Goal: Task Accomplishment & Management: Manage account settings

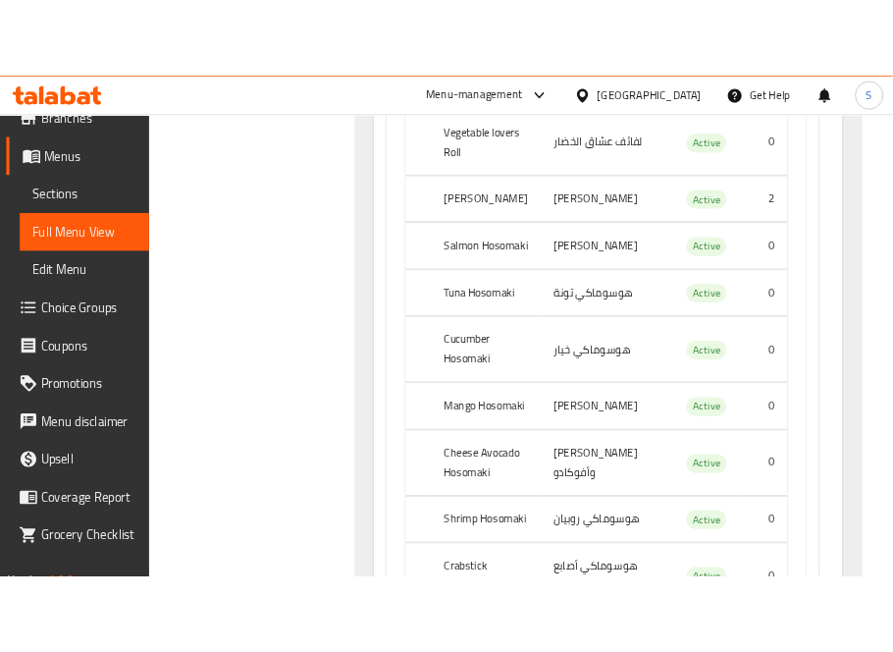
scroll to position [134, 0]
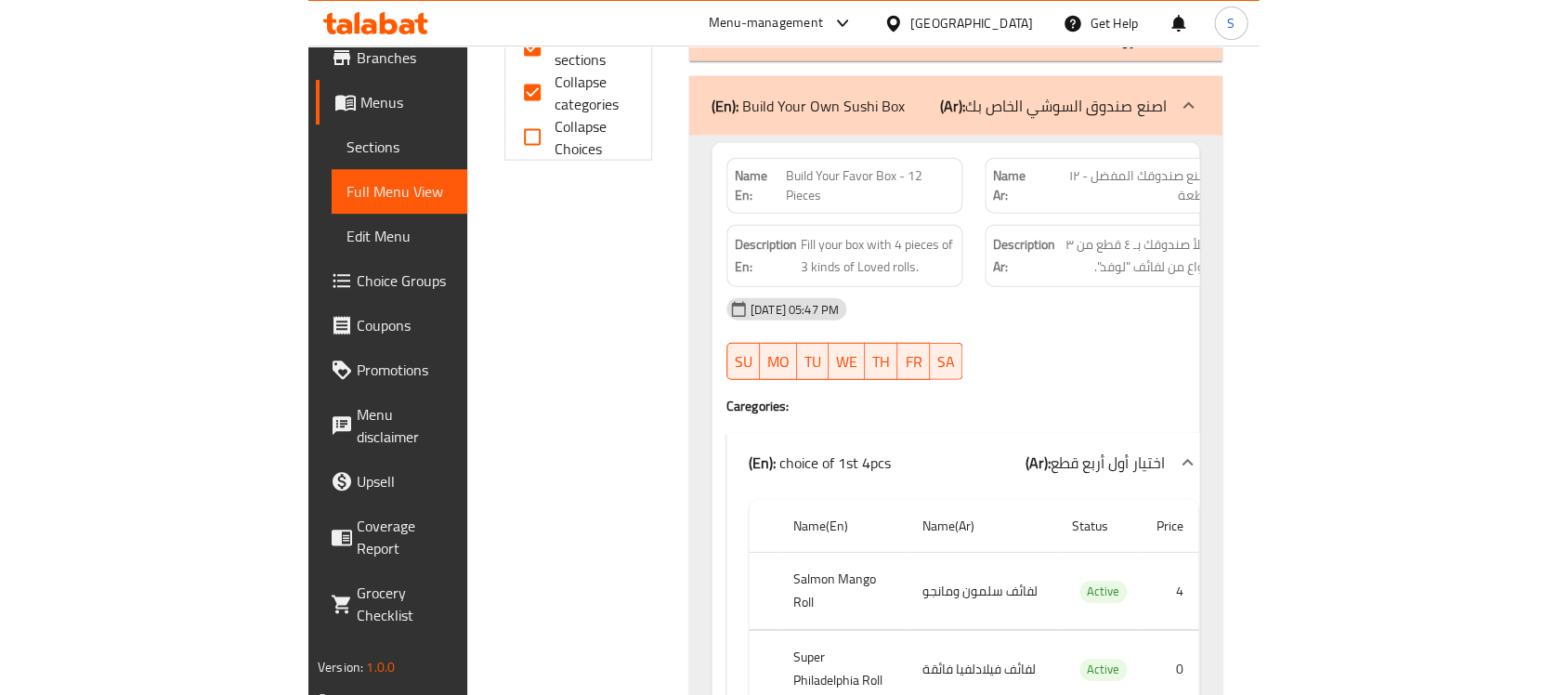
scroll to position [580, 0]
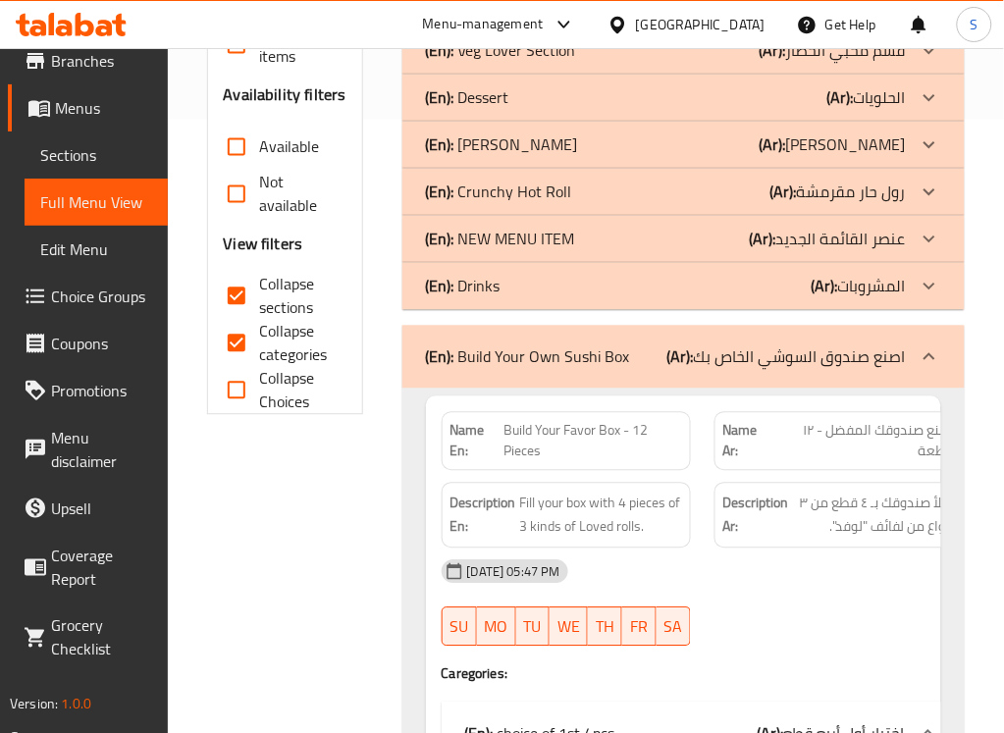
click at [286, 336] on span "Collapse categories" at bounding box center [295, 343] width 71 height 47
click at [260, 336] on input "Collapse categories" at bounding box center [236, 343] width 47 height 47
click at [286, 335] on span "Collapse categories" at bounding box center [295, 343] width 71 height 47
click at [260, 335] on input "Collapse categories" at bounding box center [236, 343] width 47 height 47
checkbox input "true"
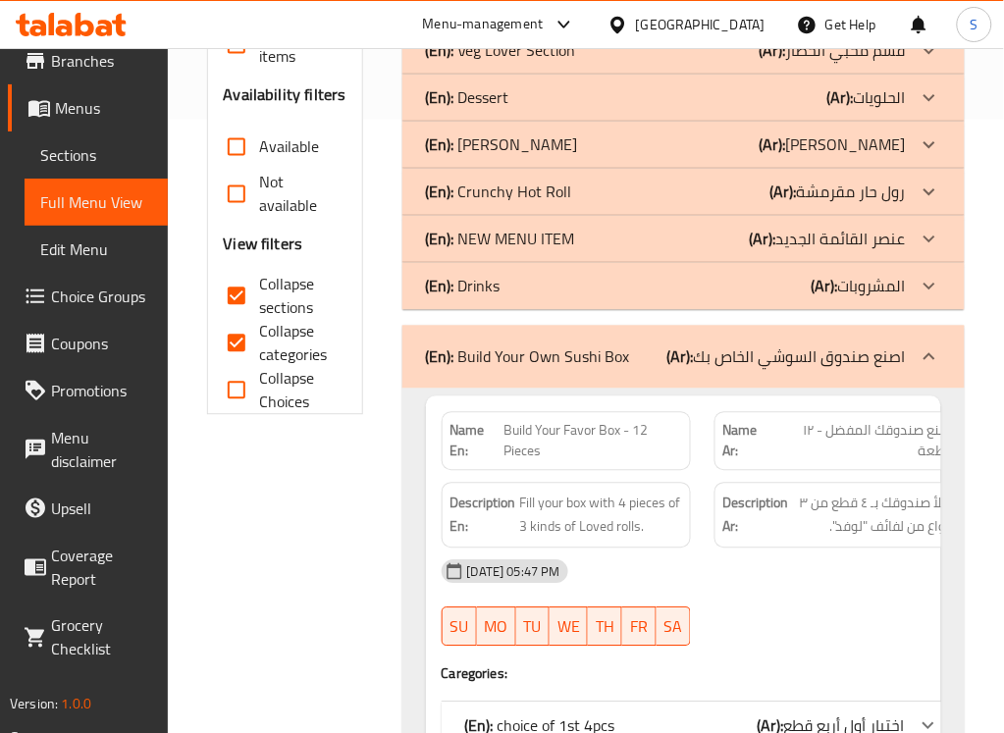
click at [277, 295] on span "Collapse sections" at bounding box center [295, 296] width 71 height 47
click at [260, 295] on input "Collapse sections" at bounding box center [236, 296] width 47 height 47
checkbox input "false"
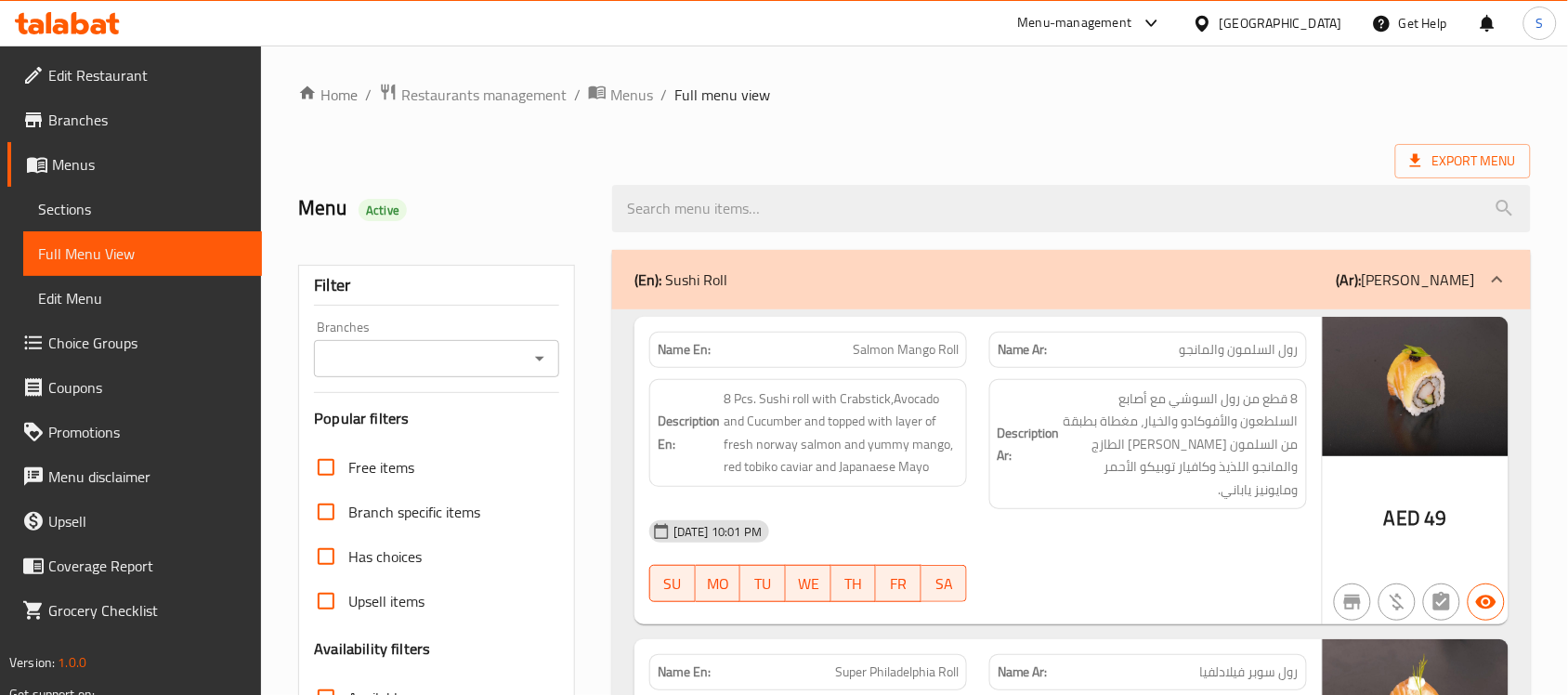
scroll to position [465, 0]
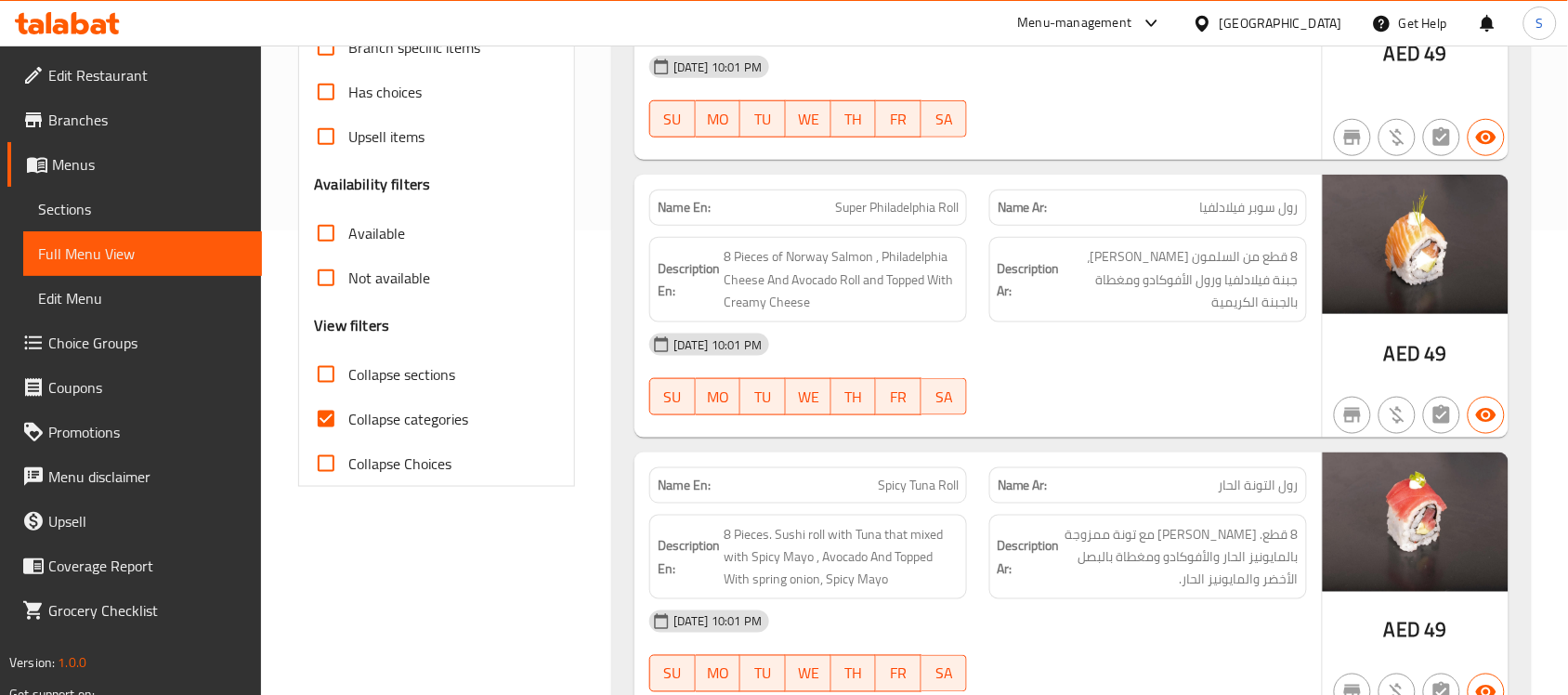
click at [425, 419] on span "Collapse categories" at bounding box center [408, 419] width 120 height 23
click at [348, 419] on input "Collapse categories" at bounding box center [326, 419] width 45 height 45
checkbox input "false"
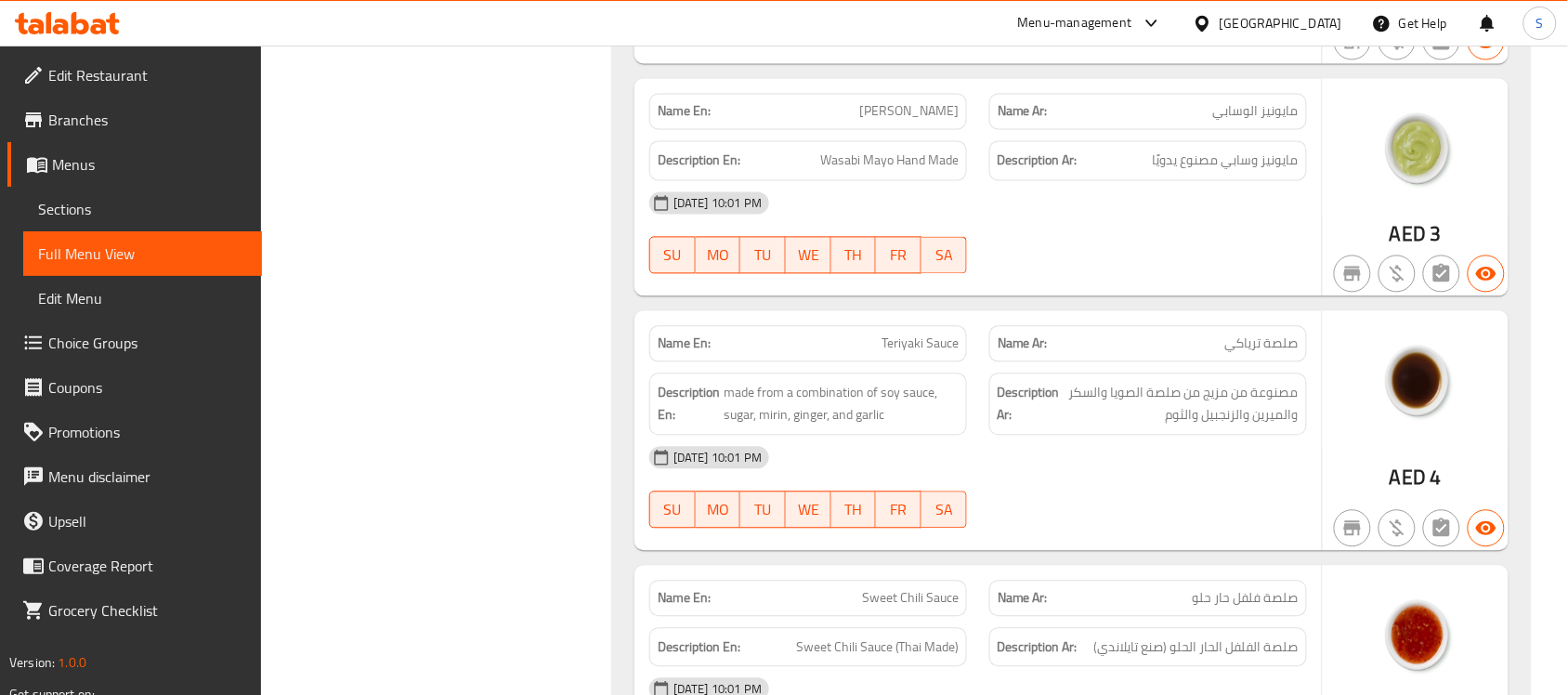
scroll to position [19918, 0]
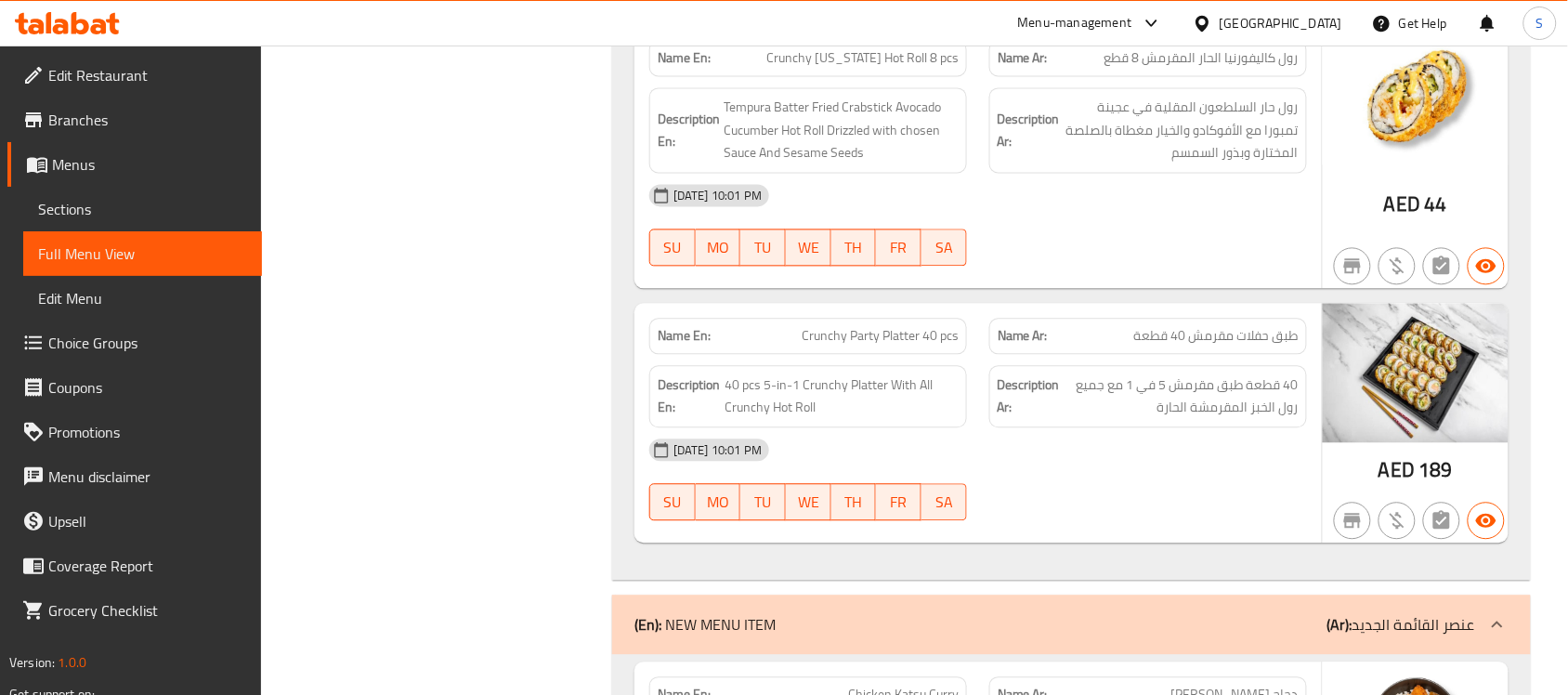
click at [155, 215] on span "Sections" at bounding box center [142, 209] width 209 height 23
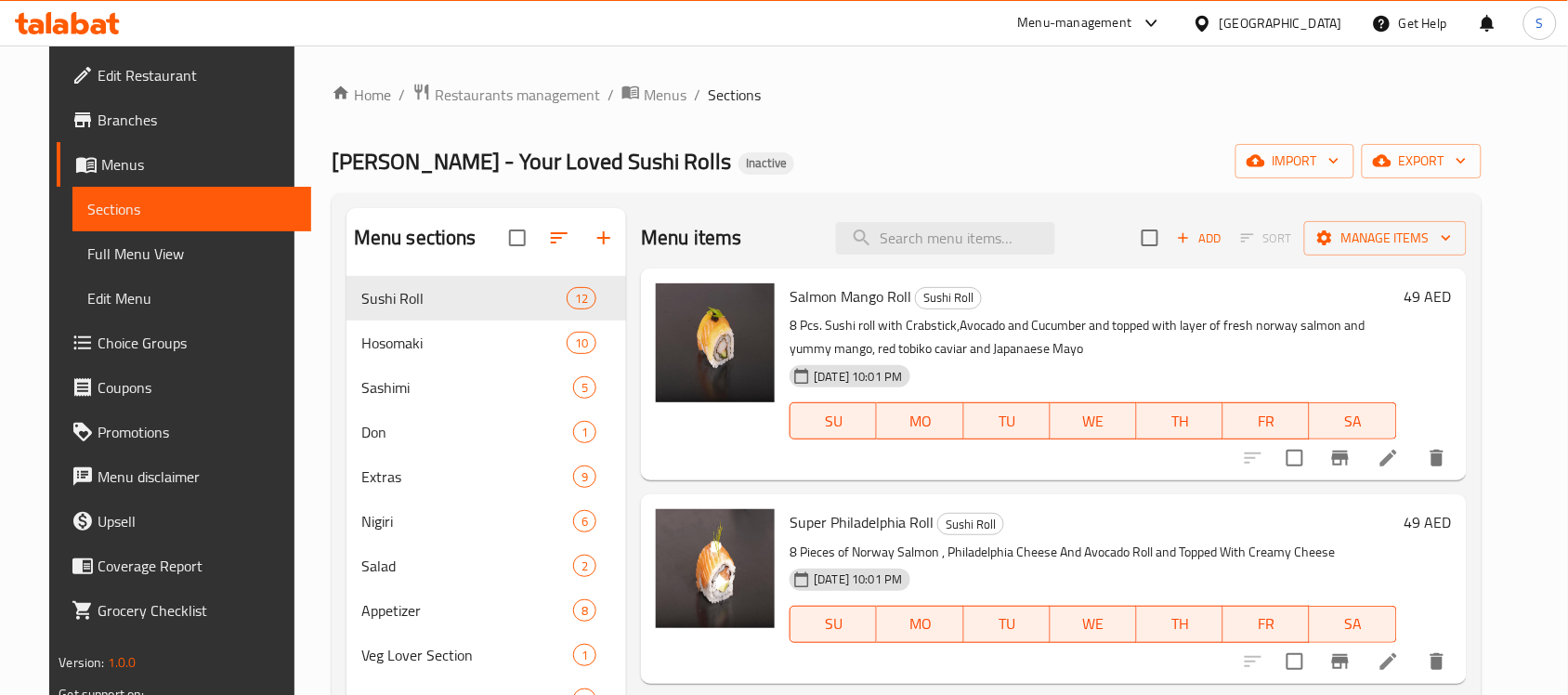
click at [731, 159] on div "Sushi DoZo - Your Loved Sushi Rolls Inactive import export" at bounding box center [906, 161] width 1150 height 34
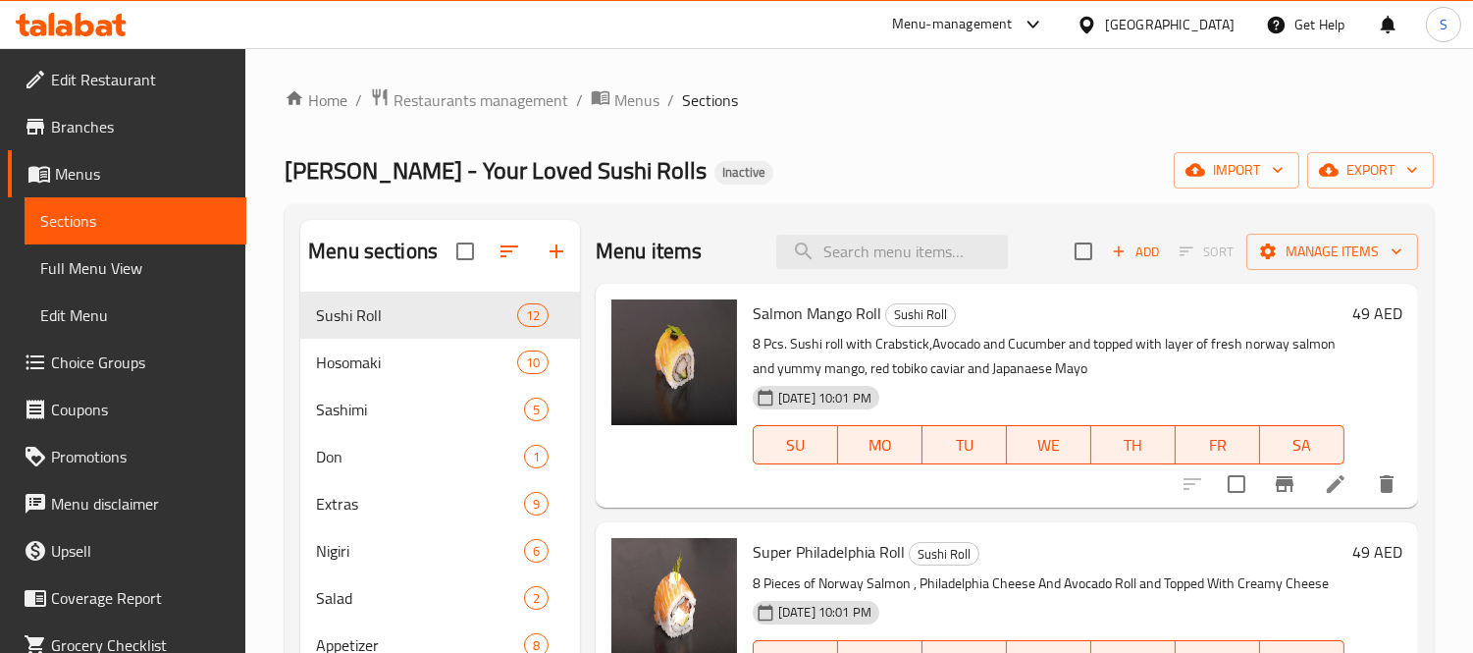
drag, startPoint x: 1068, startPoint y: 2, endPoint x: 723, endPoint y: 175, distance: 385.3
click at [723, 175] on div "Sushi DoZo - Your Loved Sushi Rolls Inactive import export" at bounding box center [859, 170] width 1149 height 36
click at [413, 98] on span "Restaurants management" at bounding box center [481, 100] width 175 height 24
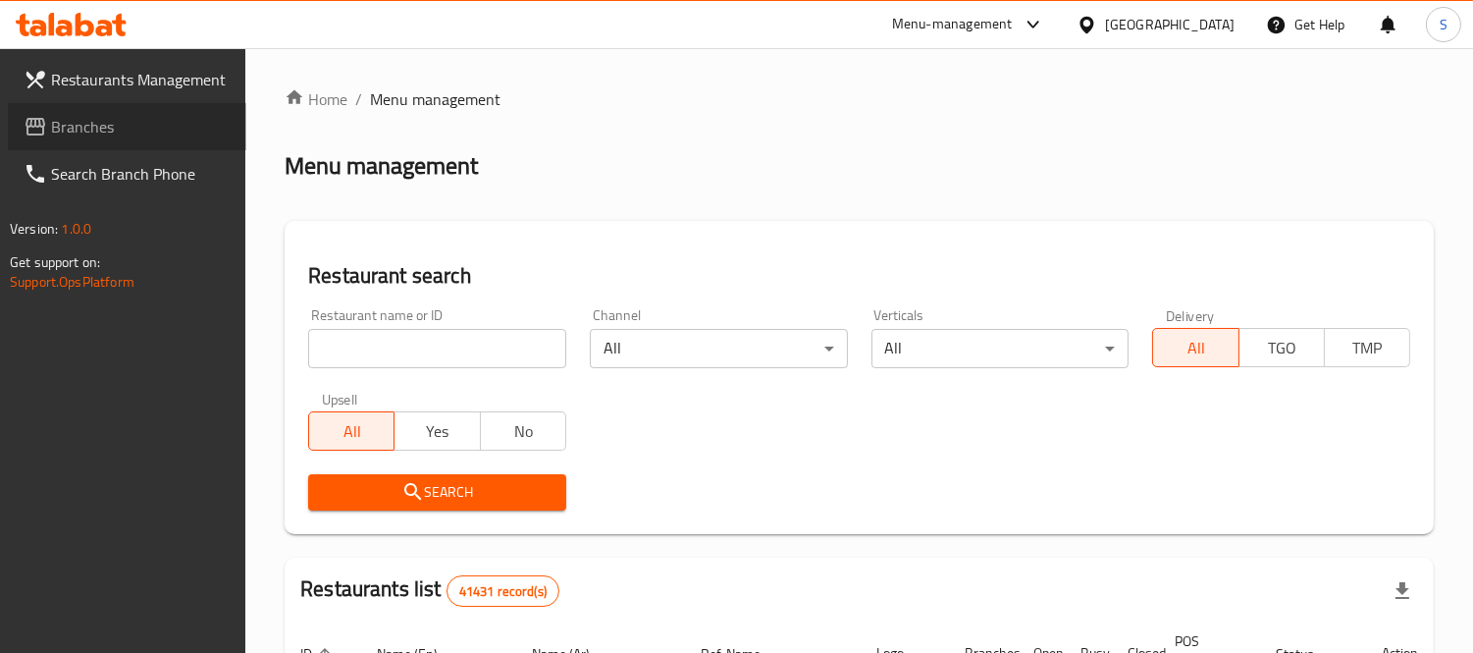
click at [125, 119] on span "Branches" at bounding box center [141, 127] width 180 height 24
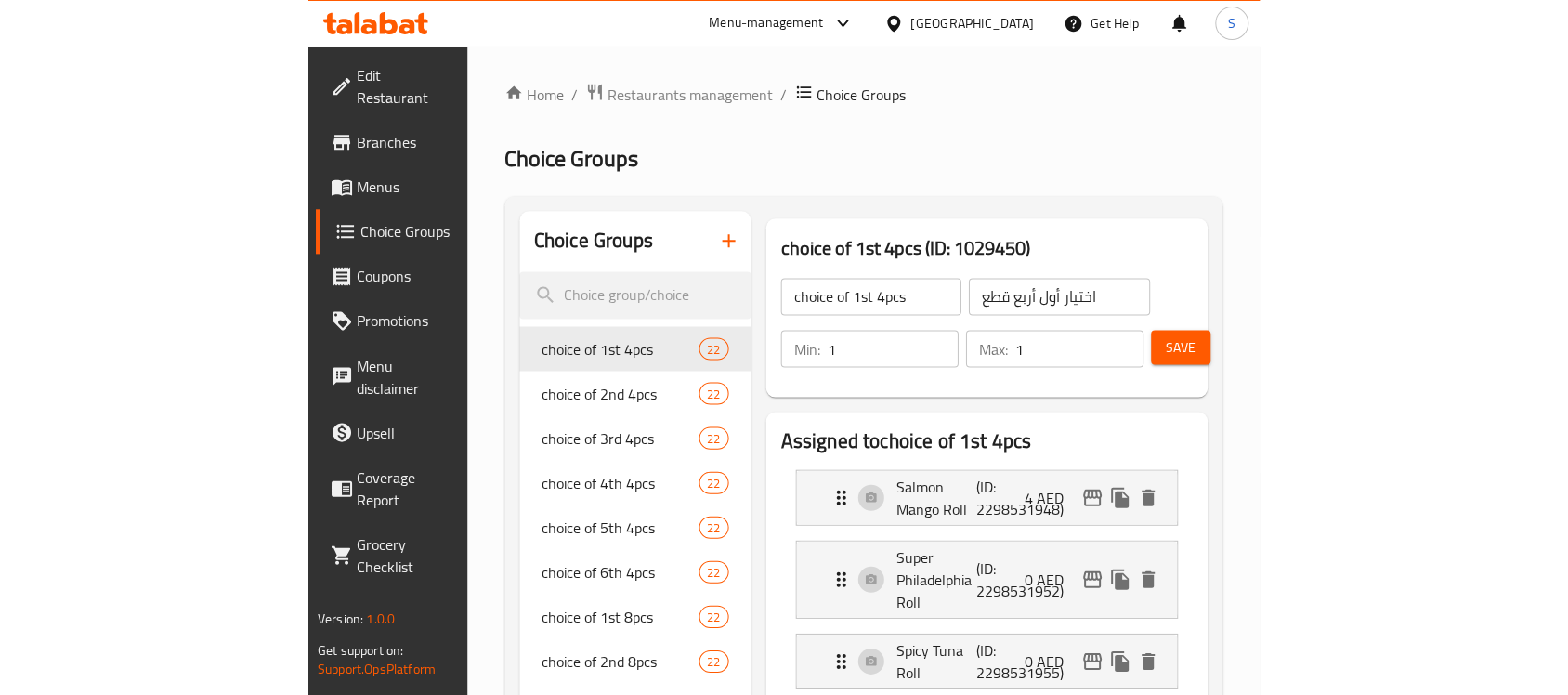
scroll to position [1935, 0]
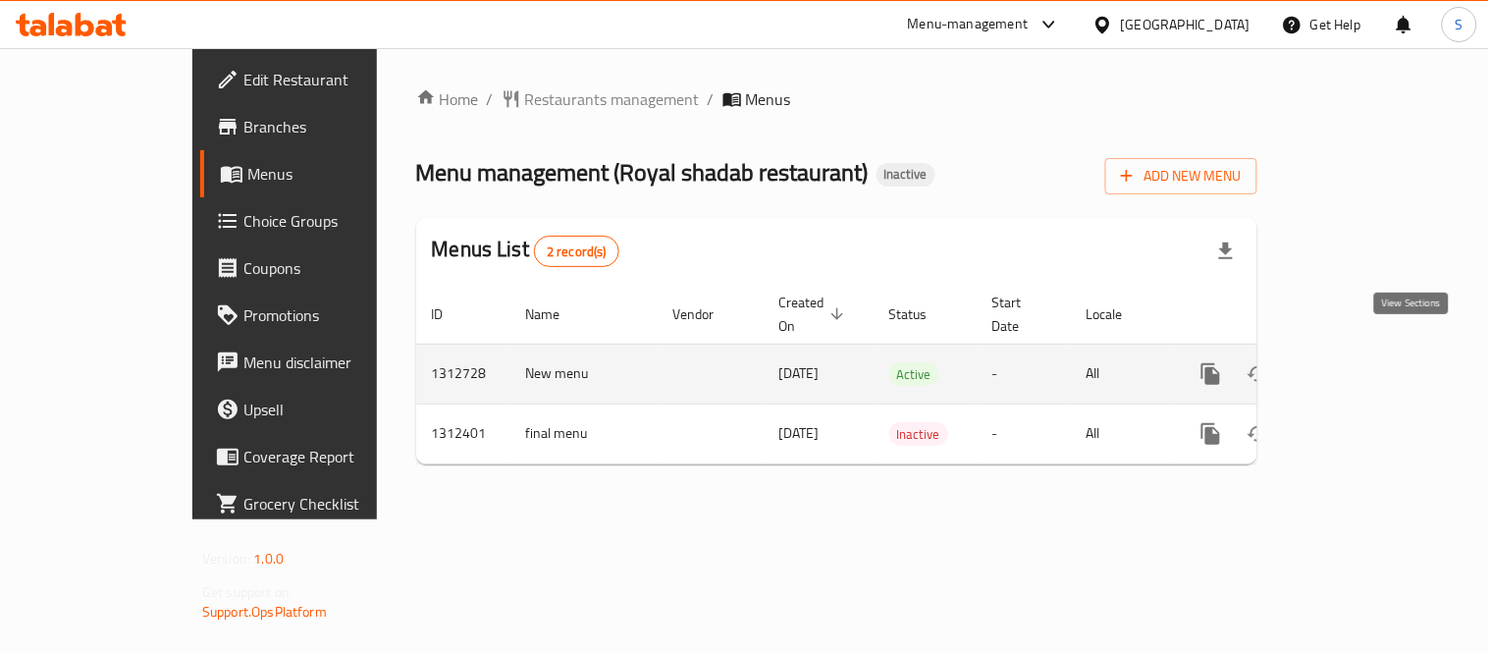
click at [1364, 362] on icon "enhanced table" at bounding box center [1352, 374] width 24 height 24
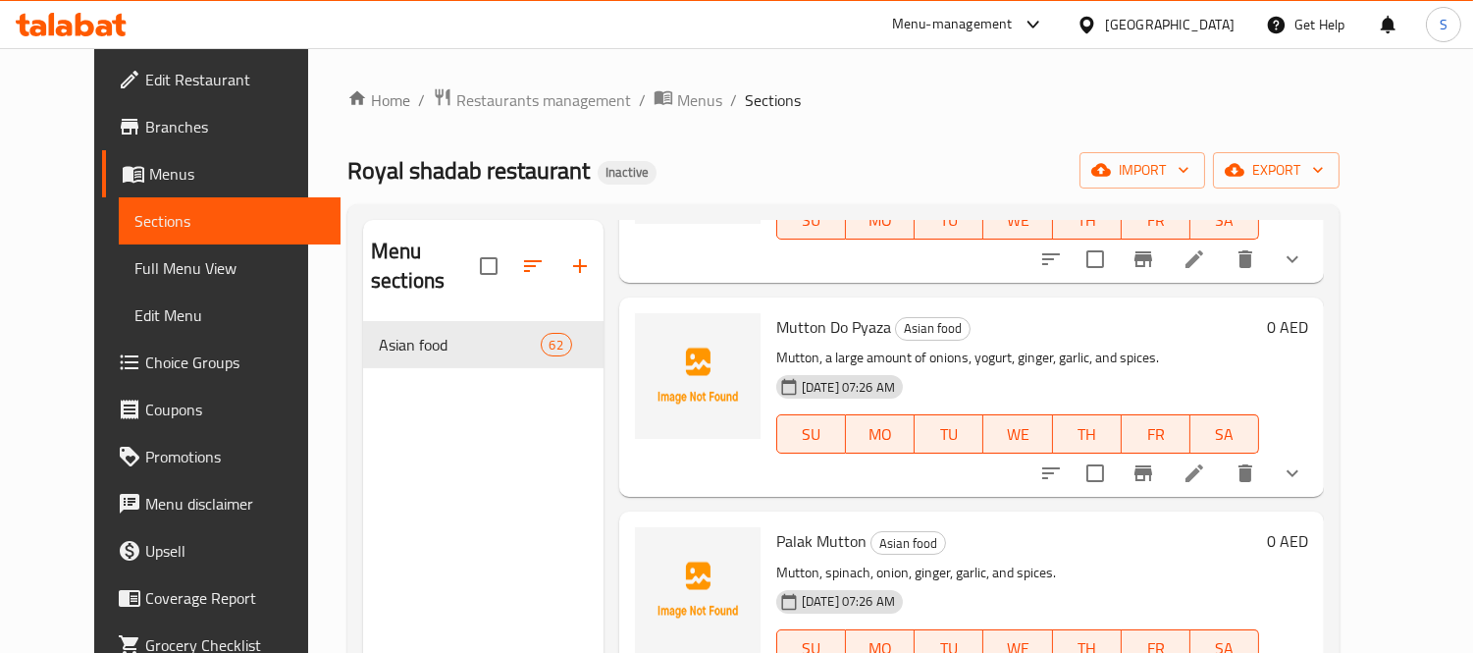
click at [801, 526] on span "Palak Mutton" at bounding box center [821, 540] width 90 height 29
copy h6 "Palak Mutton"
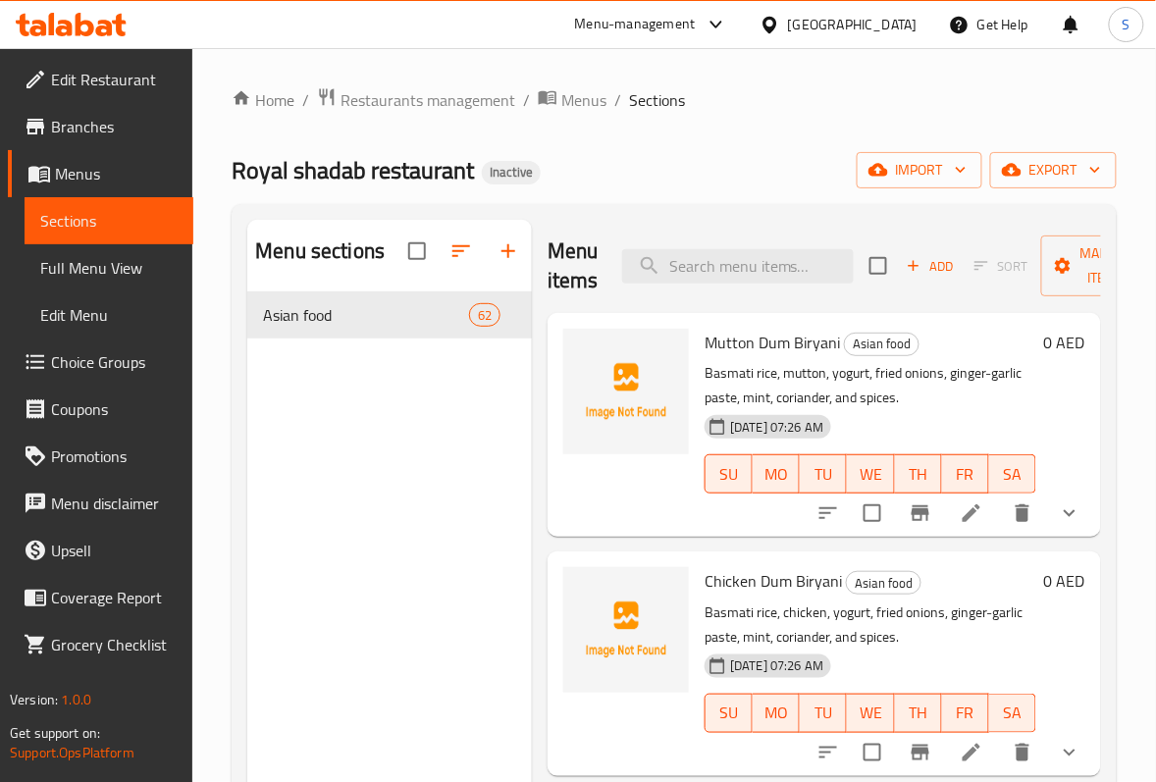
click at [754, 336] on span "Mutton Dum Biryani" at bounding box center [772, 342] width 135 height 29
copy h6 "Mutton Dum Biryani"
click at [731, 587] on span "Chicken Dum Biryani" at bounding box center [773, 580] width 137 height 29
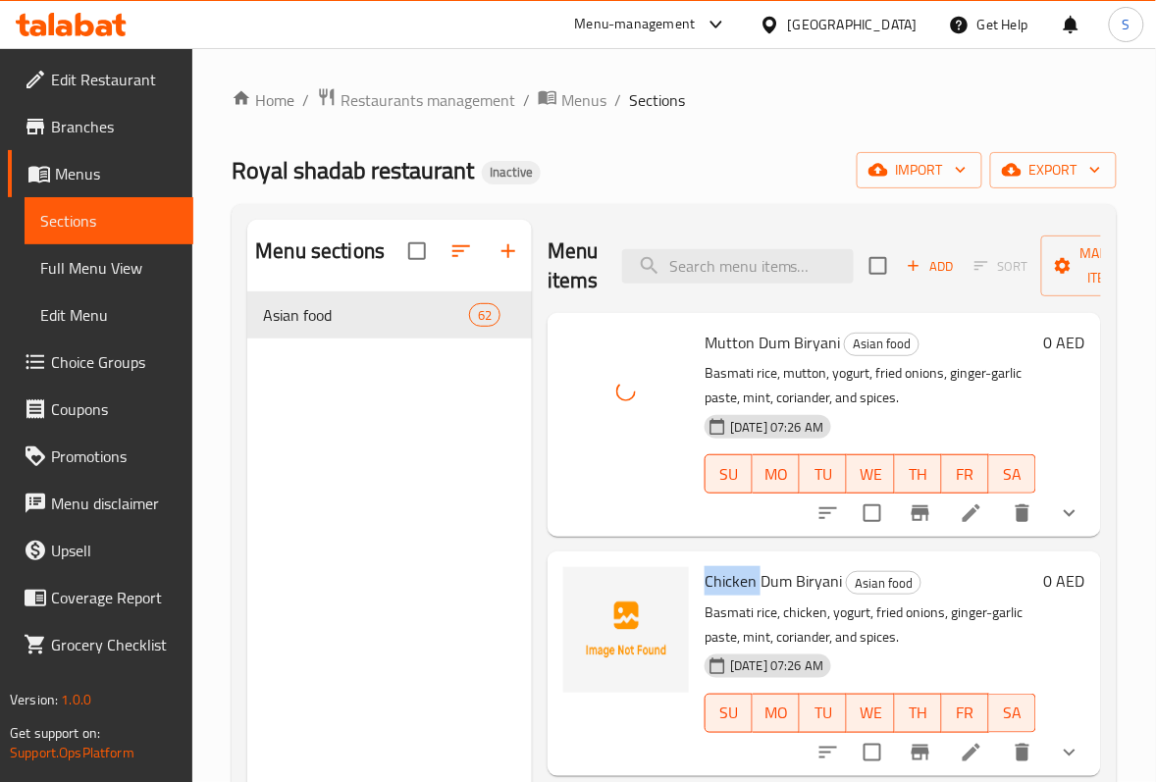
click at [731, 587] on span "Chicken Dum Biryani" at bounding box center [773, 580] width 137 height 29
copy h6 "Chicken Dum Biryani"
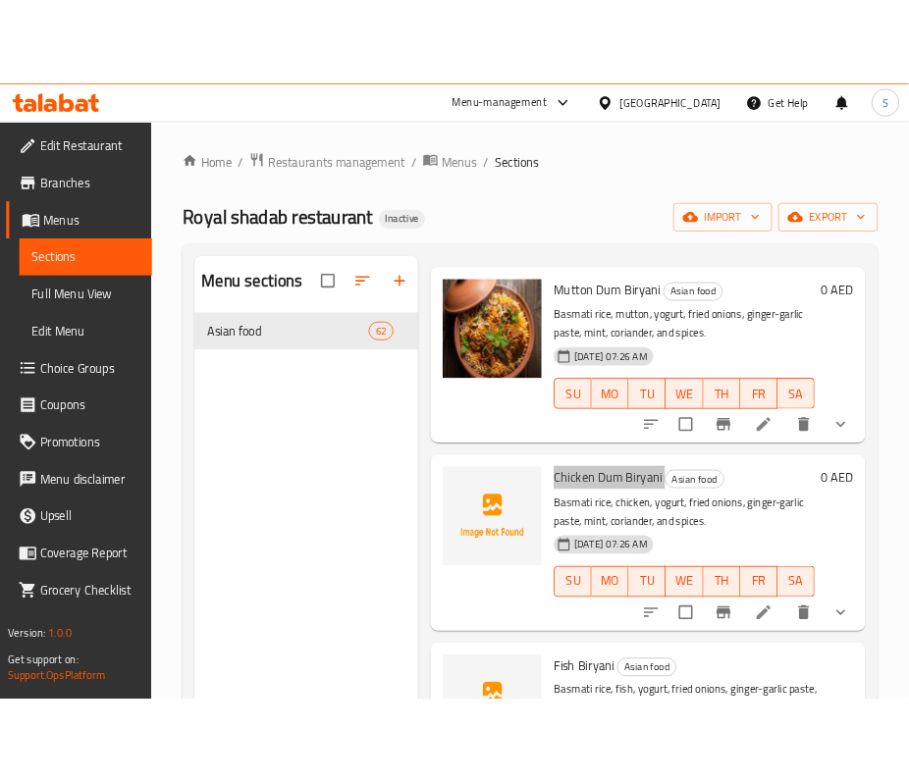
scroll to position [261, 0]
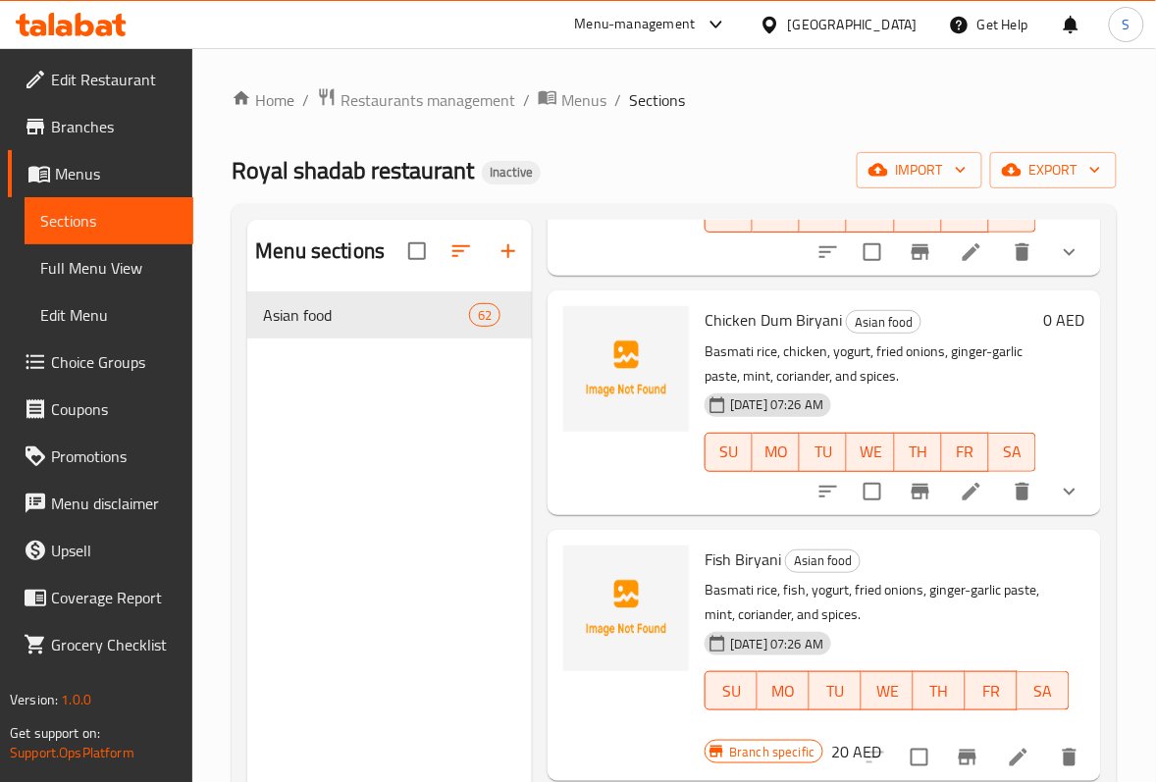
click at [752, 548] on span "Fish Biryani" at bounding box center [743, 559] width 77 height 29
copy h6 "Fish Biryani"
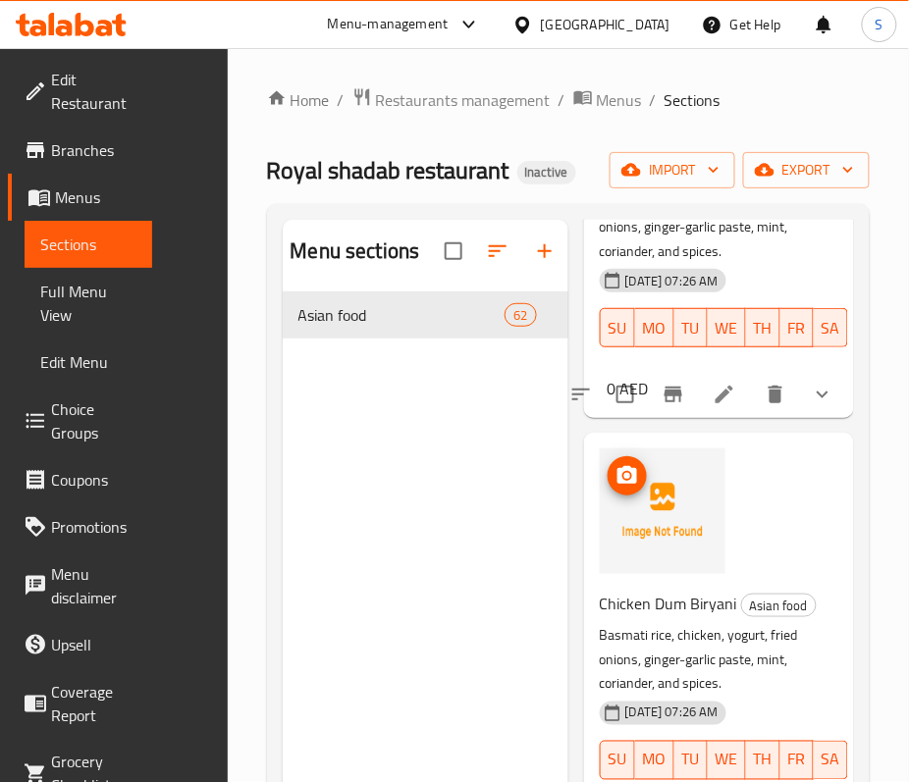
scroll to position [393, 0]
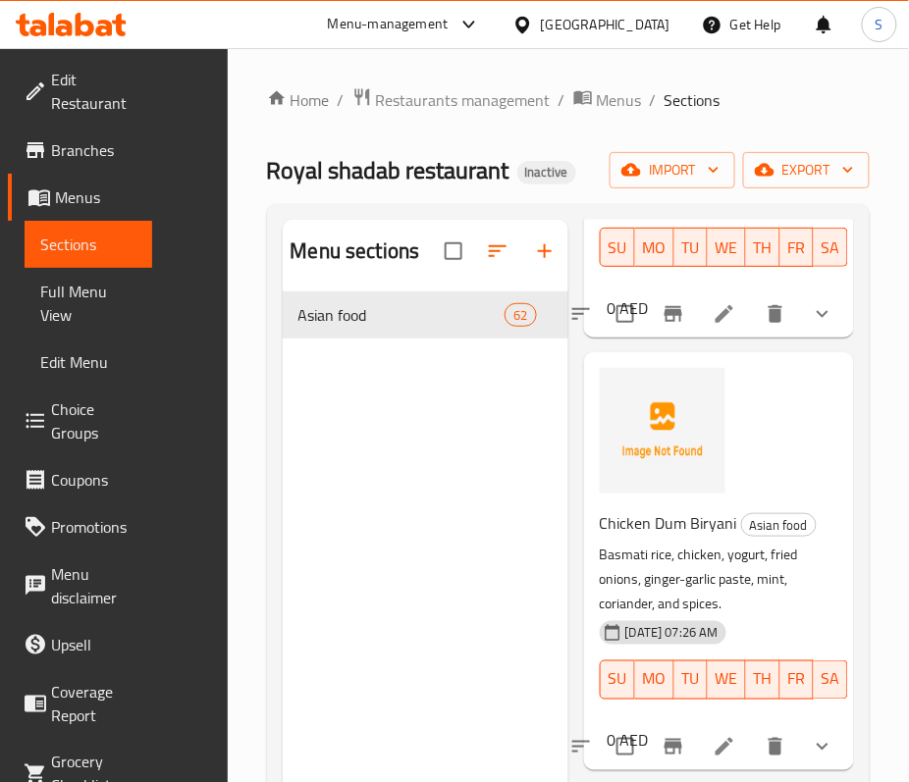
click at [648, 538] on span "Chicken Dum Biryani" at bounding box center [668, 522] width 137 height 29
copy h6 "Chicken Dum Biryani"
click at [624, 538] on span "Chicken Dum Biryani" at bounding box center [668, 522] width 137 height 29
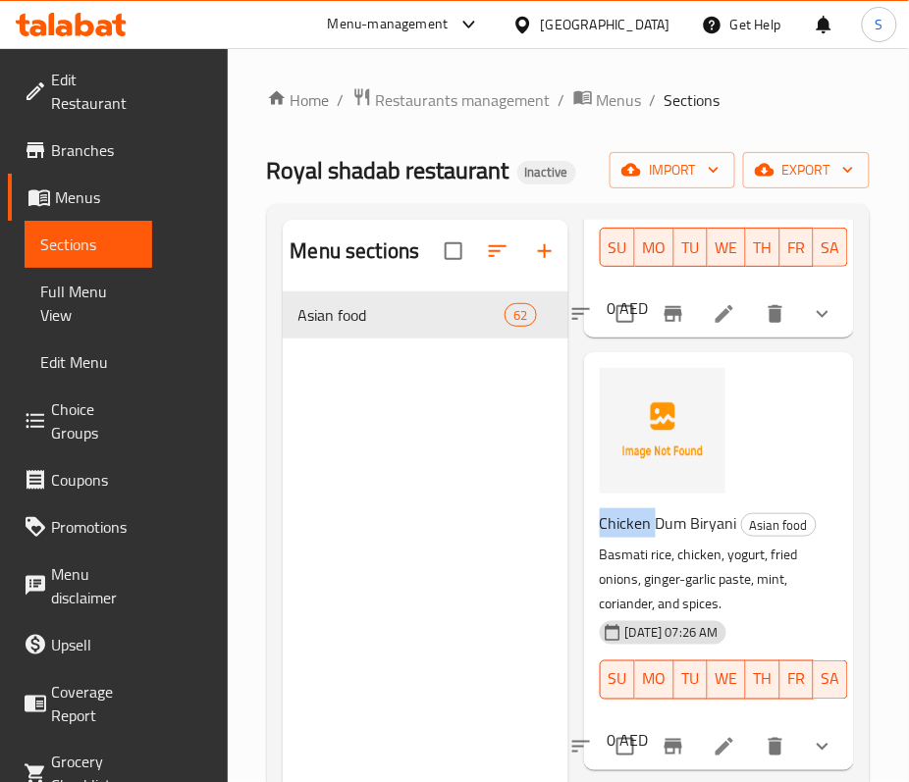
click at [624, 538] on span "Chicken Dum Biryani" at bounding box center [668, 522] width 137 height 29
click at [679, 538] on span "Chicken Dum Biryani" at bounding box center [668, 522] width 137 height 29
click at [680, 538] on span "Chicken Dum Biryani" at bounding box center [668, 522] width 137 height 29
copy h6 "Chicken Dum Biryani"
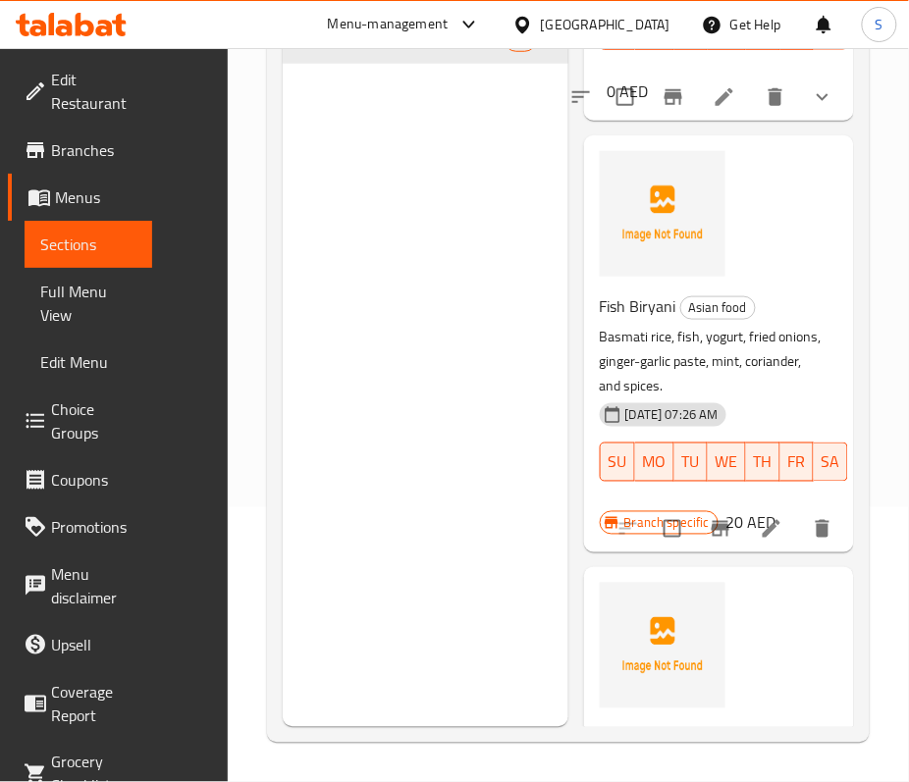
scroll to position [785, 0]
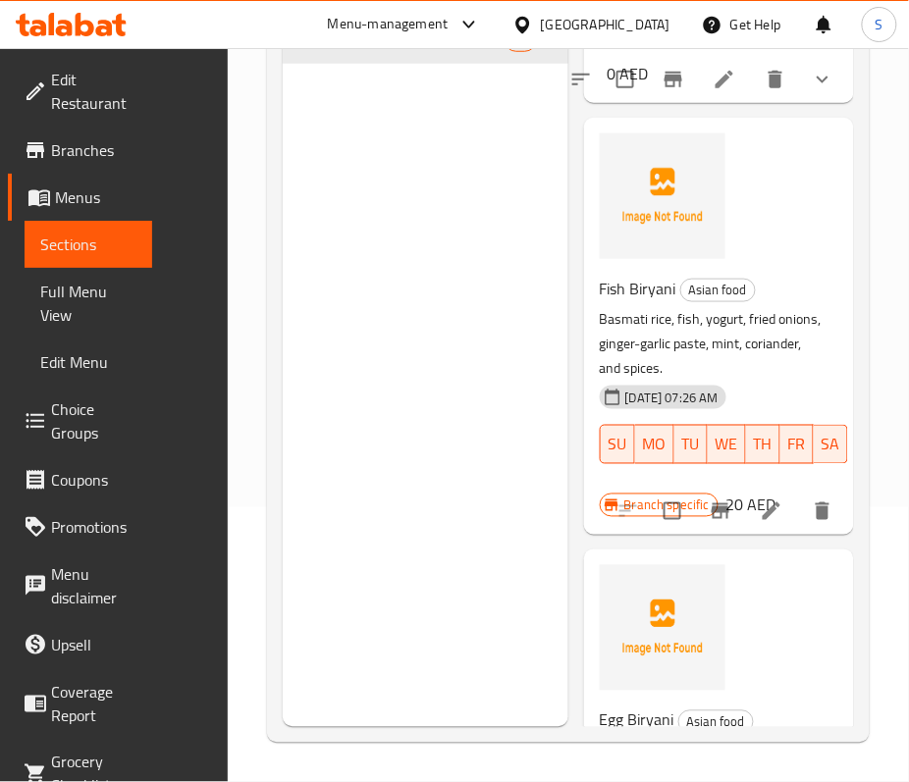
click at [650, 358] on div "Fish Biryani Asian food Basmati rice, fish, yogurt, fried onions, ginger-garlic…" at bounding box center [711, 383] width 238 height 233
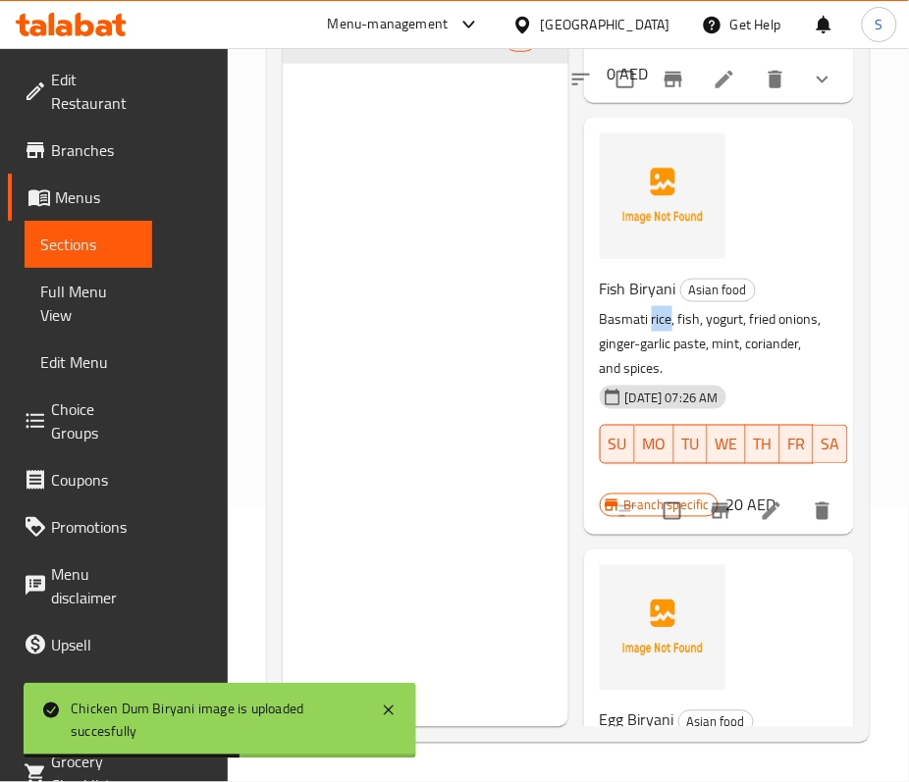
click at [656, 367] on p "Basmati rice, fish, yogurt, fried onions, ginger-garlic paste, mint, coriander,…" at bounding box center [711, 344] width 223 height 74
click at [656, 303] on span "Fish Biryani" at bounding box center [638, 288] width 77 height 29
copy h6 "Fish Biryani"
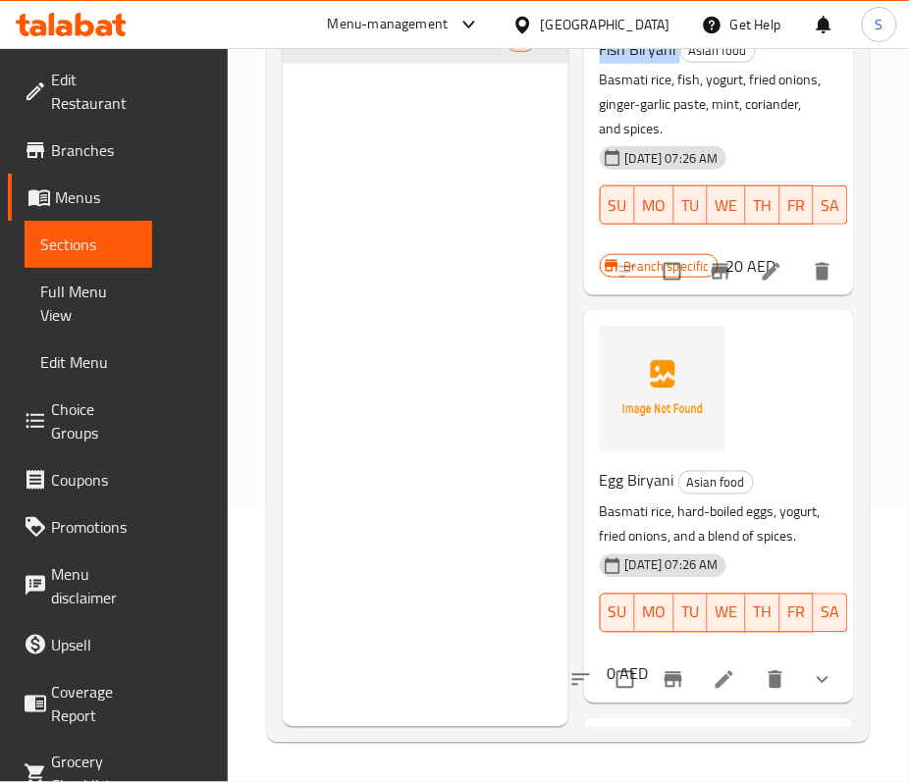
scroll to position [1046, 0]
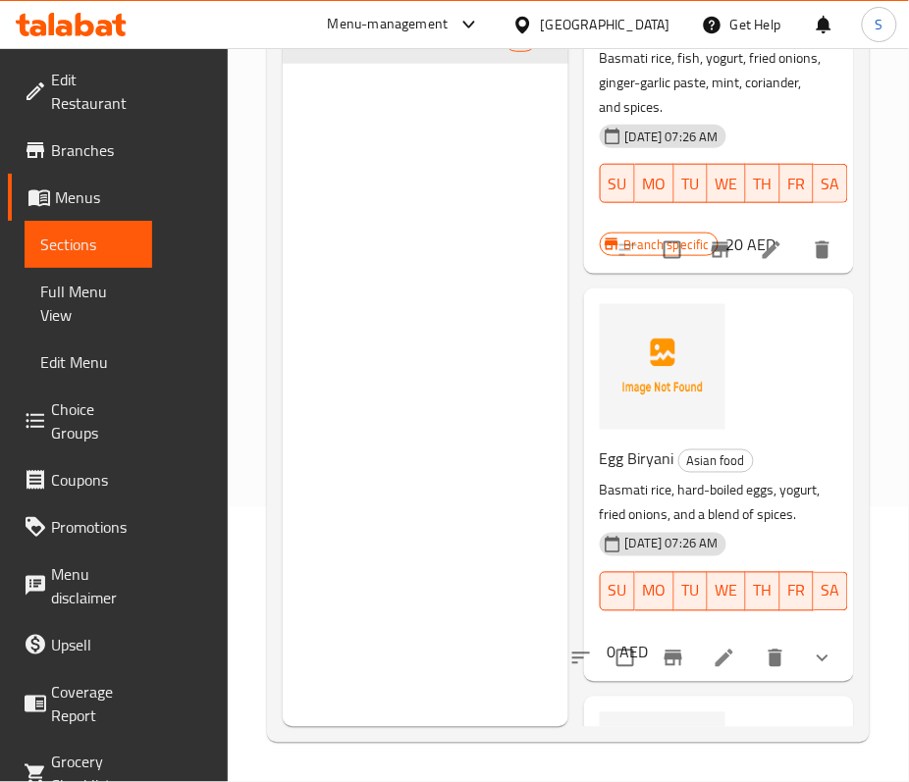
click at [640, 474] on span "Egg Biryani" at bounding box center [637, 459] width 75 height 29
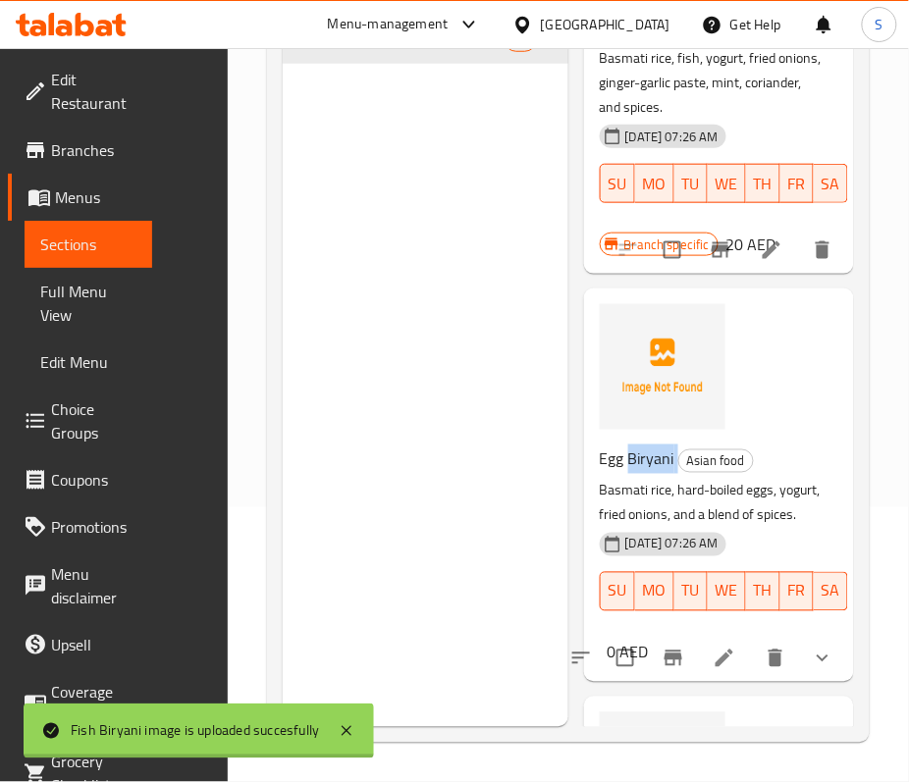
drag, startPoint x: 640, startPoint y: 515, endPoint x: 860, endPoint y: 465, distance: 225.4
click at [646, 474] on span "Egg Biryani" at bounding box center [637, 459] width 75 height 29
copy h6 "Egg Biryani"
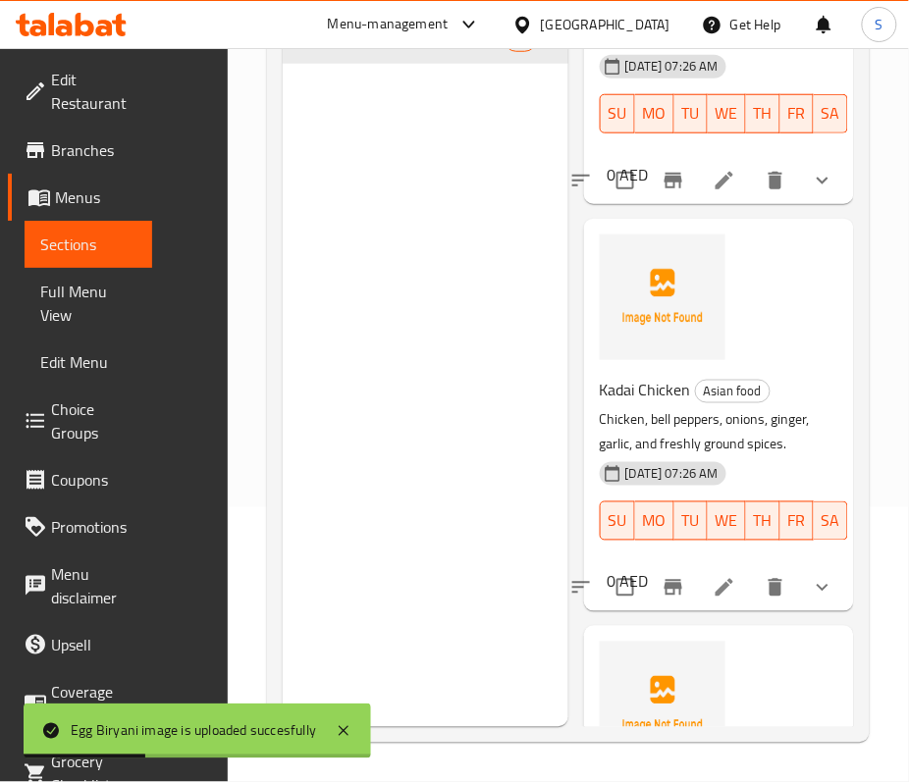
scroll to position [1570, 0]
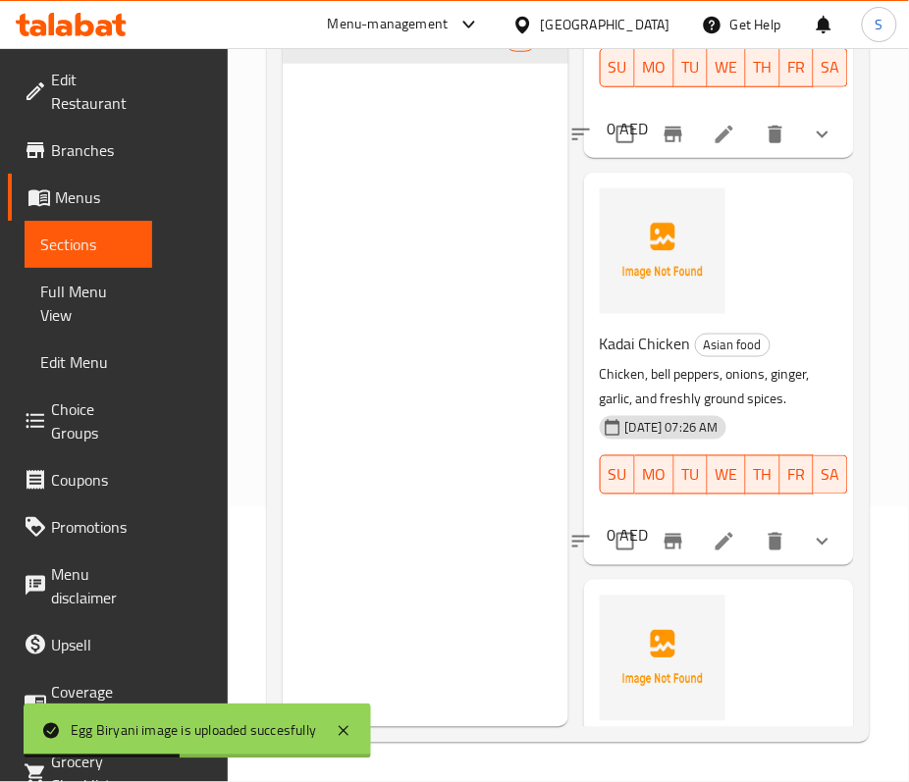
click at [659, 358] on span "Kadai Chicken" at bounding box center [645, 343] width 91 height 29
copy h6 "Kadai Chicken"
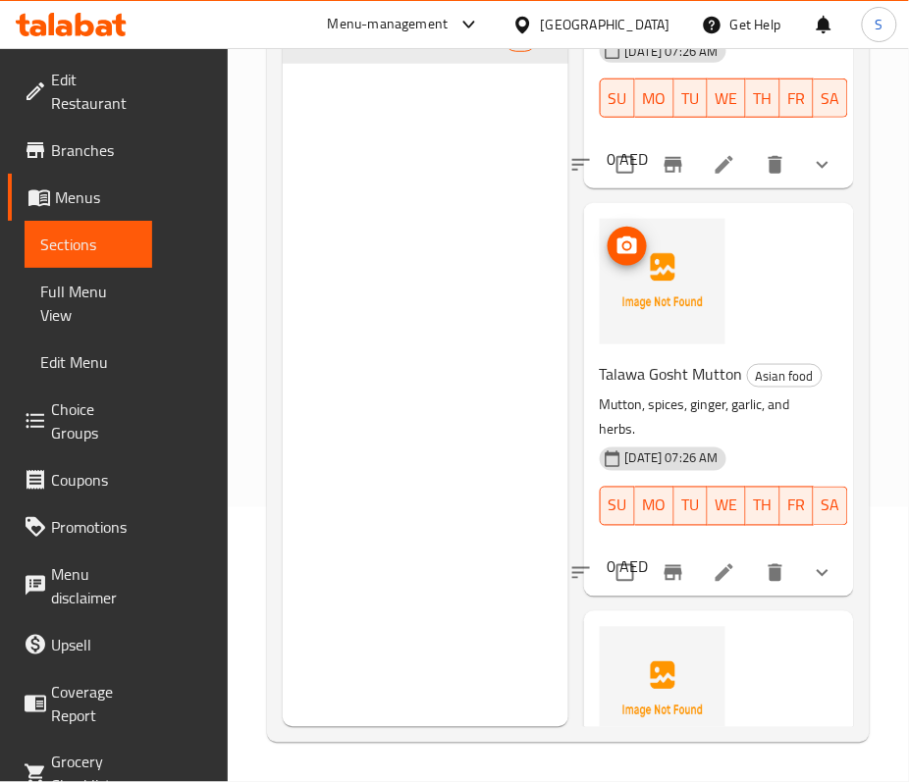
scroll to position [1963, 0]
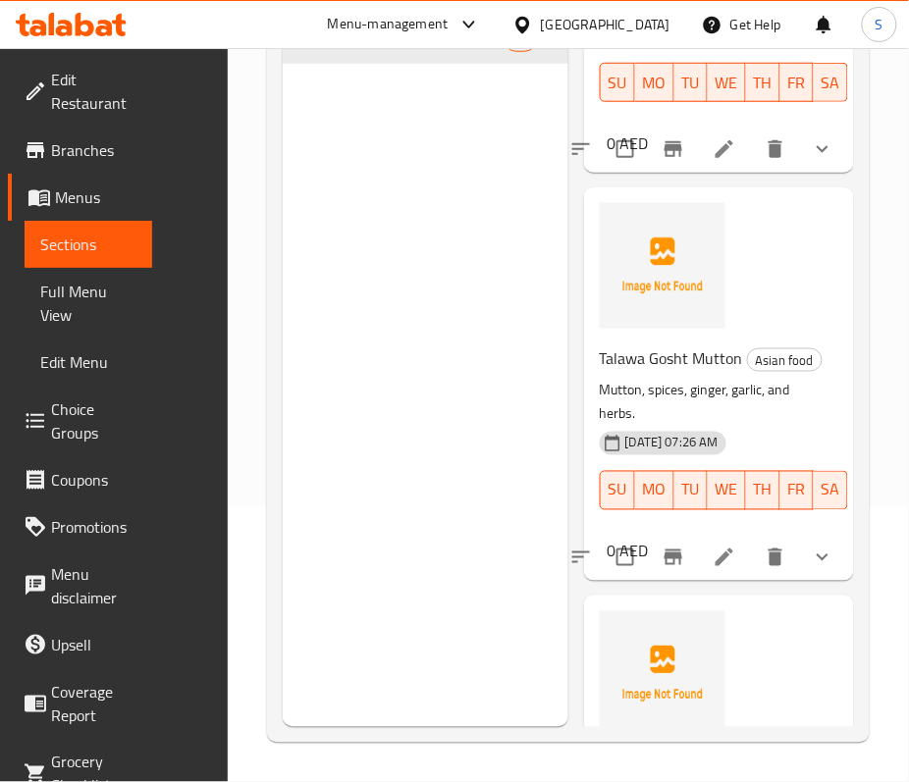
click at [646, 373] on span "Talawa Gosht Mutton" at bounding box center [671, 357] width 143 height 29
copy h6 "Talawa Gosht Mutton"
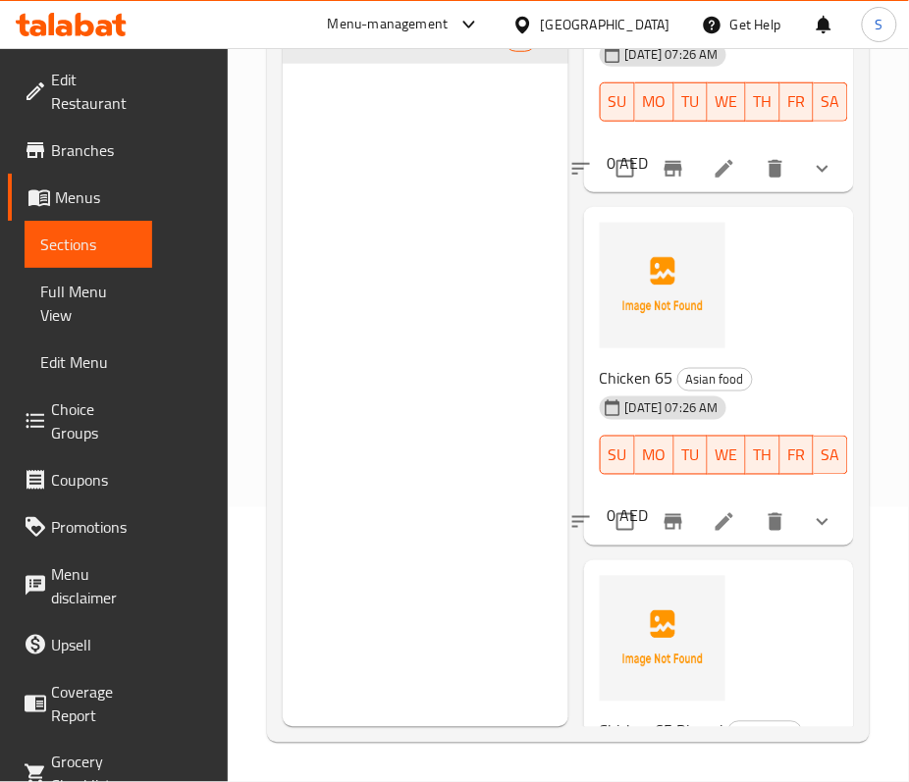
scroll to position [2355, 0]
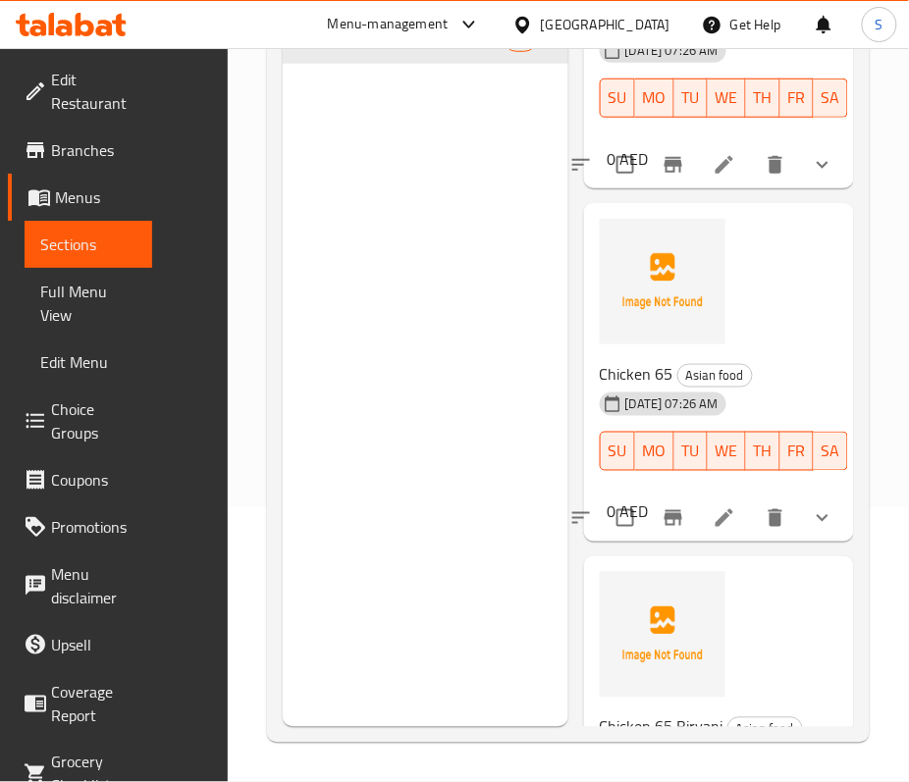
click at [634, 389] on span "Chicken 65" at bounding box center [637, 373] width 74 height 29
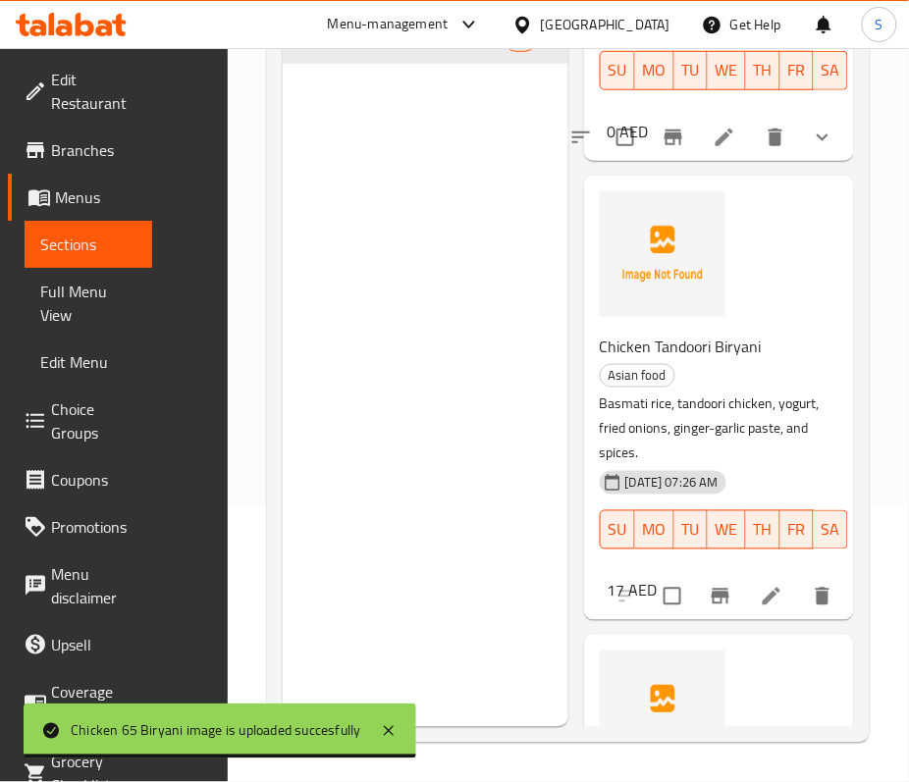
scroll to position [3271, 0]
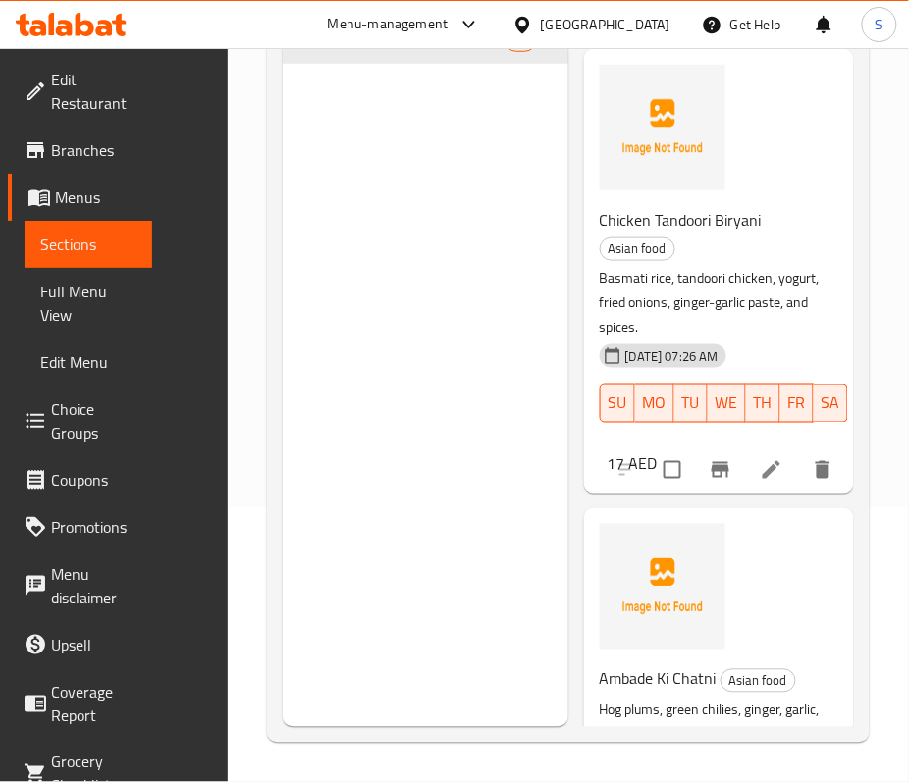
click at [681, 235] on span "Chicken Tandoori Biryani" at bounding box center [681, 219] width 162 height 29
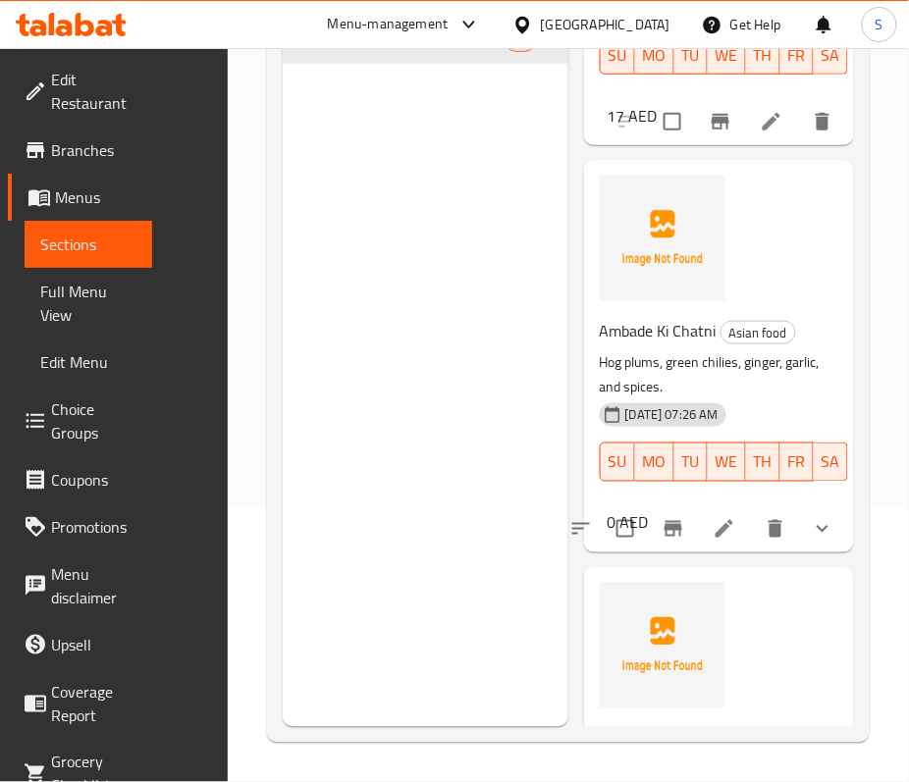
scroll to position [3663, 0]
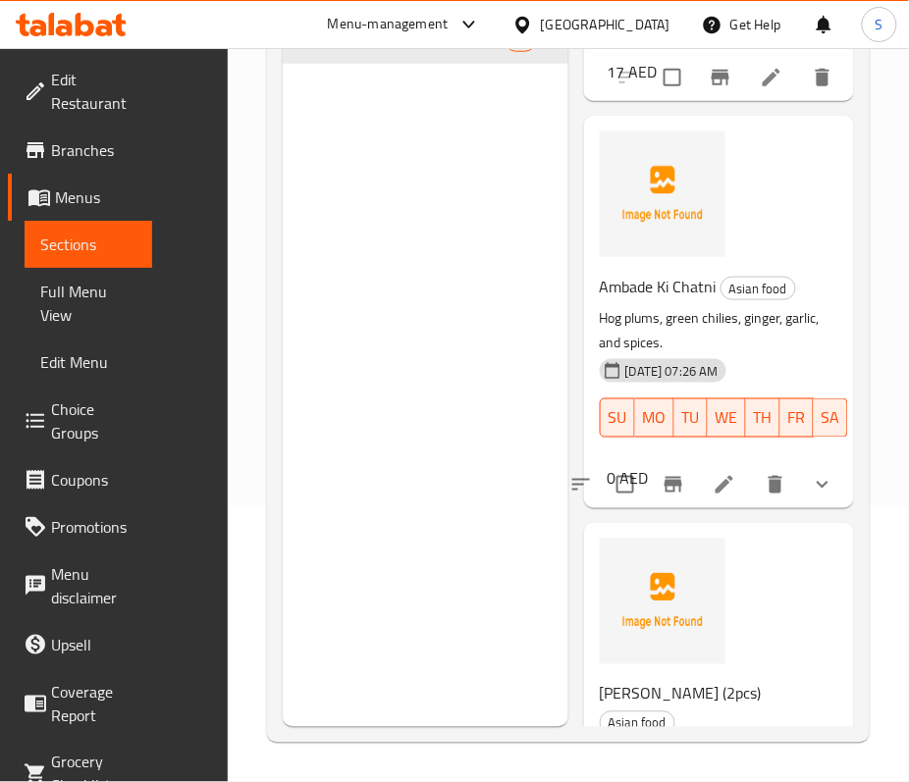
click at [650, 301] on span "Ambade Ki Chatni" at bounding box center [658, 286] width 117 height 29
click at [649, 301] on span "Ambade Ki Chatni" at bounding box center [658, 286] width 117 height 29
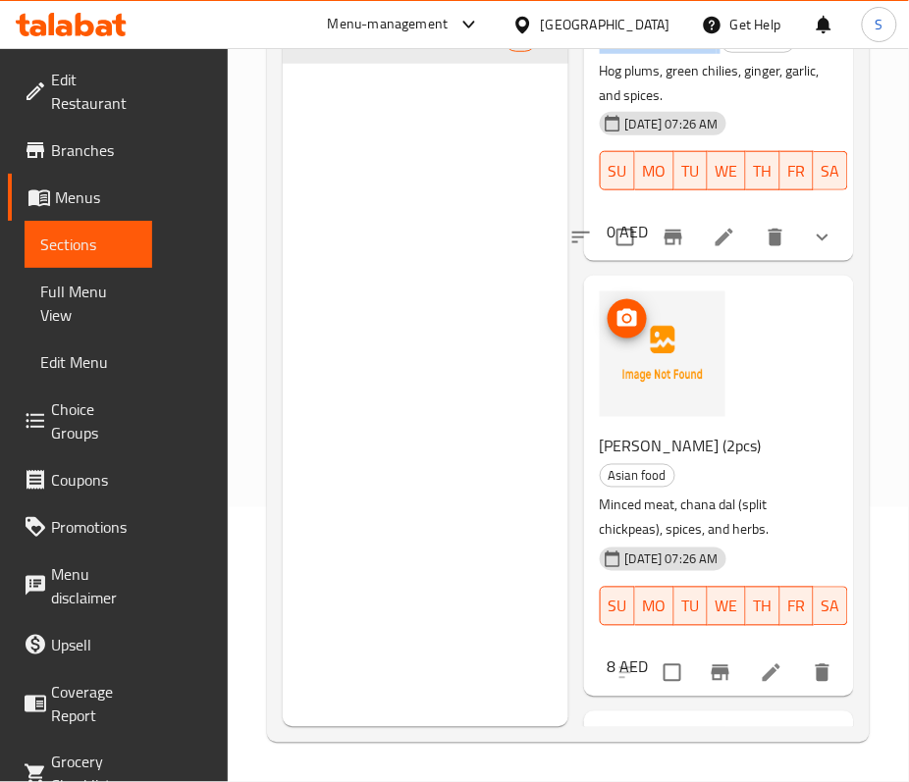
scroll to position [4056, 0]
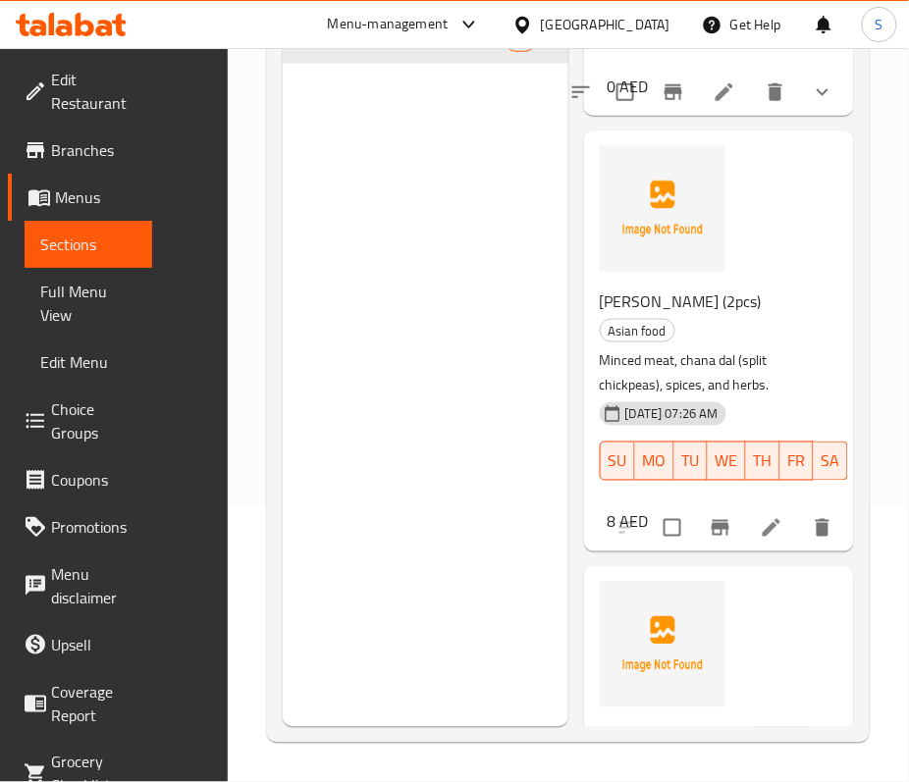
click at [656, 316] on span "Shami Kabab (2pcs)" at bounding box center [681, 301] width 162 height 29
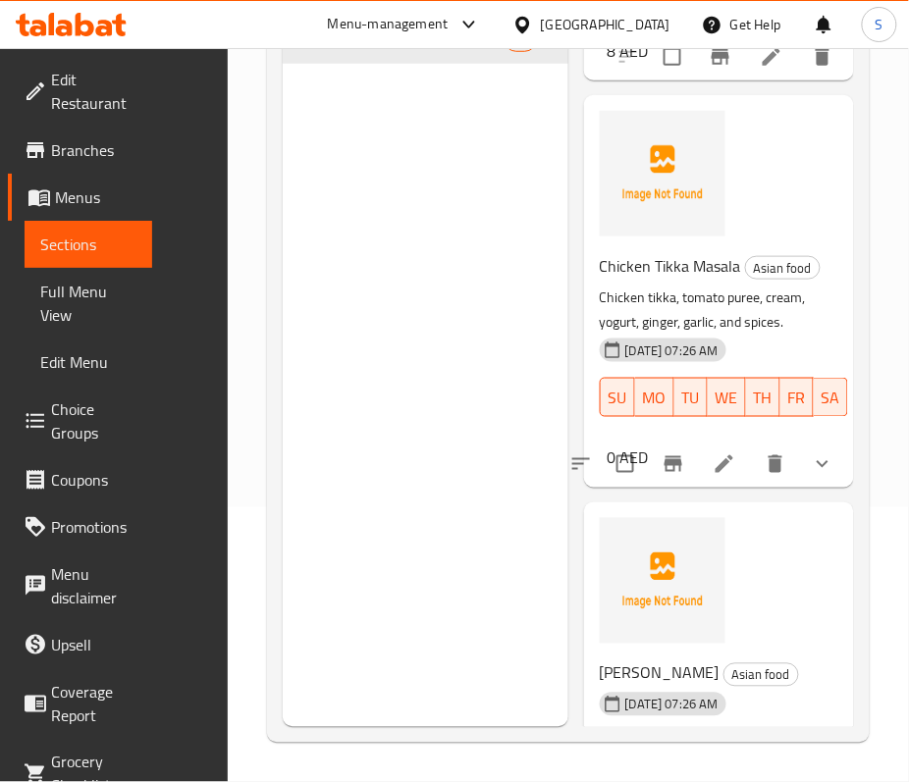
scroll to position [4579, 0]
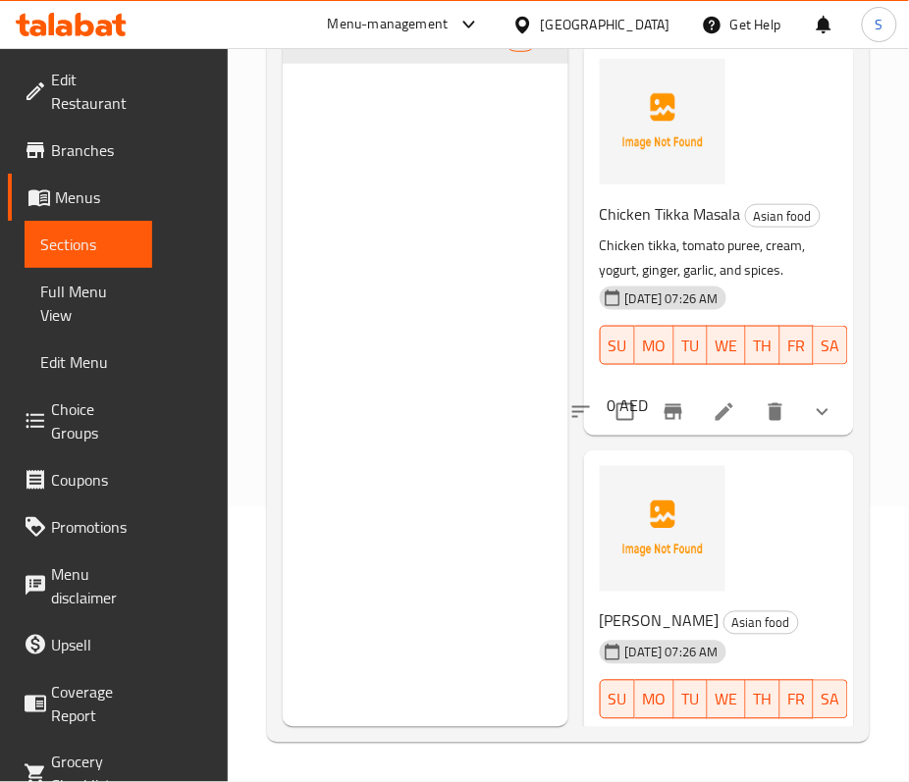
click at [656, 229] on span "Chicken Tikka Masala" at bounding box center [670, 213] width 141 height 29
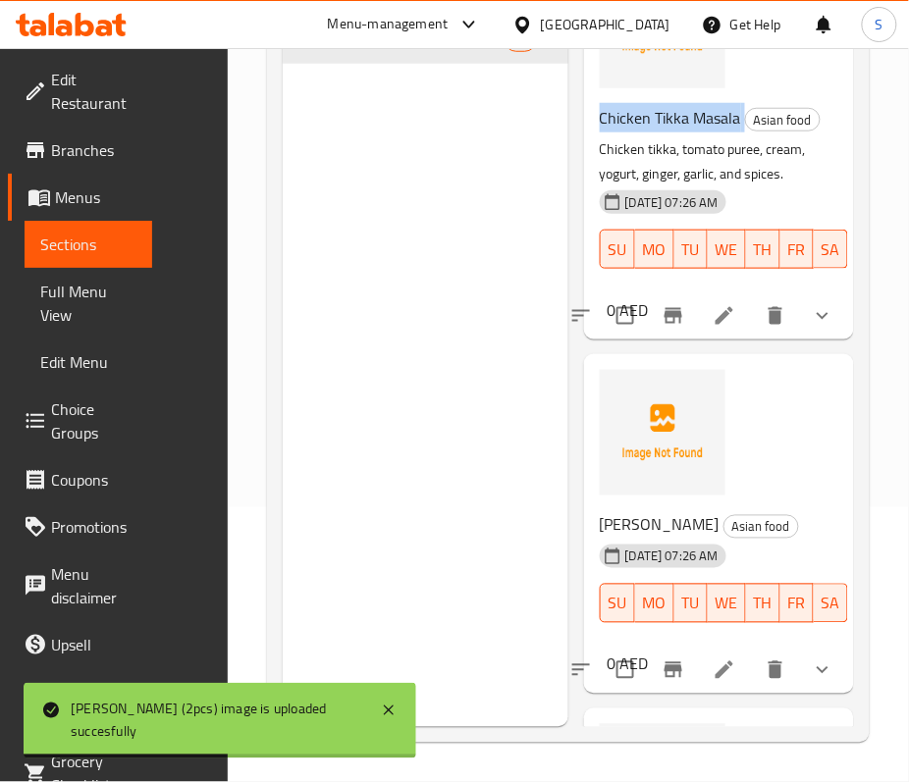
scroll to position [4971, 0]
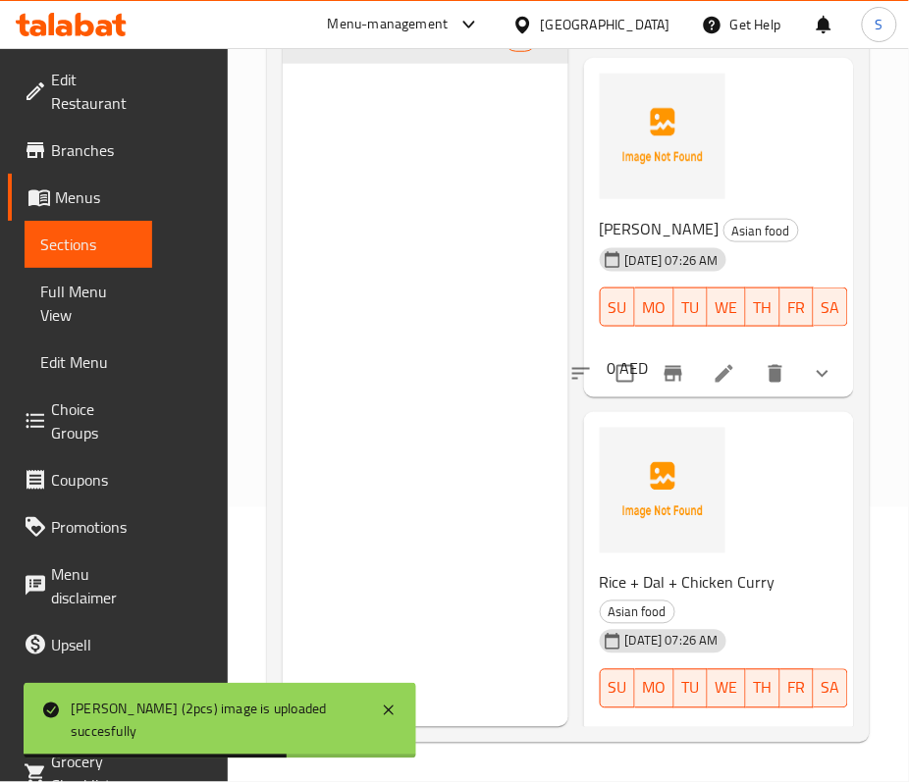
click at [637, 243] on span "Jeera Rice" at bounding box center [660, 228] width 120 height 29
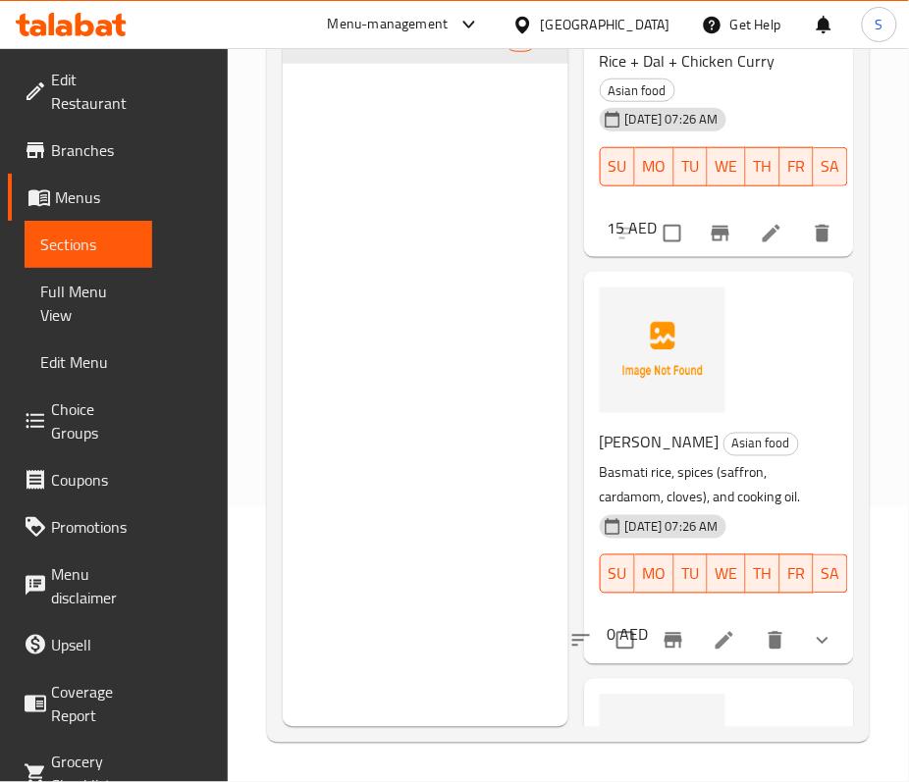
scroll to position [5495, 0]
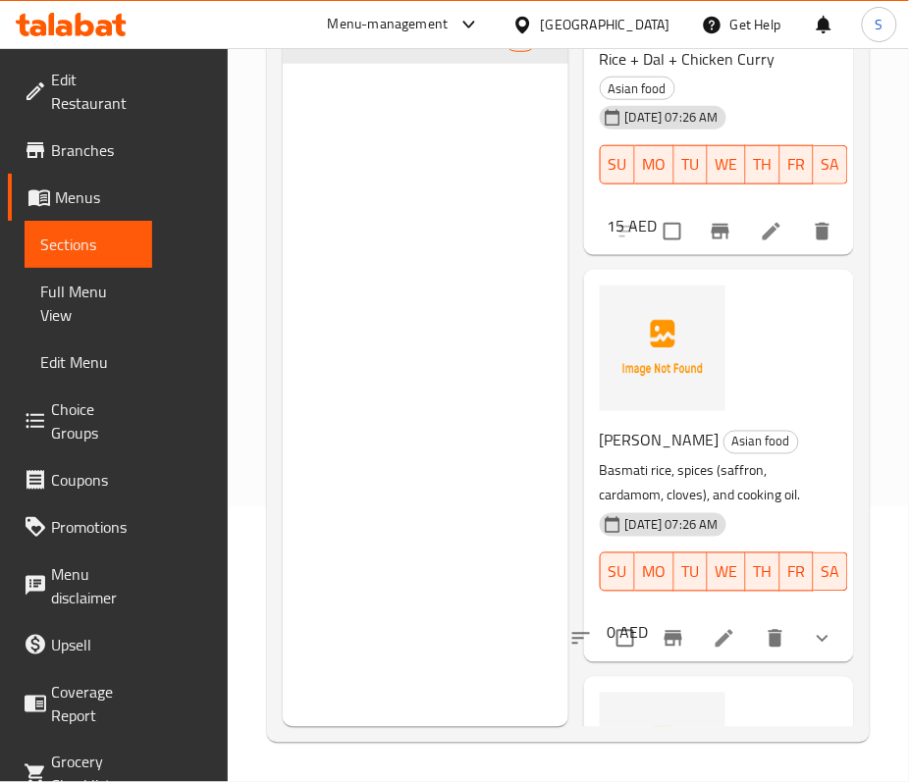
click at [668, 74] on span "Rice + Dal + Chicken Curry" at bounding box center [688, 58] width 176 height 29
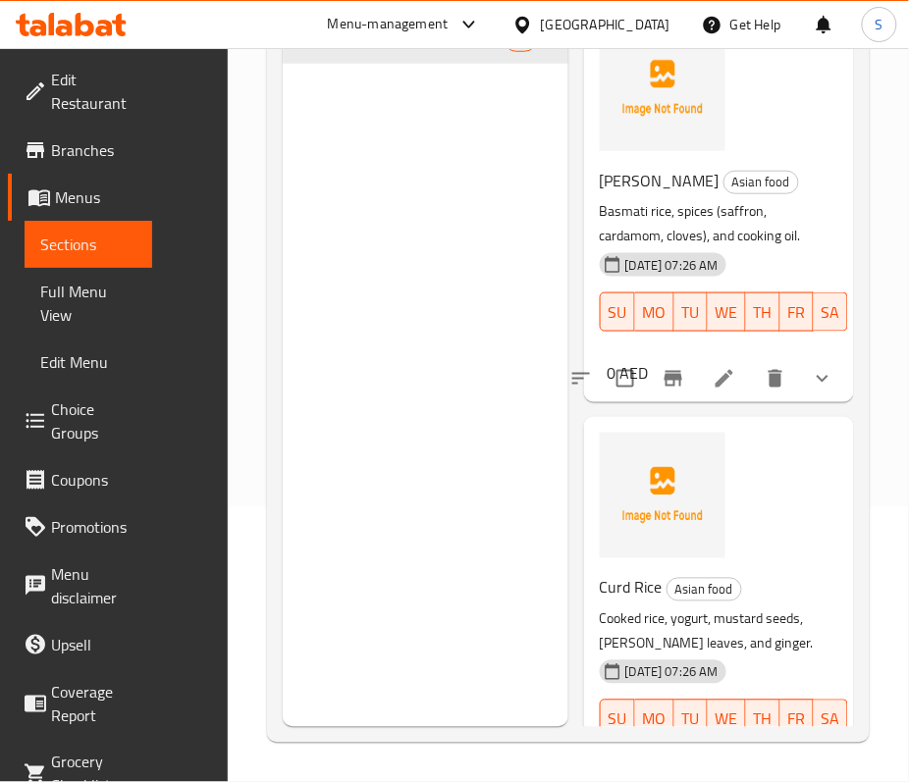
scroll to position [5756, 0]
click at [645, 194] on span "Biryani Rice" at bounding box center [660, 179] width 120 height 29
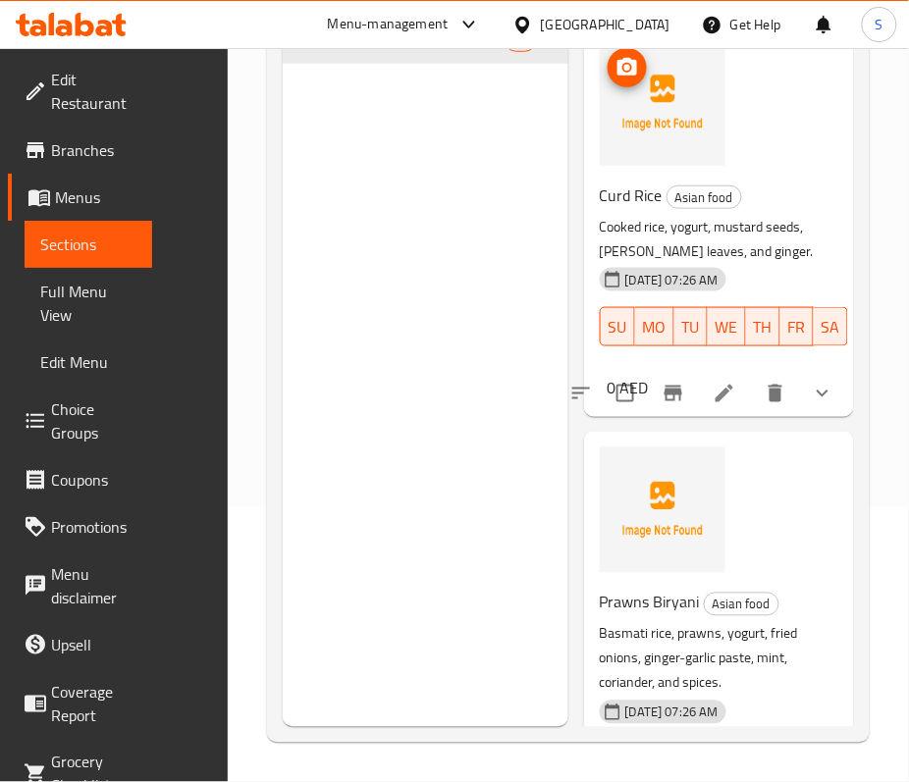
scroll to position [6149, 0]
click at [636, 209] on span "Curd Rice" at bounding box center [631, 194] width 63 height 29
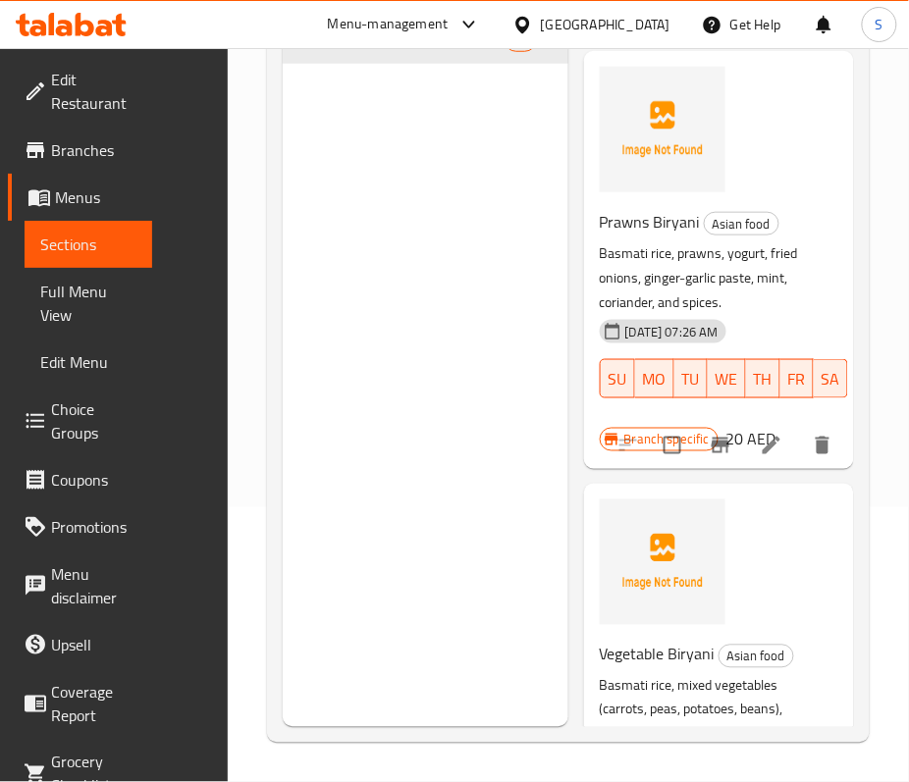
scroll to position [6541, 0]
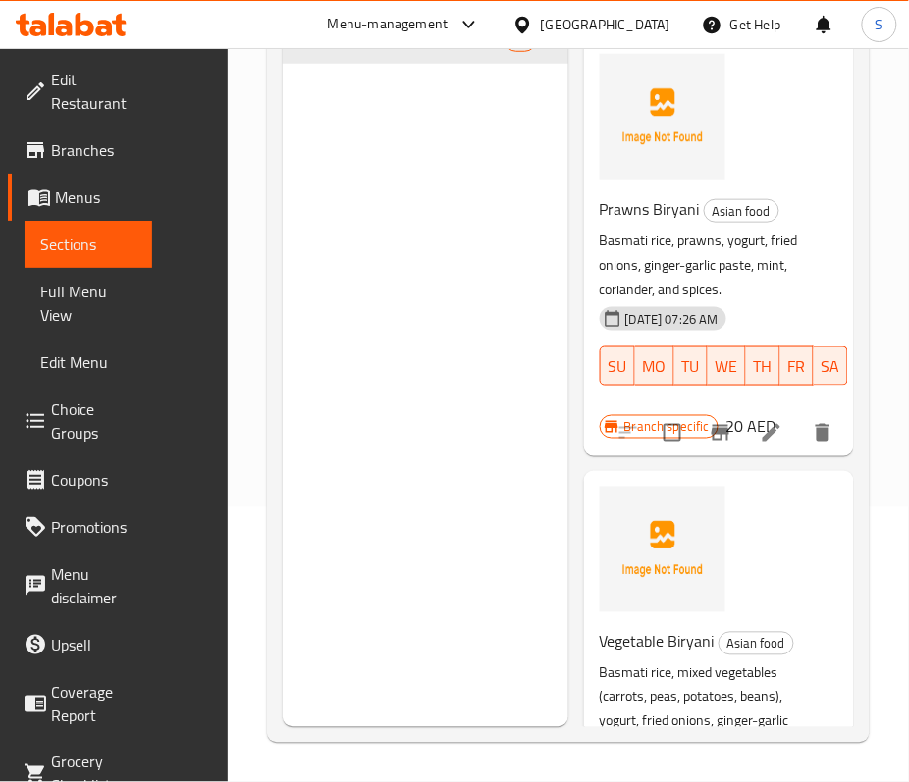
click at [630, 224] on span "Prawns Biryani" at bounding box center [650, 208] width 100 height 29
drag, startPoint x: 630, startPoint y: 420, endPoint x: 908, endPoint y: 335, distance: 290.5
click at [653, 224] on span "Prawns Biryani" at bounding box center [650, 208] width 100 height 29
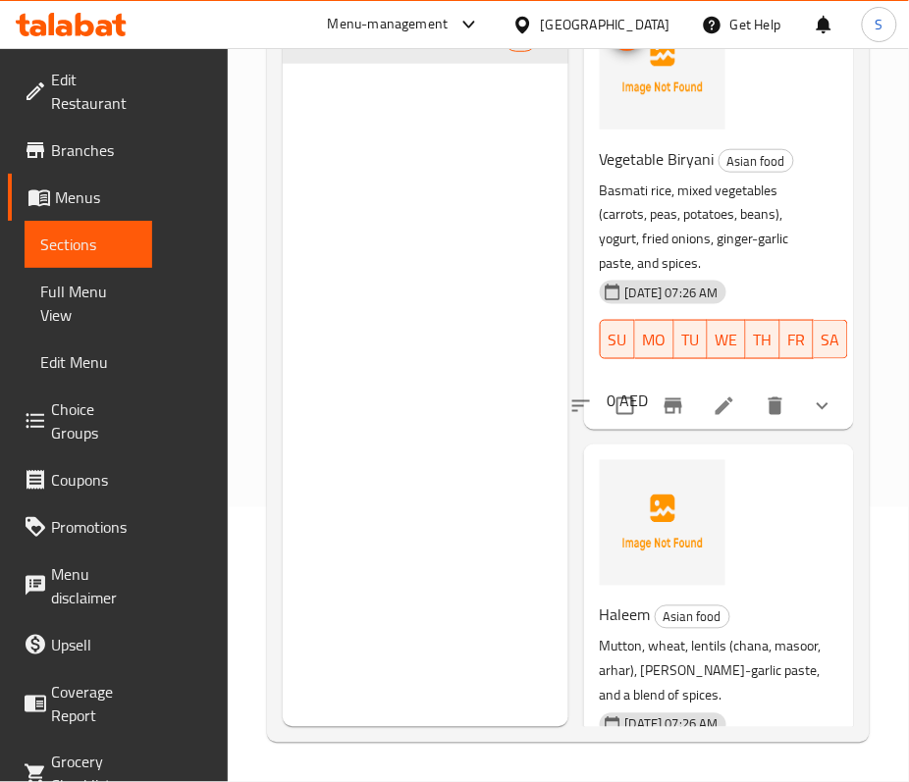
scroll to position [7065, 0]
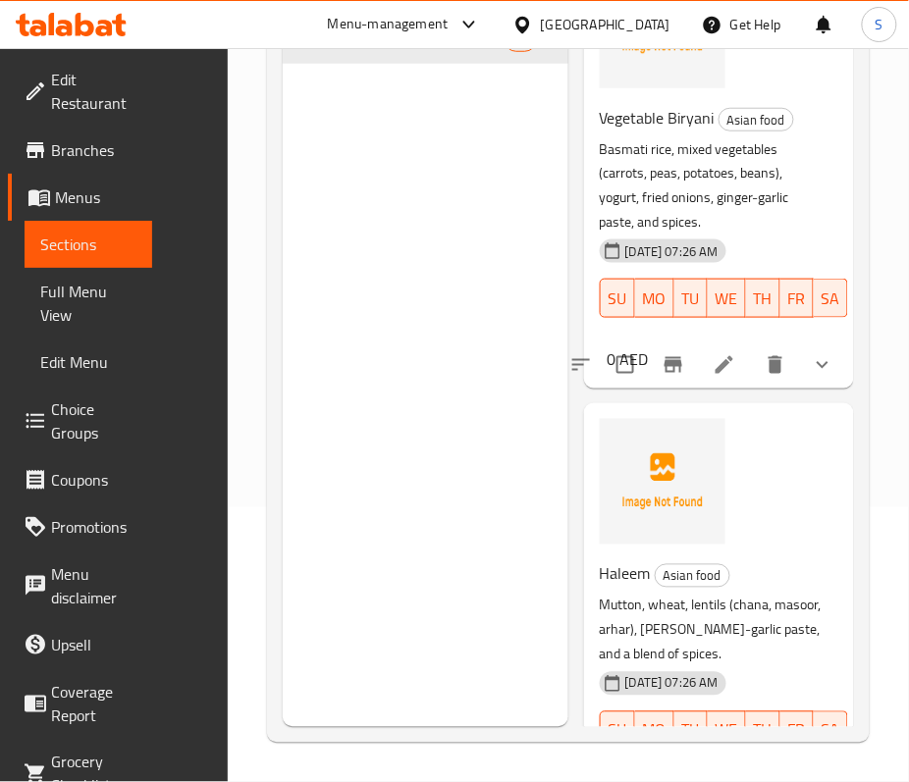
click at [633, 132] on span "Vegetable Biryani" at bounding box center [657, 117] width 115 height 29
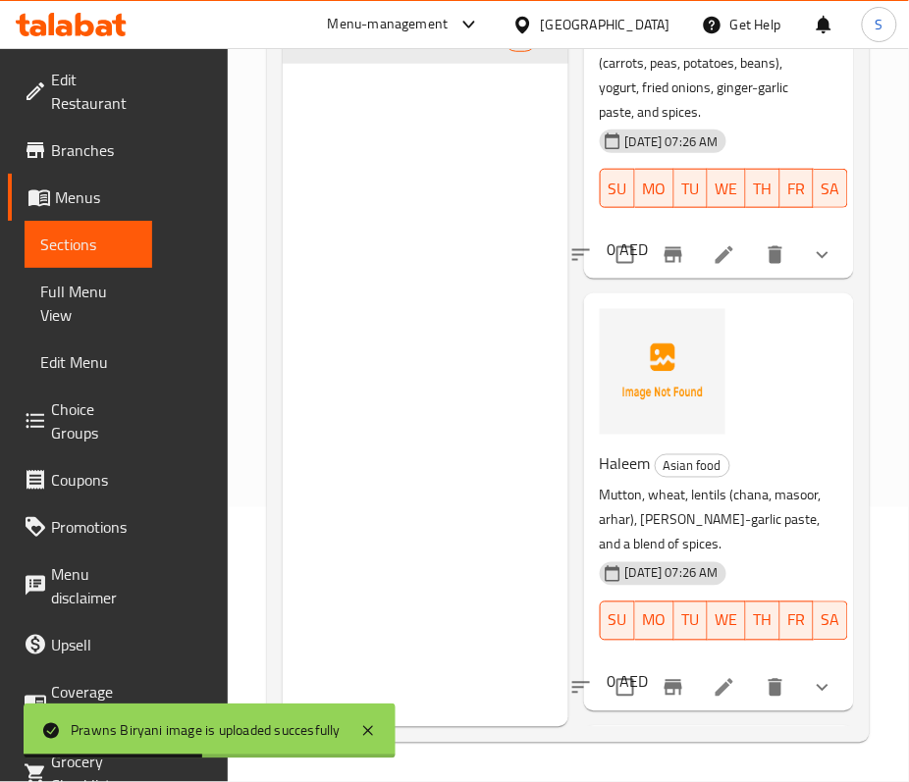
scroll to position [7326, 0]
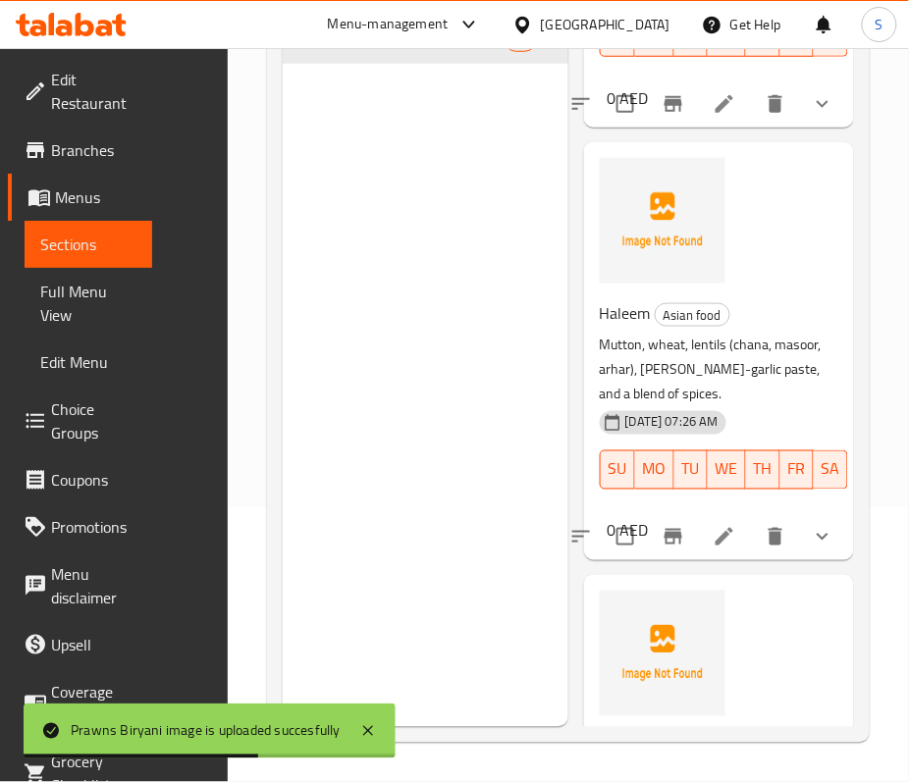
click at [622, 328] on span "Haleem" at bounding box center [625, 312] width 51 height 29
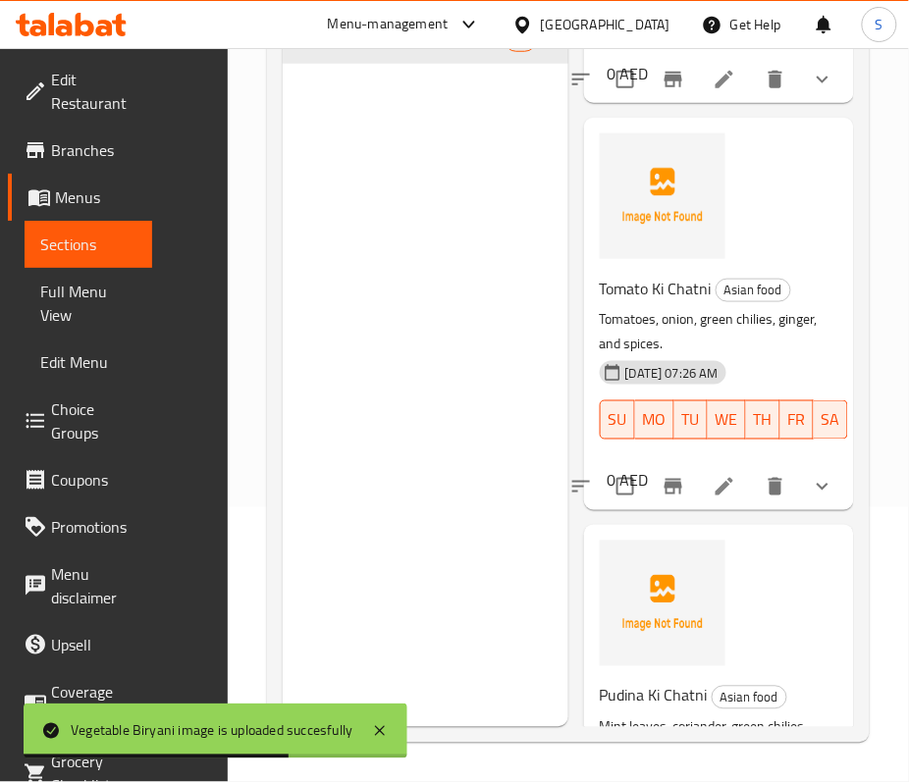
scroll to position [7851, 0]
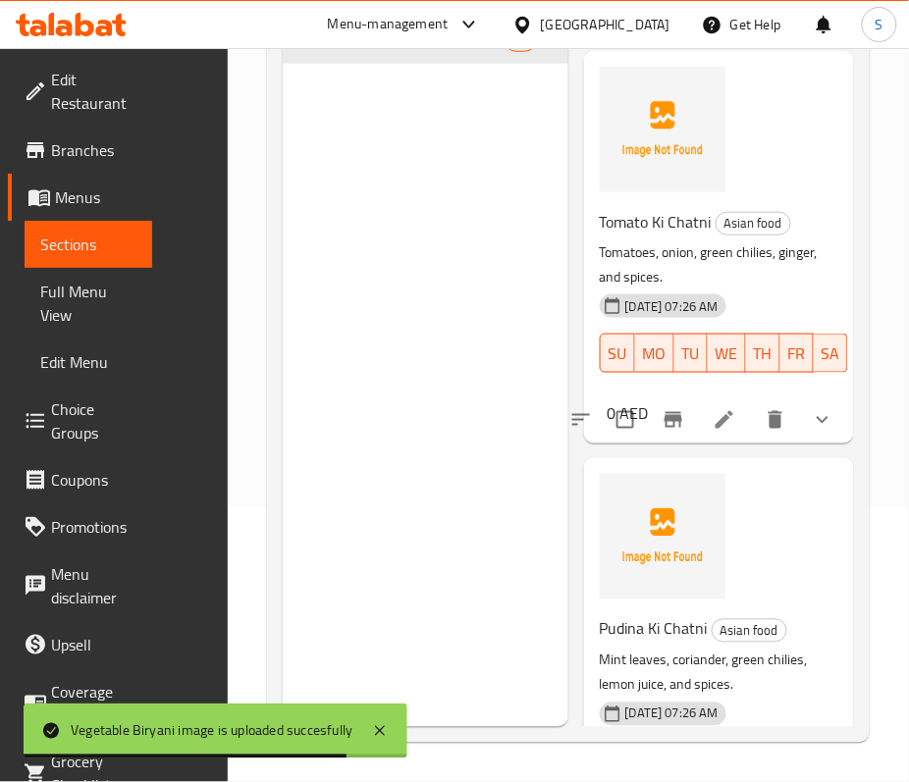
click at [660, 236] on span "Tomato Ki Chatni" at bounding box center [656, 221] width 112 height 29
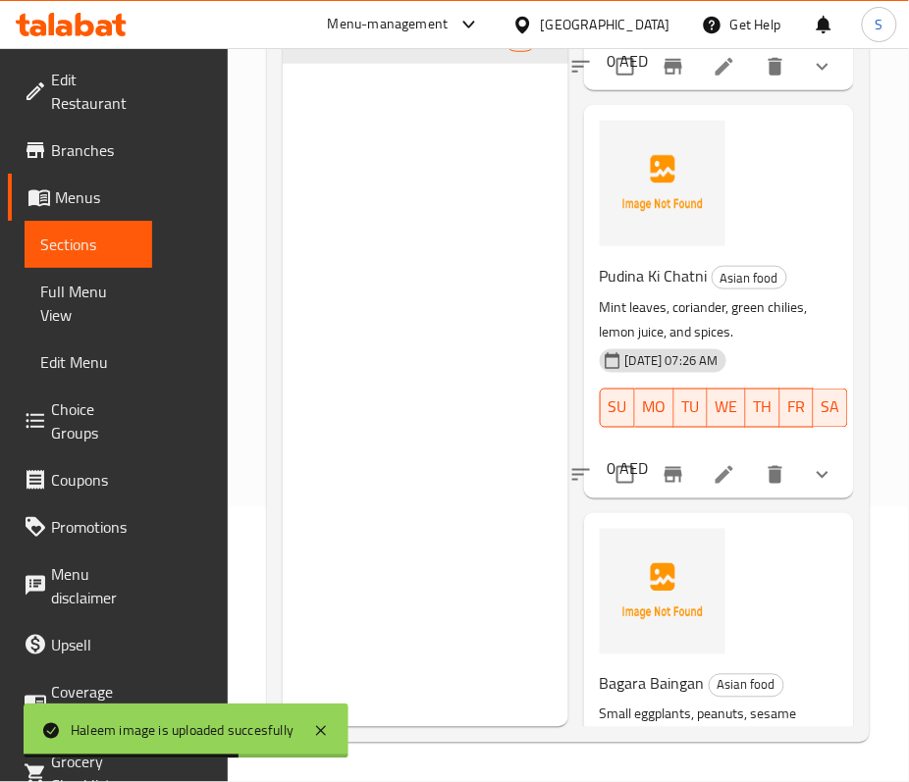
scroll to position [8243, 0]
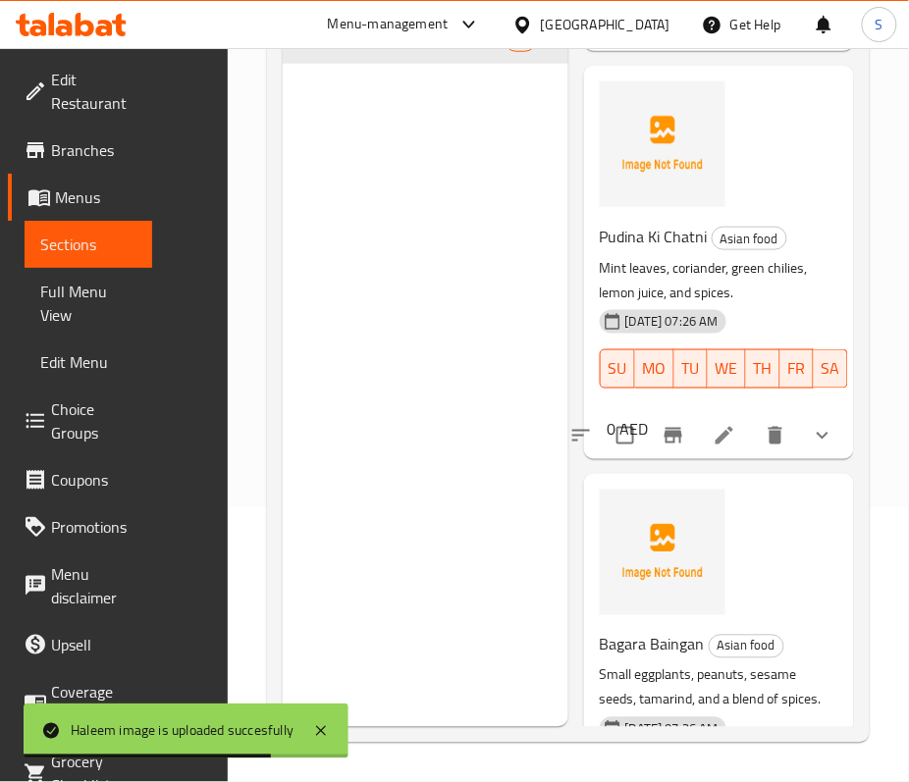
click at [671, 251] on span "Pudina Ki Chatni" at bounding box center [654, 236] width 108 height 29
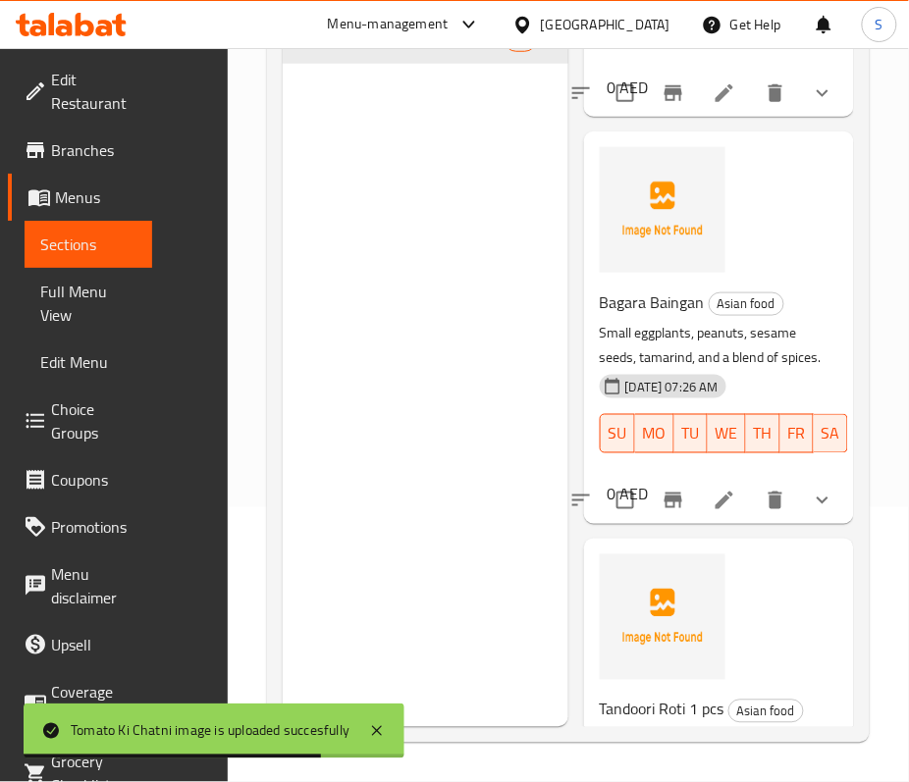
scroll to position [8636, 0]
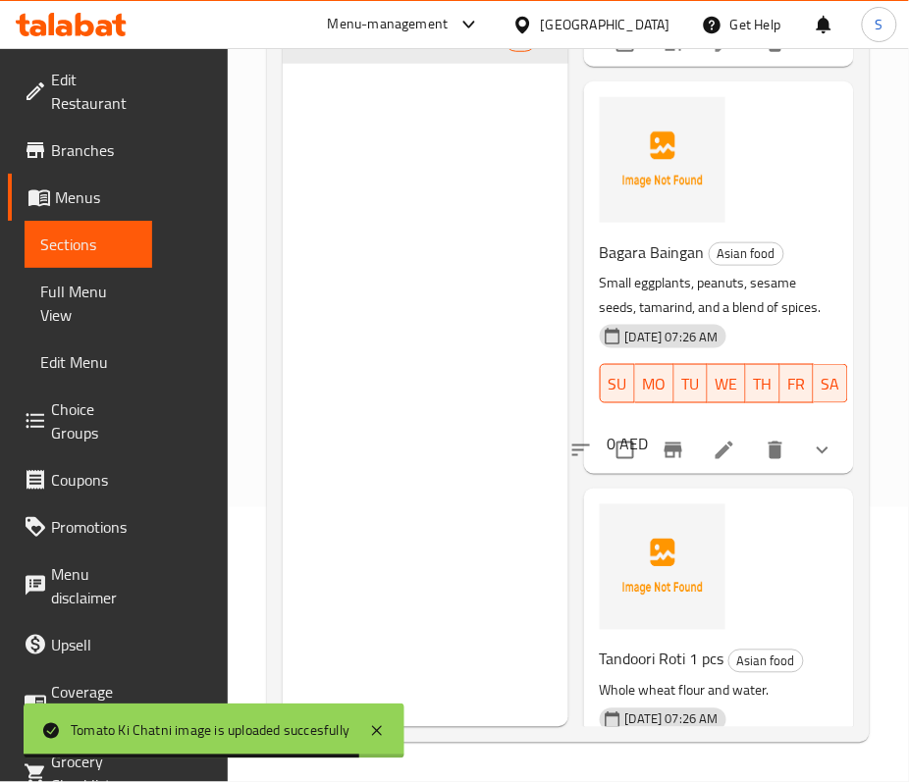
click at [650, 267] on span "Bagara Baingan" at bounding box center [652, 251] width 105 height 29
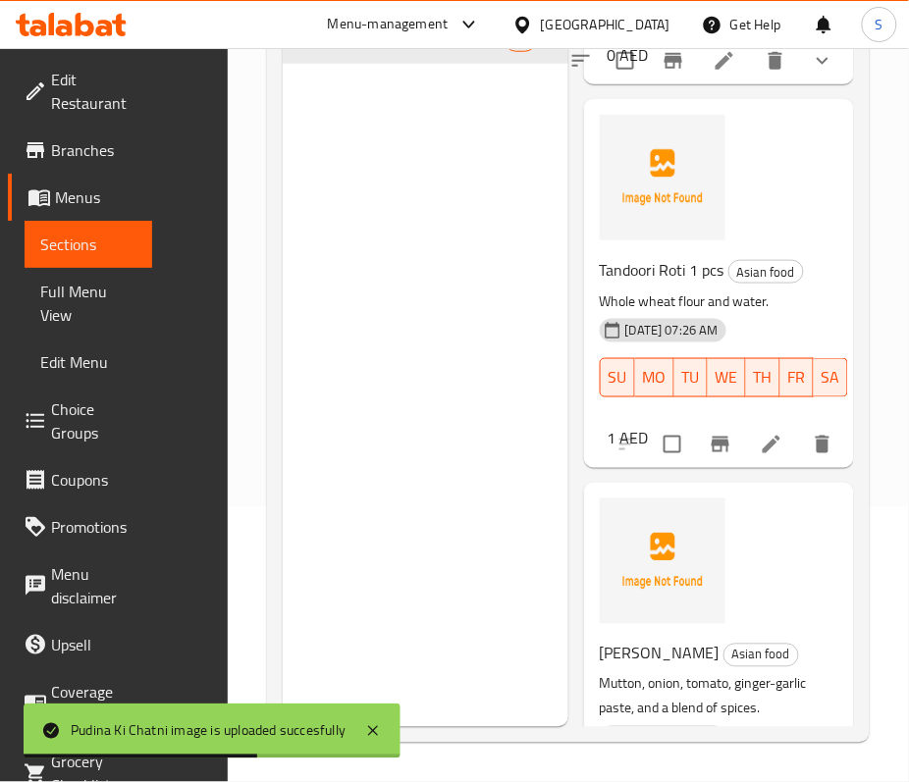
scroll to position [9028, 0]
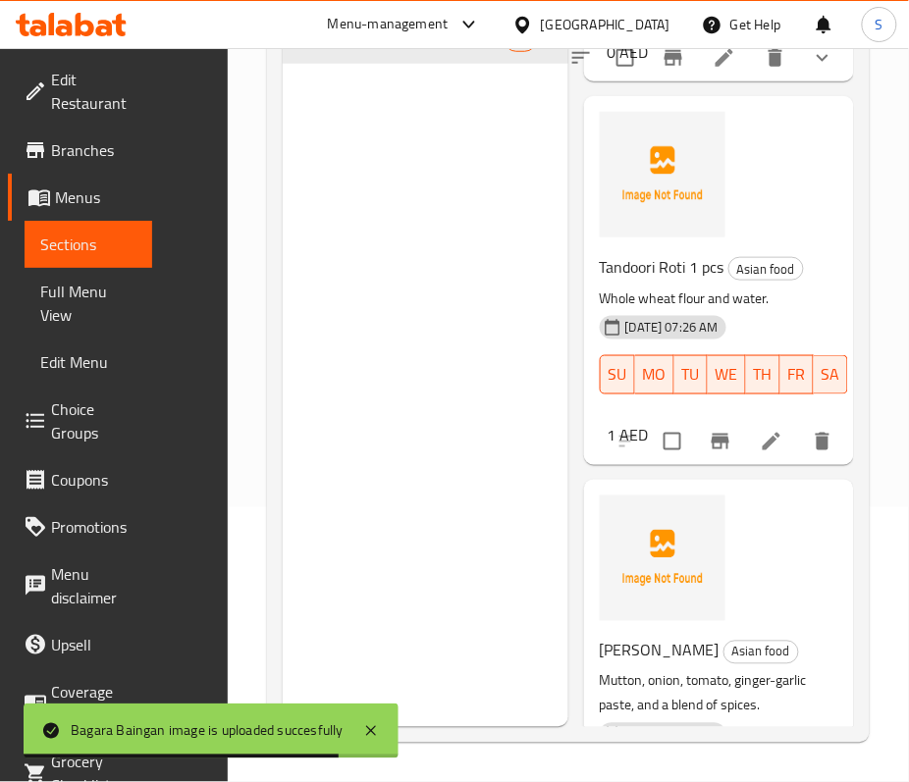
click at [665, 282] on span "Tandoori Roti 1 pcs" at bounding box center [662, 266] width 125 height 29
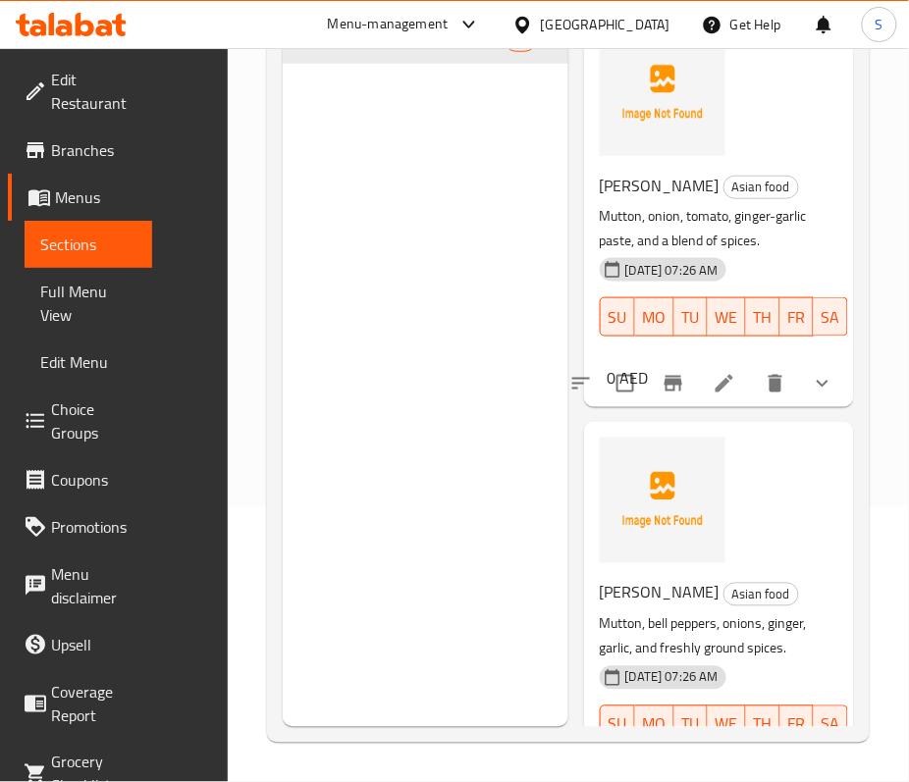
scroll to position [9551, 0]
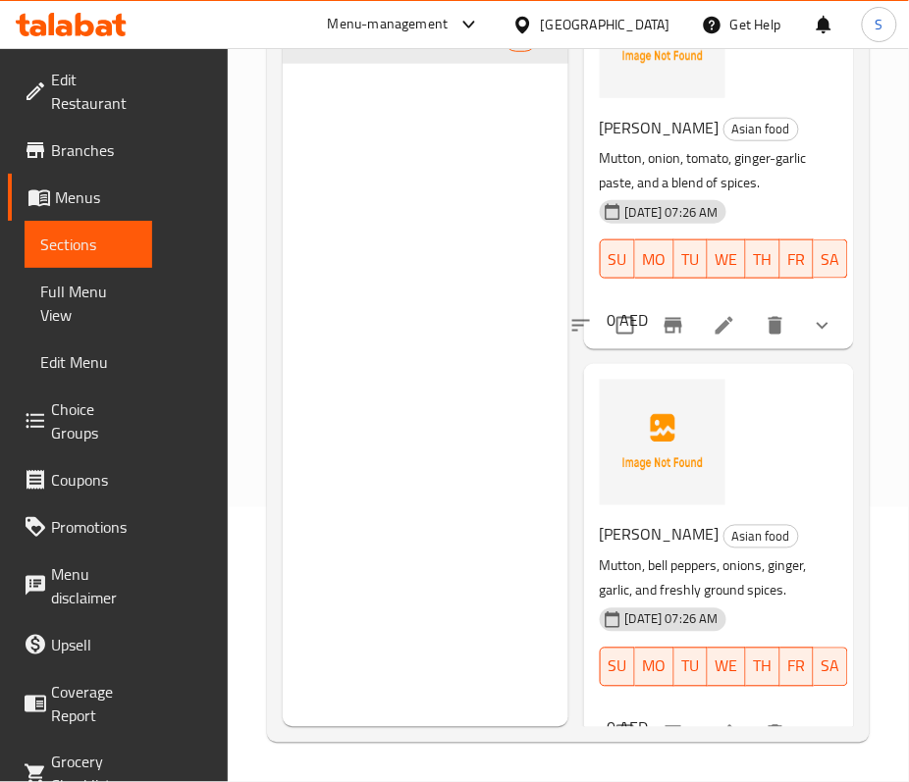
click at [663, 142] on span "Mutton Masala" at bounding box center [660, 127] width 120 height 29
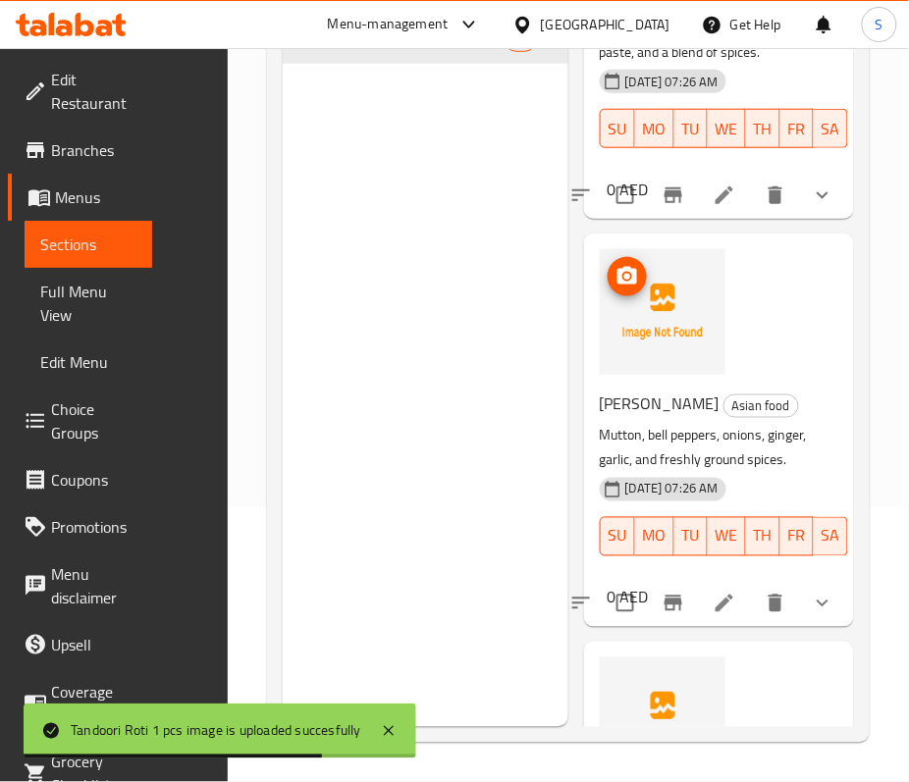
scroll to position [9944, 0]
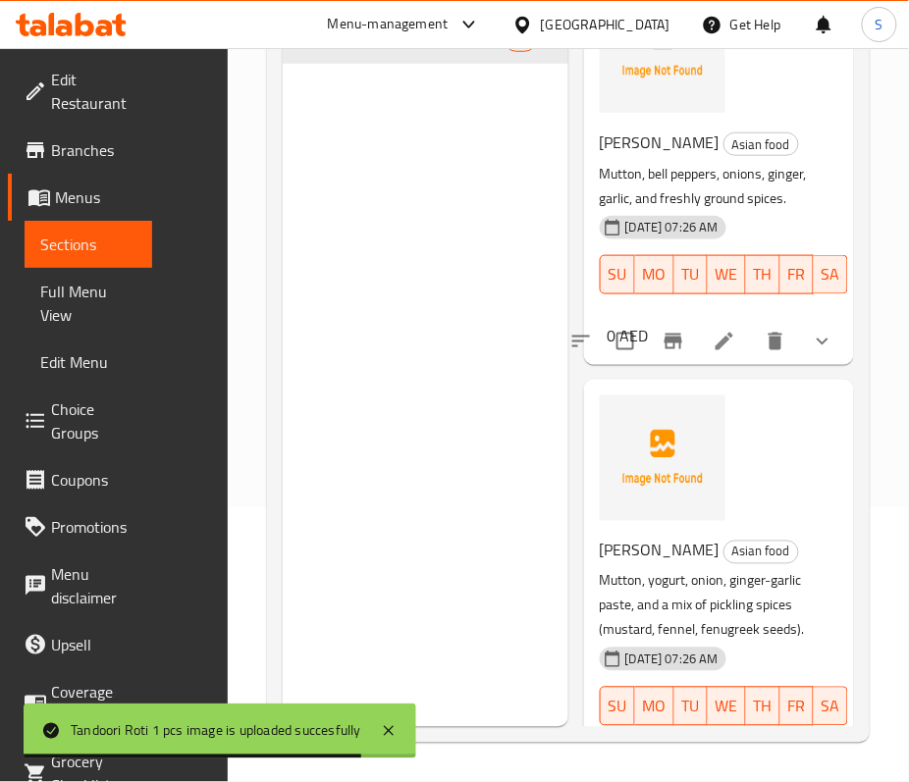
click at [650, 157] on span "Kadai Mutton" at bounding box center [660, 142] width 120 height 29
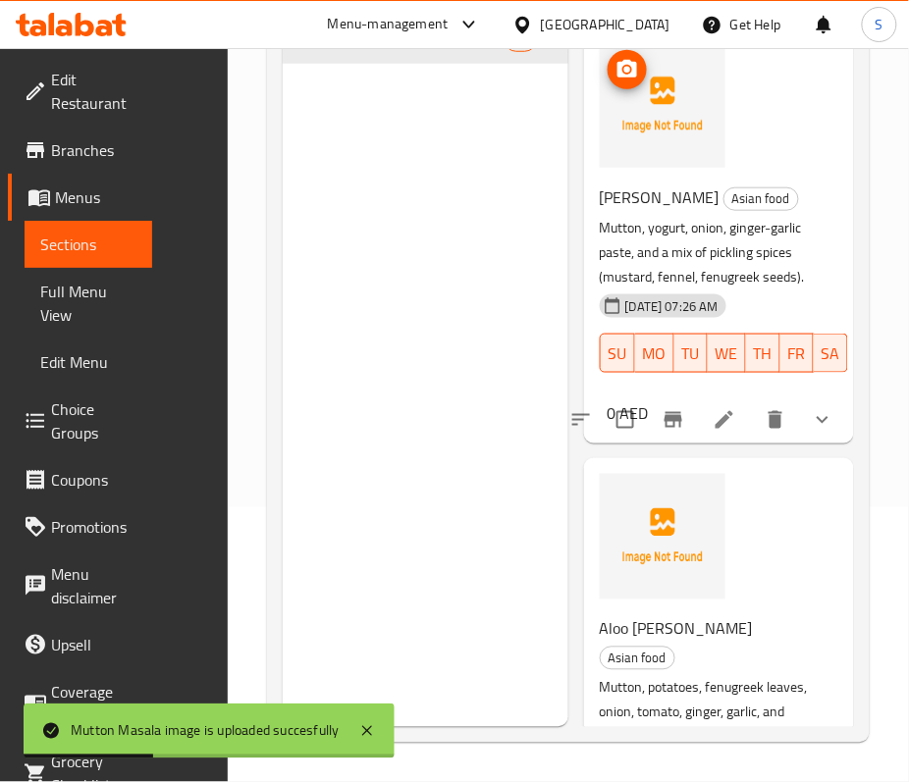
scroll to position [10336, 0]
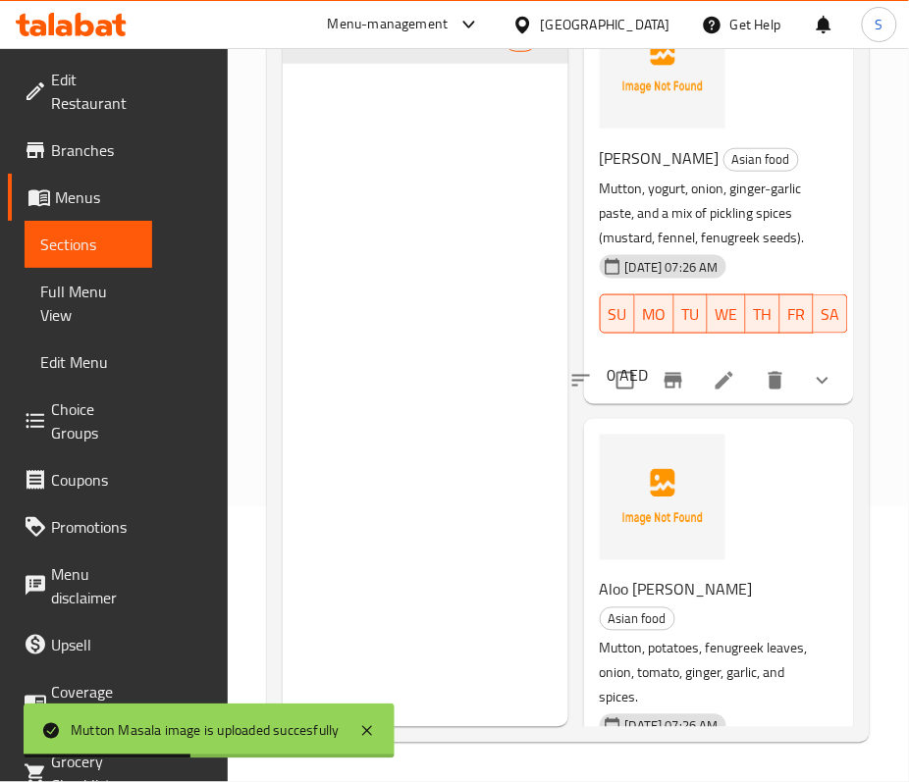
click at [660, 173] on span "Achari Mutton" at bounding box center [660, 157] width 120 height 29
drag, startPoint x: 660, startPoint y: 417, endPoint x: 802, endPoint y: 316, distance: 173.7
click at [659, 173] on span "Achari Mutton" at bounding box center [660, 157] width 120 height 29
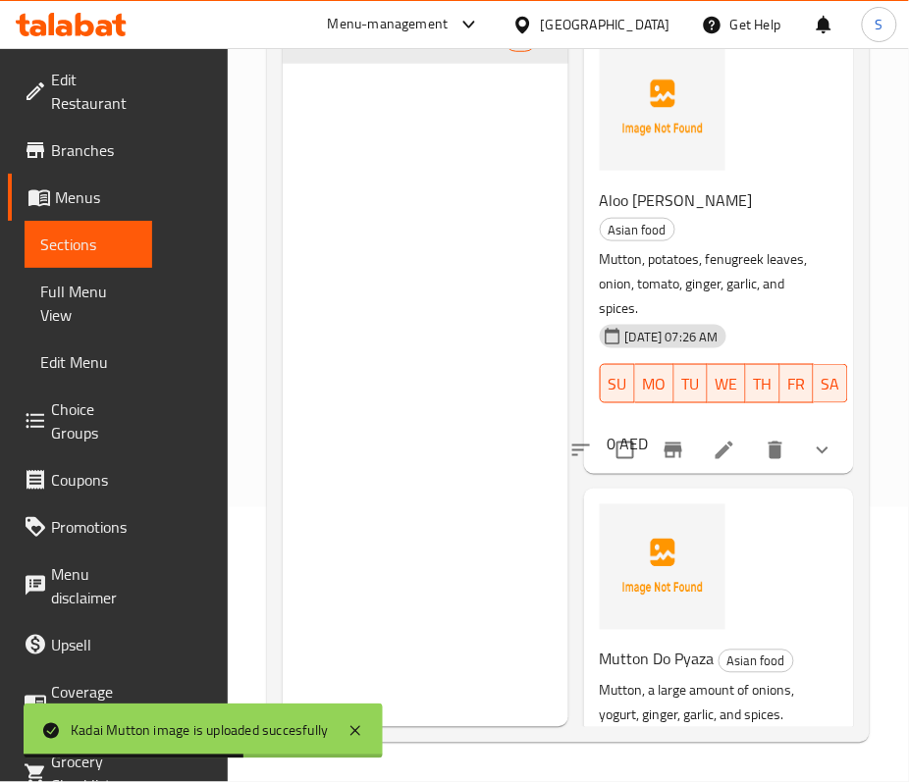
scroll to position [10729, 0]
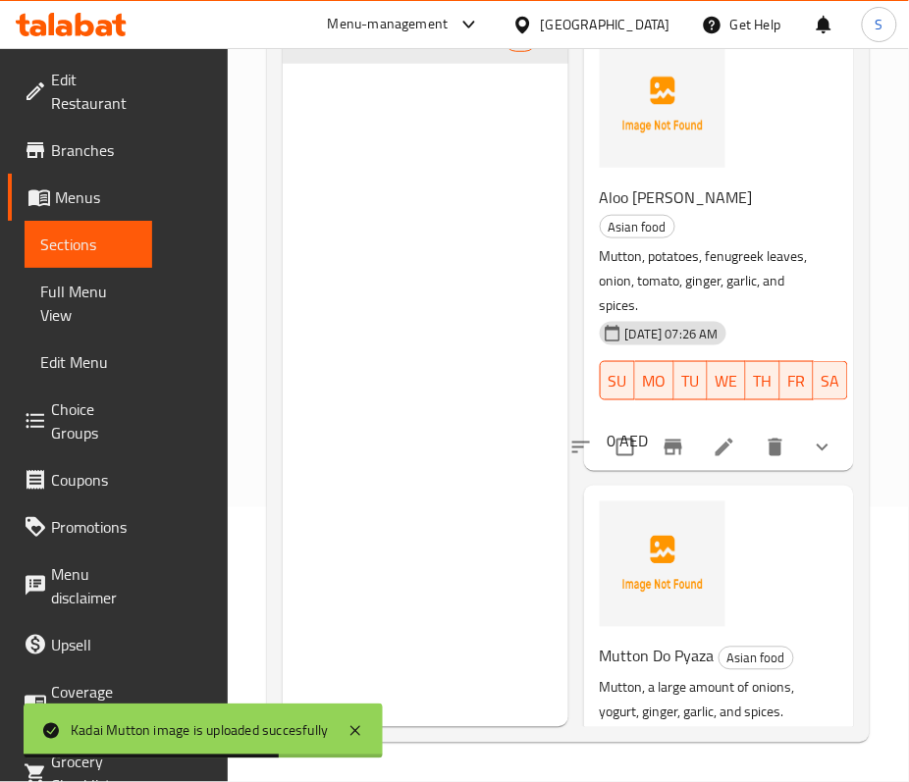
click at [659, 212] on span "Aloo Methi Mutton" at bounding box center [676, 197] width 153 height 29
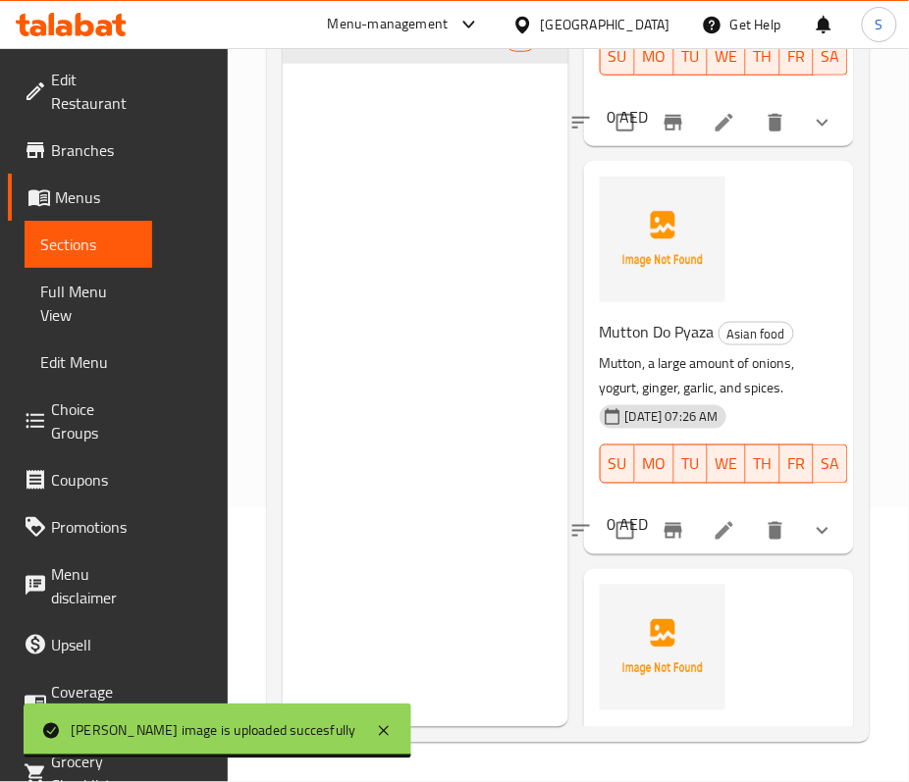
scroll to position [11121, 0]
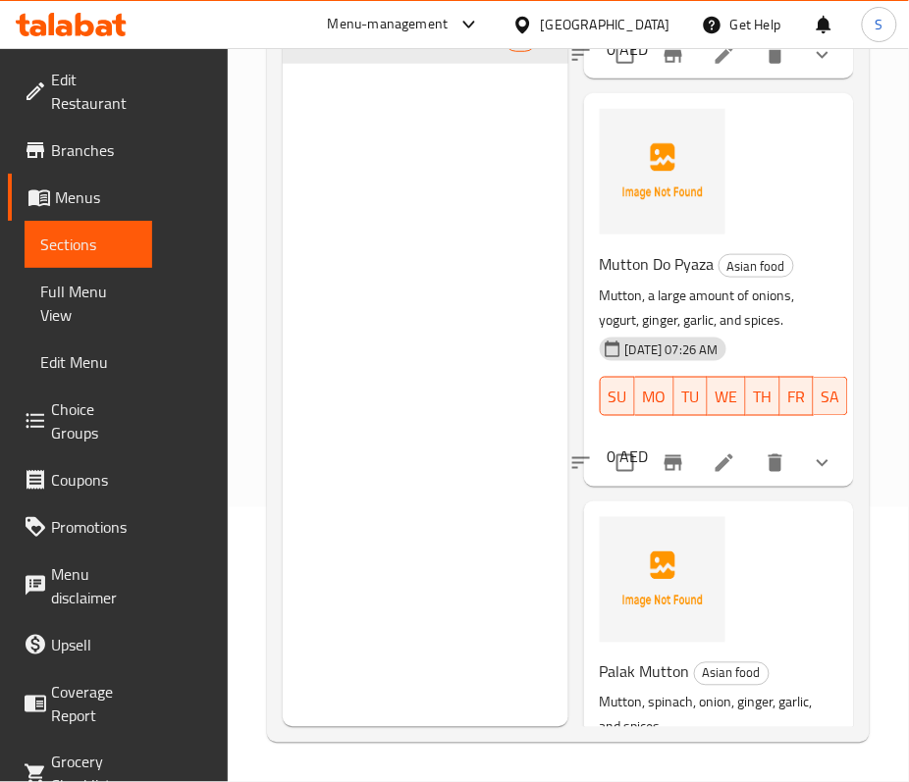
click at [657, 279] on span "Mutton Do Pyaza" at bounding box center [657, 263] width 115 height 29
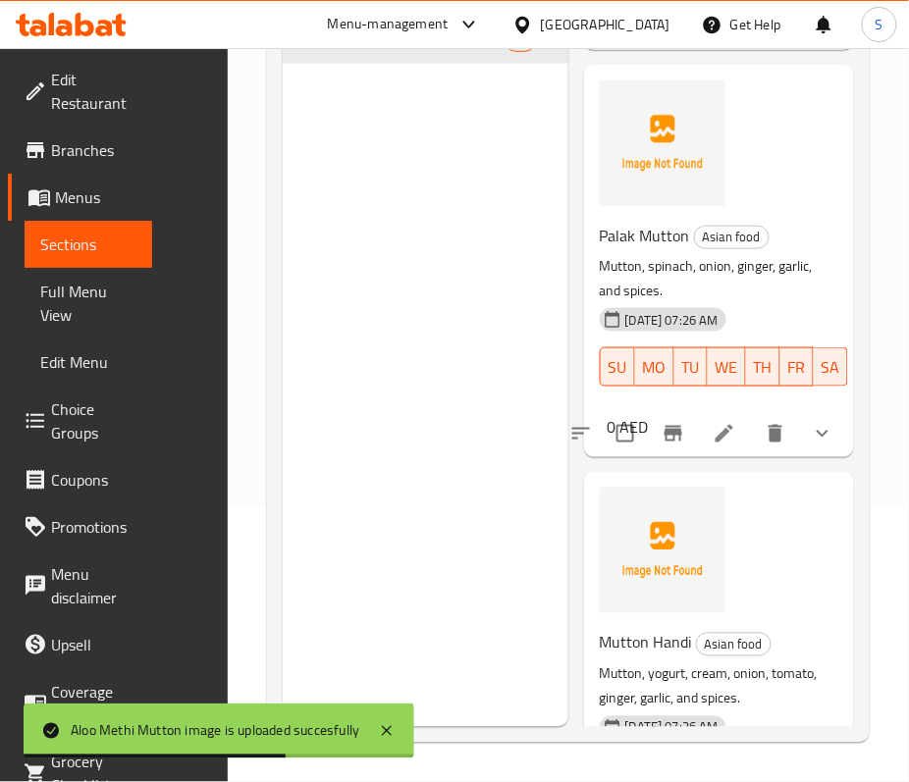
scroll to position [11644, 0]
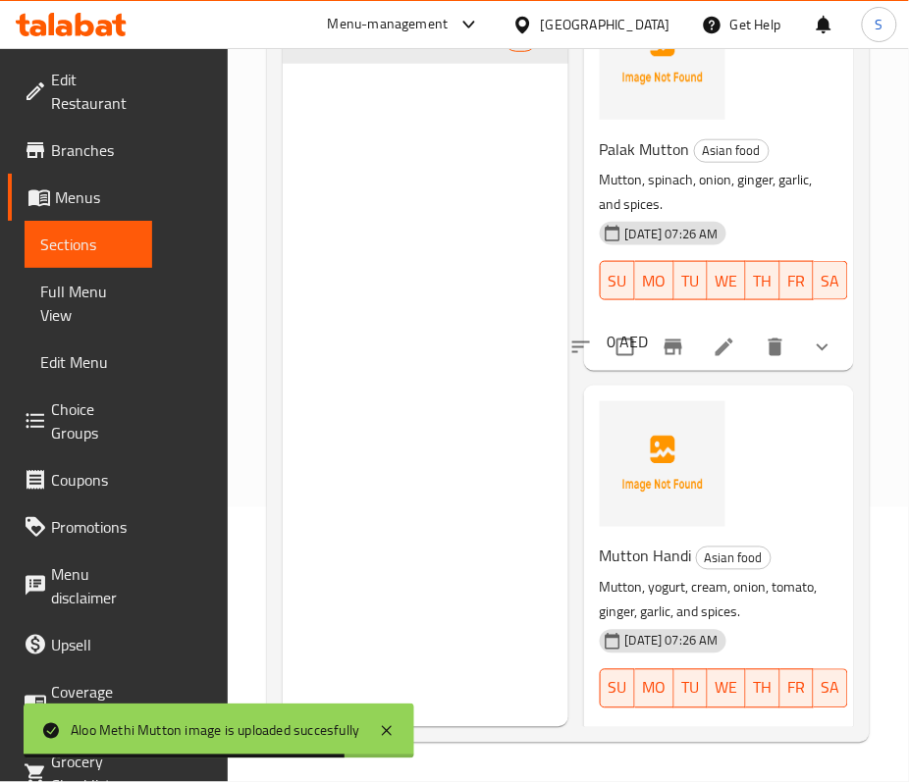
click at [661, 164] on span "Palak Mutton" at bounding box center [645, 148] width 90 height 29
drag, startPoint x: 661, startPoint y: 370, endPoint x: 816, endPoint y: 276, distance: 181.4
click at [663, 164] on span "Palak Mutton" at bounding box center [645, 148] width 90 height 29
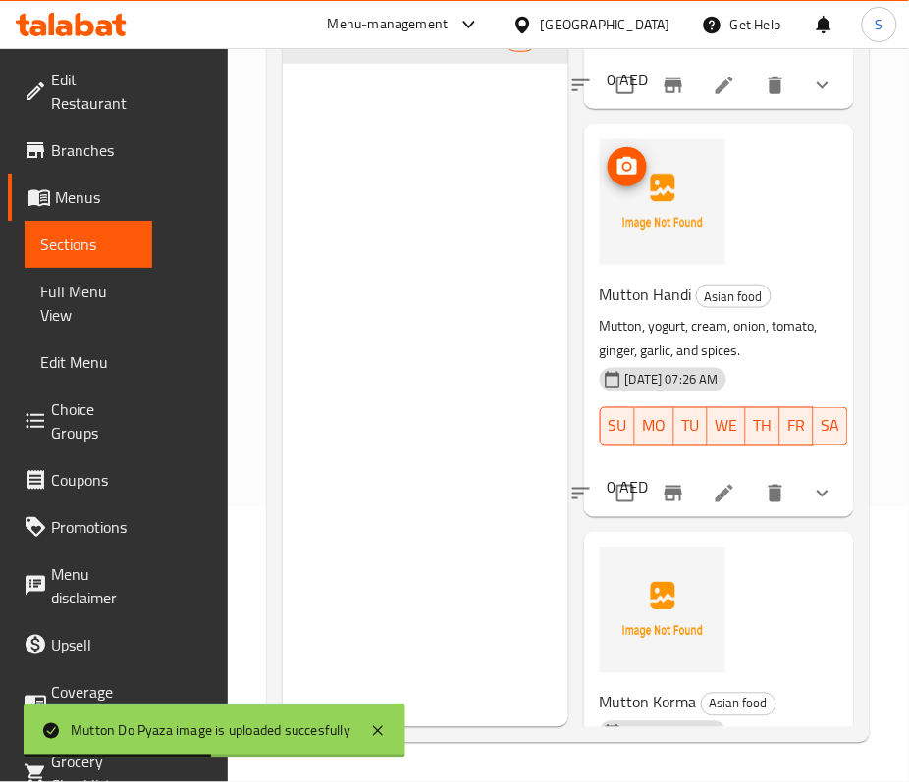
scroll to position [12037, 0]
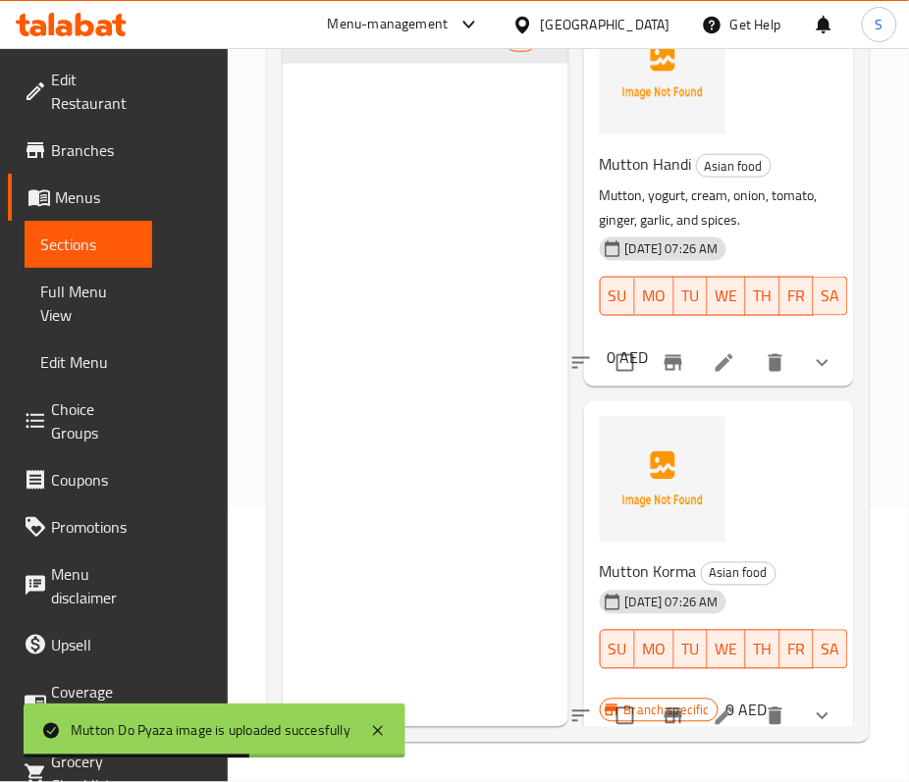
click at [646, 179] on span "Mutton Handi" at bounding box center [646, 163] width 92 height 29
drag, startPoint x: 646, startPoint y: 404, endPoint x: 668, endPoint y: 405, distance: 22.6
click at [648, 179] on span "Mutton Handi" at bounding box center [646, 163] width 92 height 29
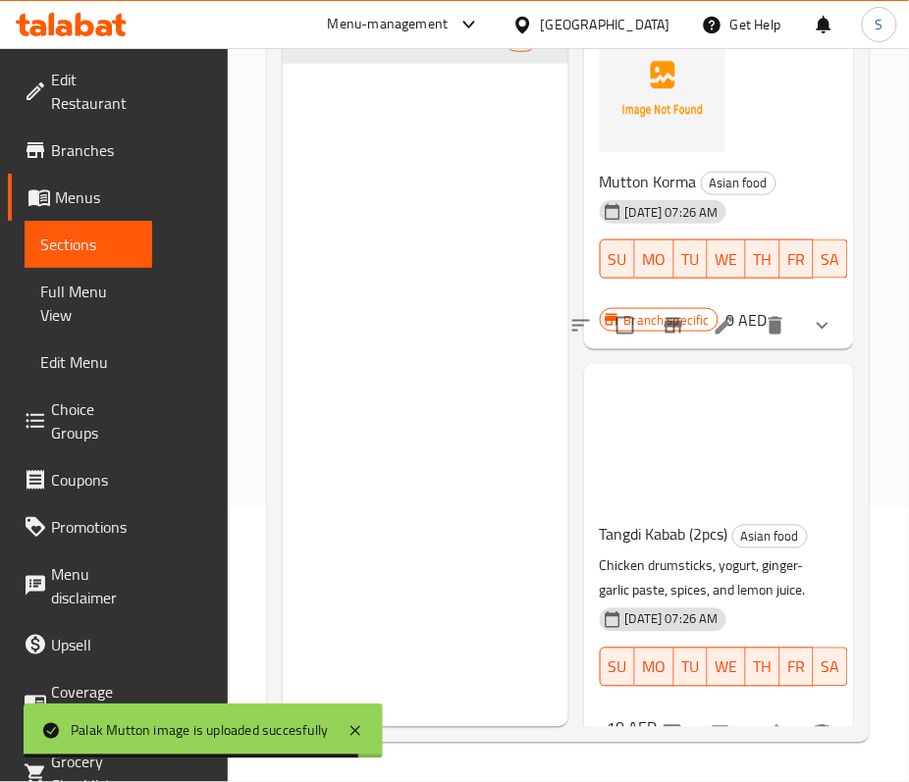
scroll to position [12429, 0]
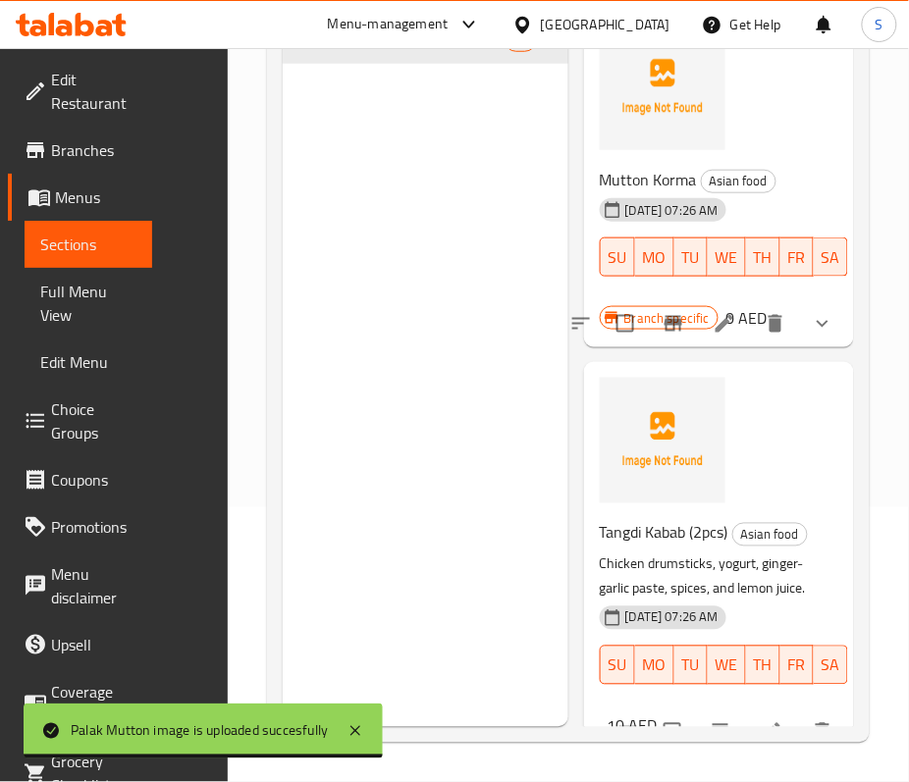
click at [667, 194] on span "Mutton Korma" at bounding box center [648, 179] width 97 height 29
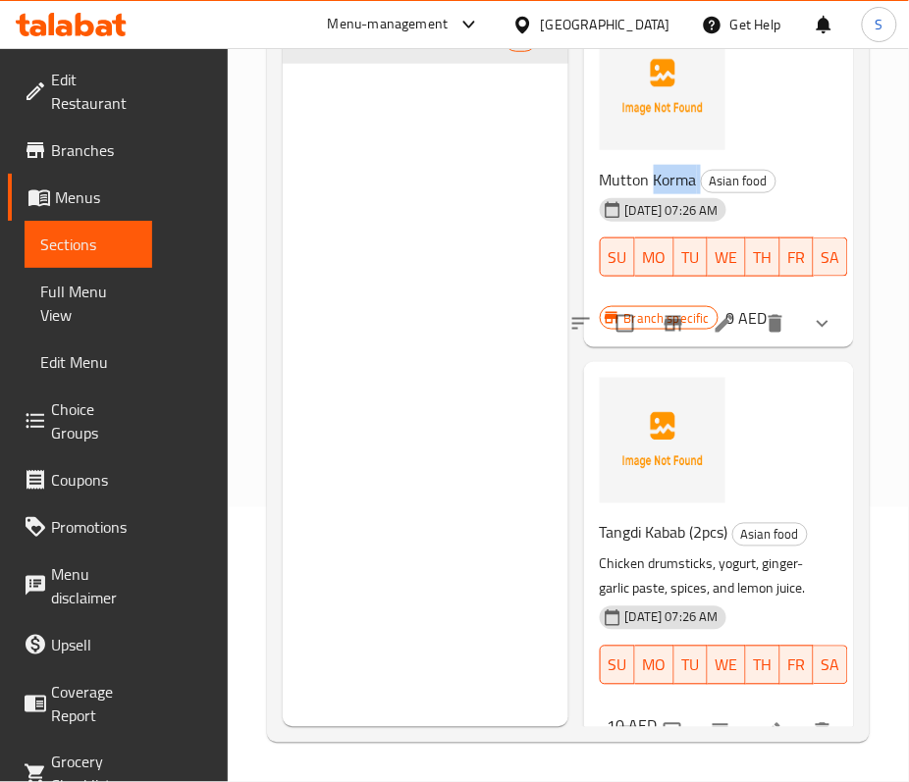
click at [667, 194] on span "Mutton Korma" at bounding box center [648, 179] width 97 height 29
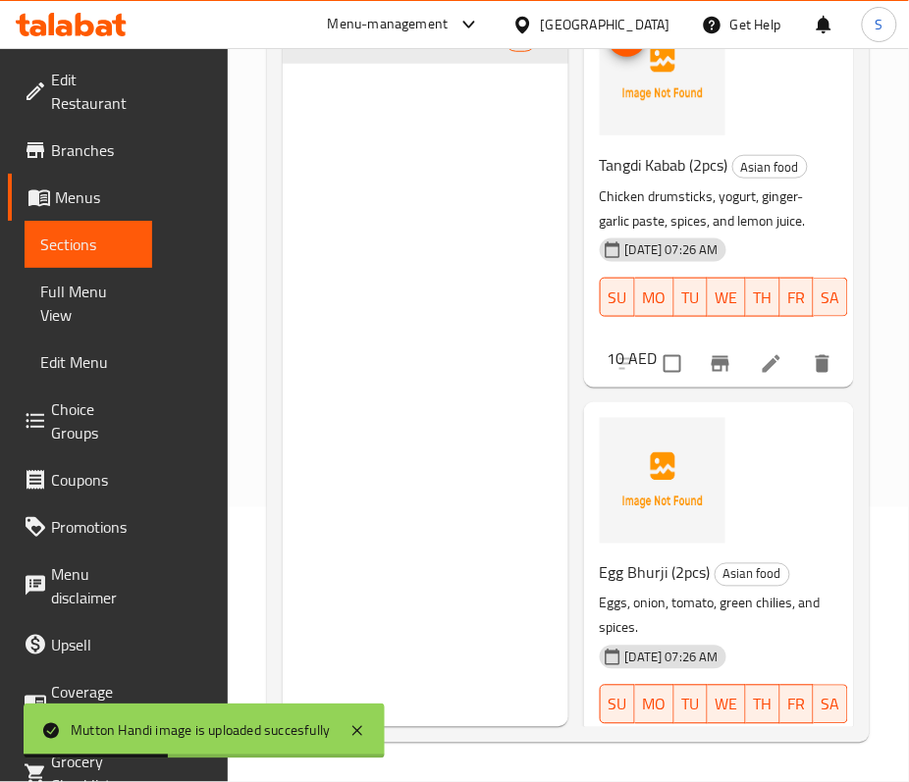
scroll to position [12822, 0]
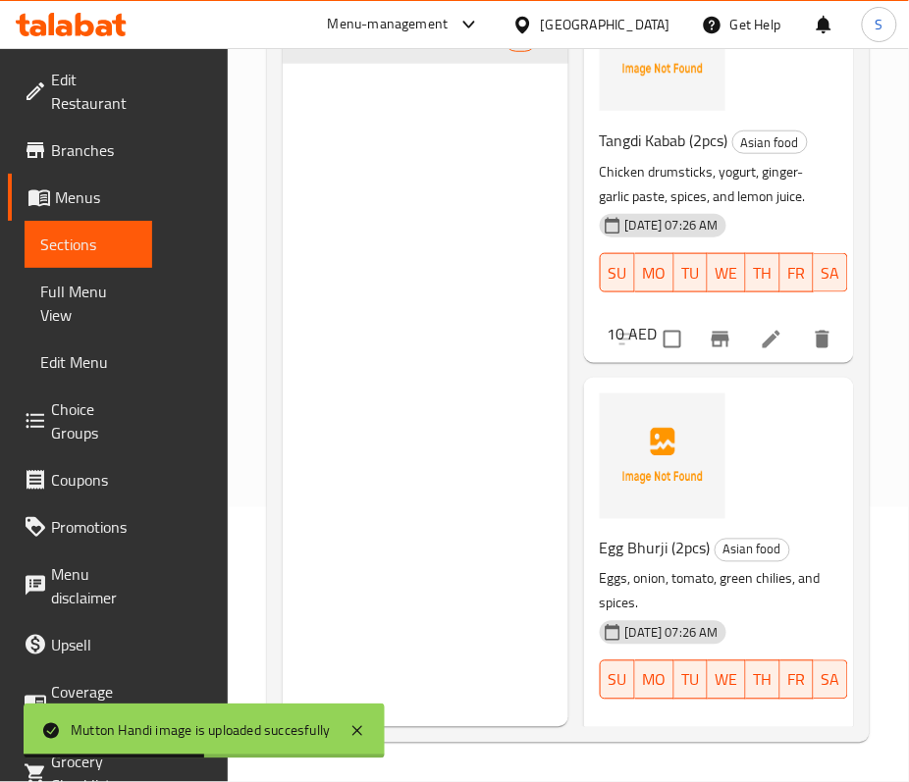
click at [652, 155] on span "Tangdi Kabab (2pcs)" at bounding box center [664, 140] width 129 height 29
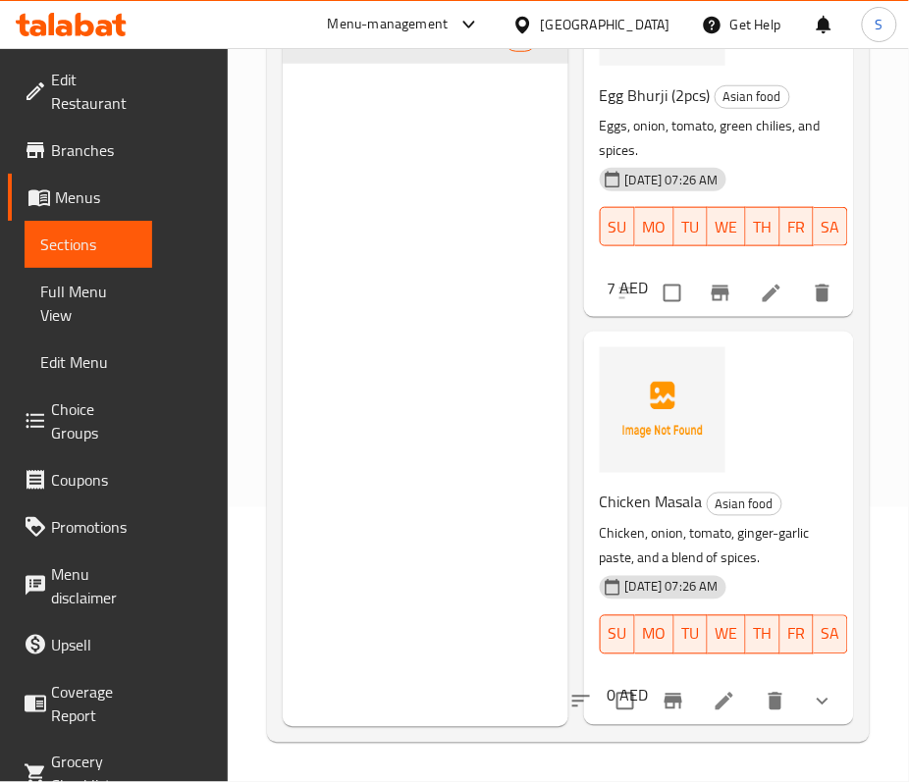
scroll to position [13346, 0]
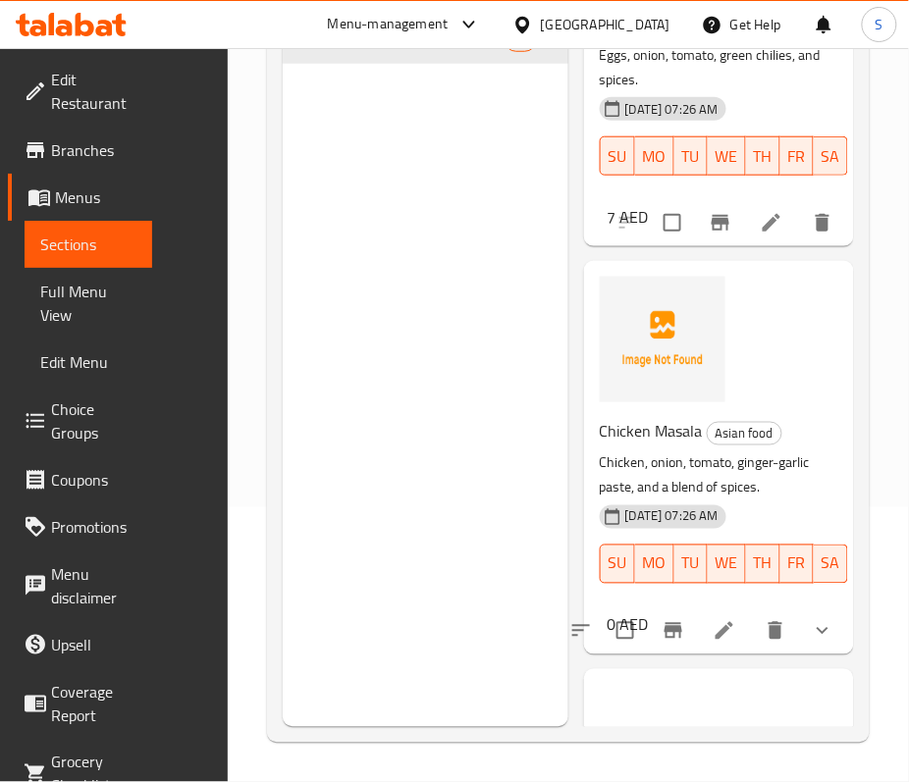
click at [638, 39] on span "Egg Bhurji (2pcs)" at bounding box center [655, 24] width 111 height 29
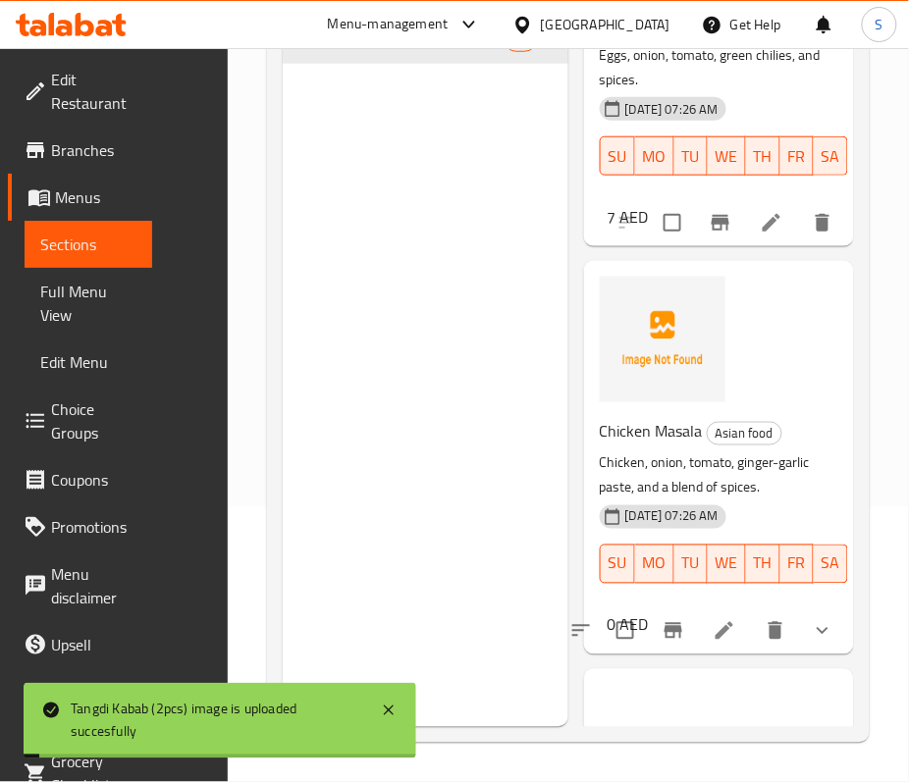
drag, startPoint x: 668, startPoint y: 307, endPoint x: 897, endPoint y: 220, distance: 244.8
click at [598, 211] on div "Egg Bhurji (2pcs) Asian food Eggs, onion, tomato, green chilies, and spices. 18…" at bounding box center [711, 107] width 238 height 208
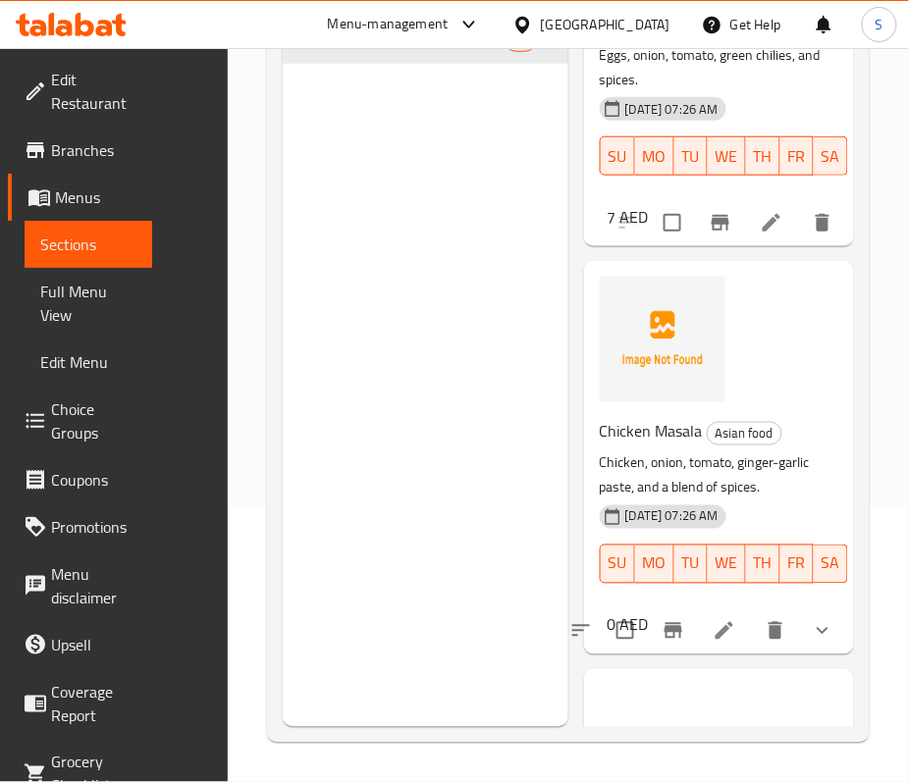
scroll to position [13607, 0]
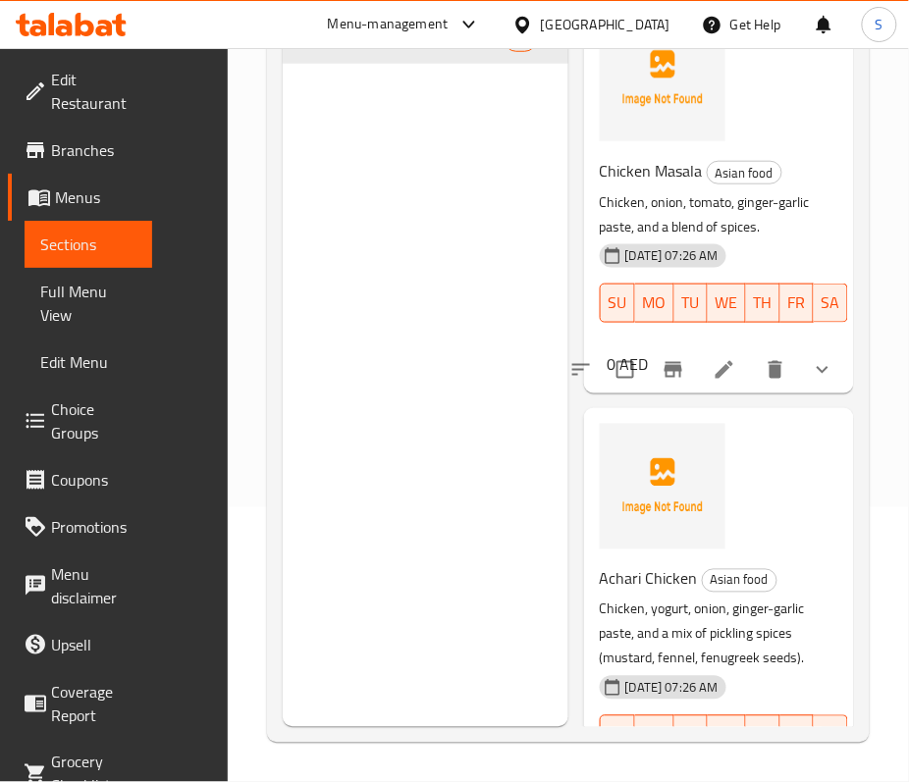
click at [671, 357] on div "Chicken Masala Asian food Chicken, onion, tomato, ginger-garlic paste, and a bl…" at bounding box center [711, 253] width 238 height 208
click at [675, 185] on span "Chicken Masala" at bounding box center [651, 170] width 103 height 29
click at [676, 185] on span "Chicken Masala" at bounding box center [651, 170] width 103 height 29
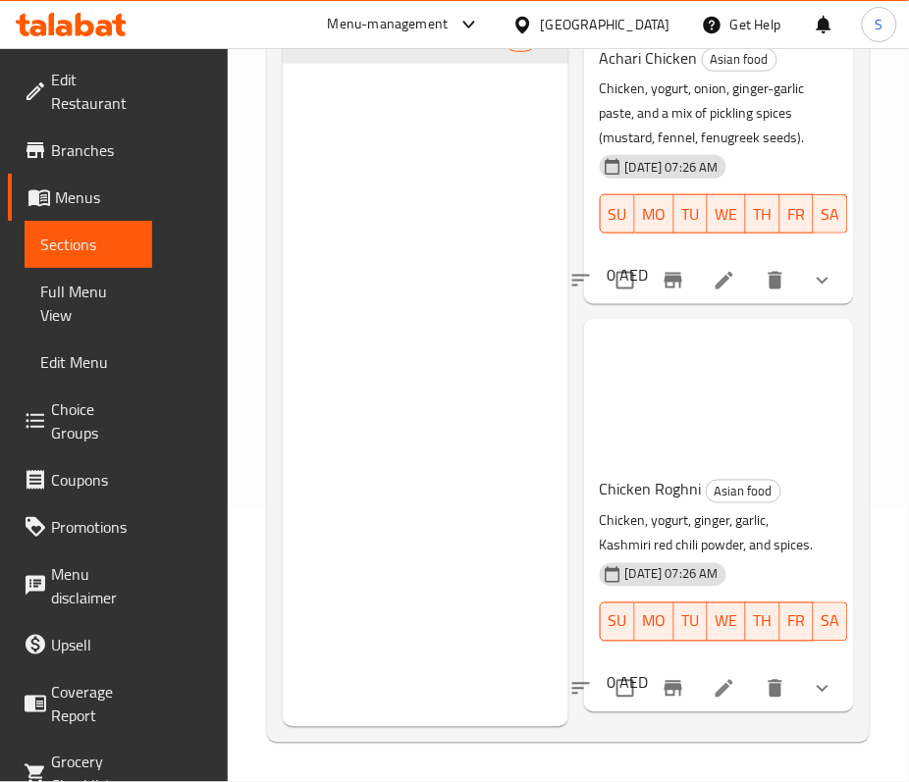
scroll to position [14131, 0]
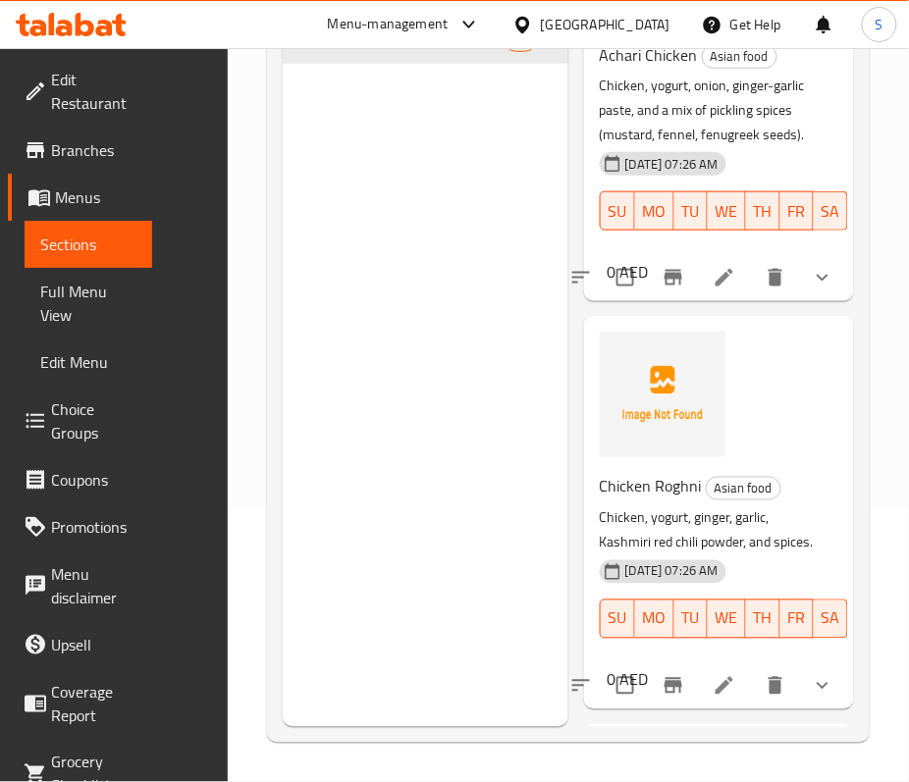
click at [675, 70] on span "Achari Chicken" at bounding box center [649, 54] width 98 height 29
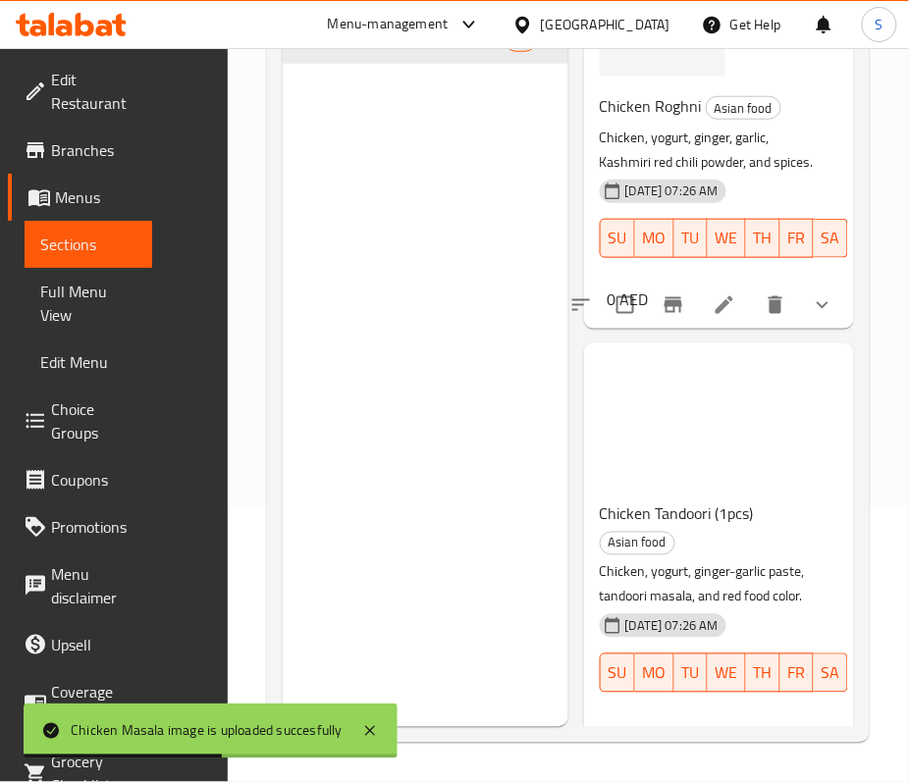
scroll to position [14523, 0]
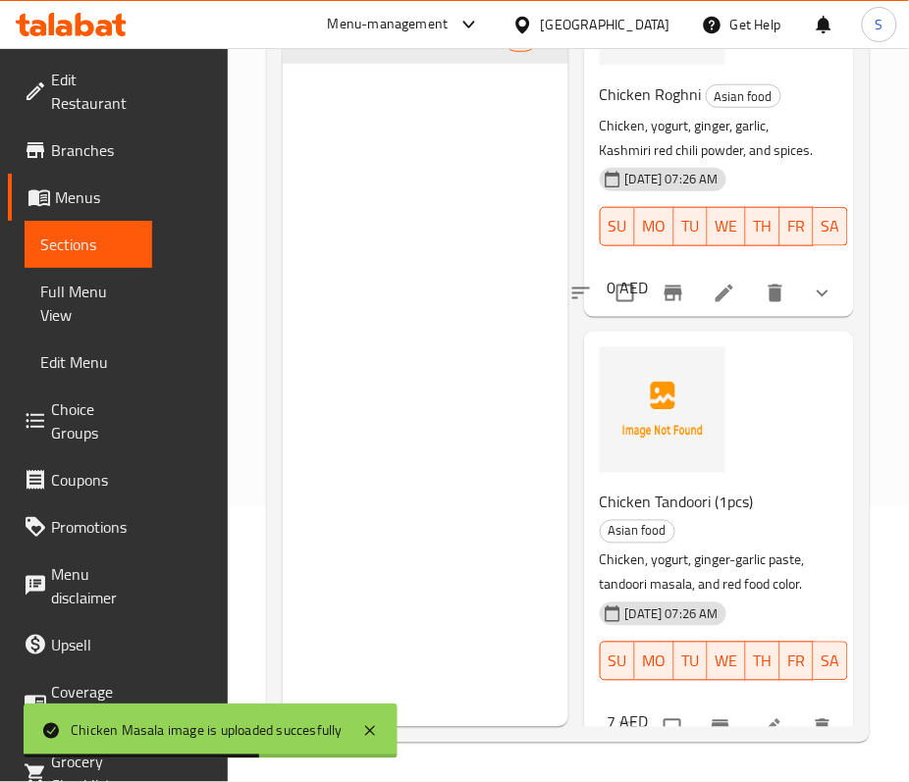
click at [650, 109] on span "Chicken Roghni" at bounding box center [651, 93] width 102 height 29
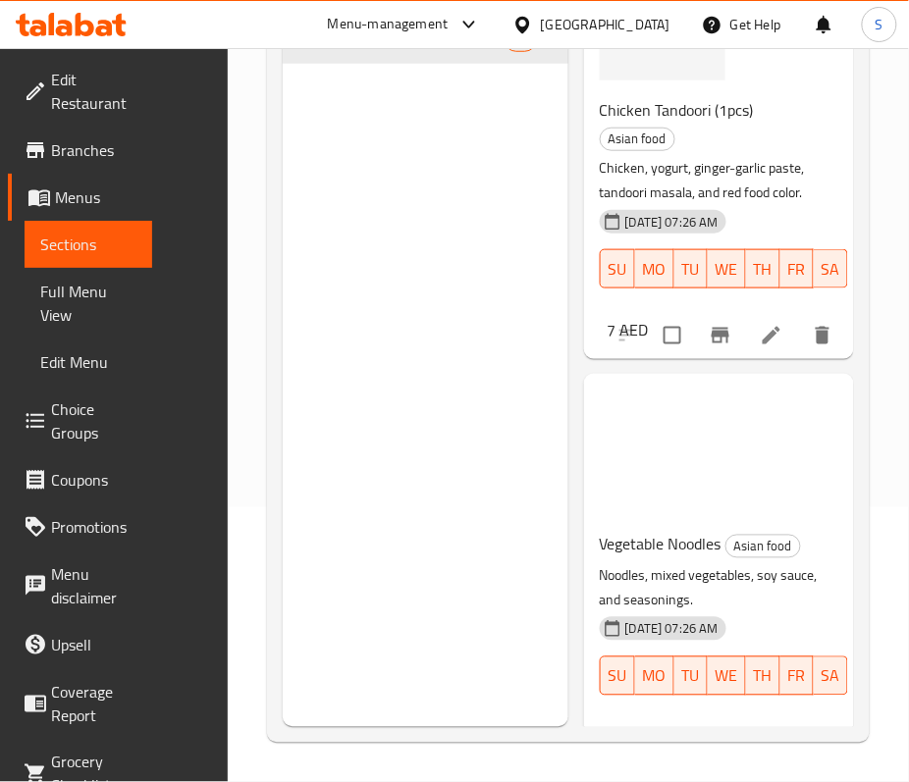
scroll to position [15046, 0]
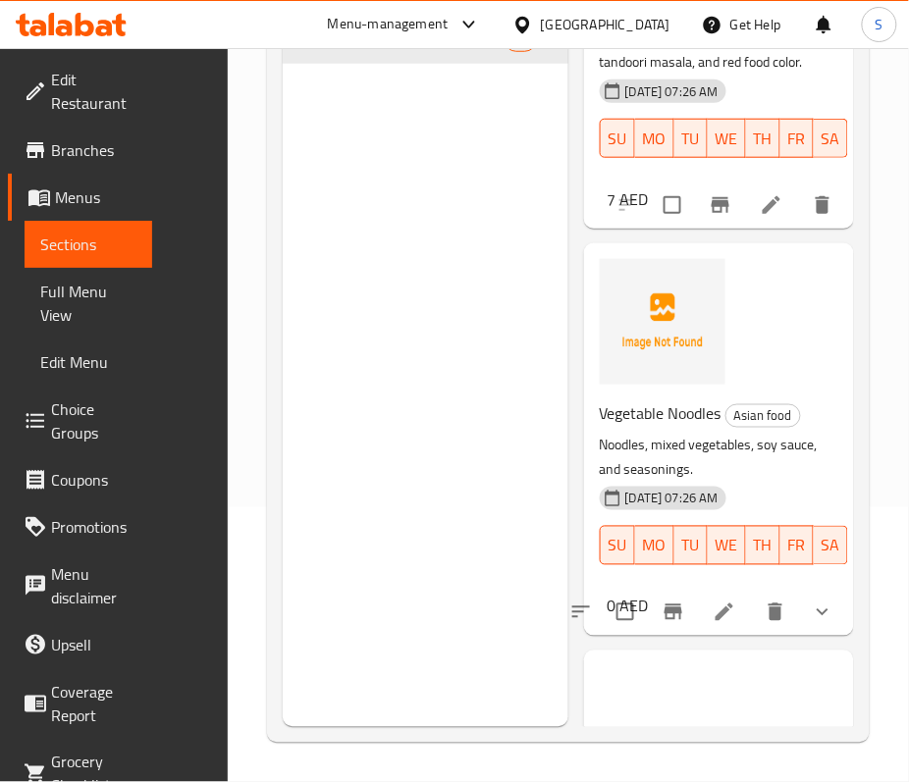
drag, startPoint x: 703, startPoint y: 304, endPoint x: 599, endPoint y: 314, distance: 104.5
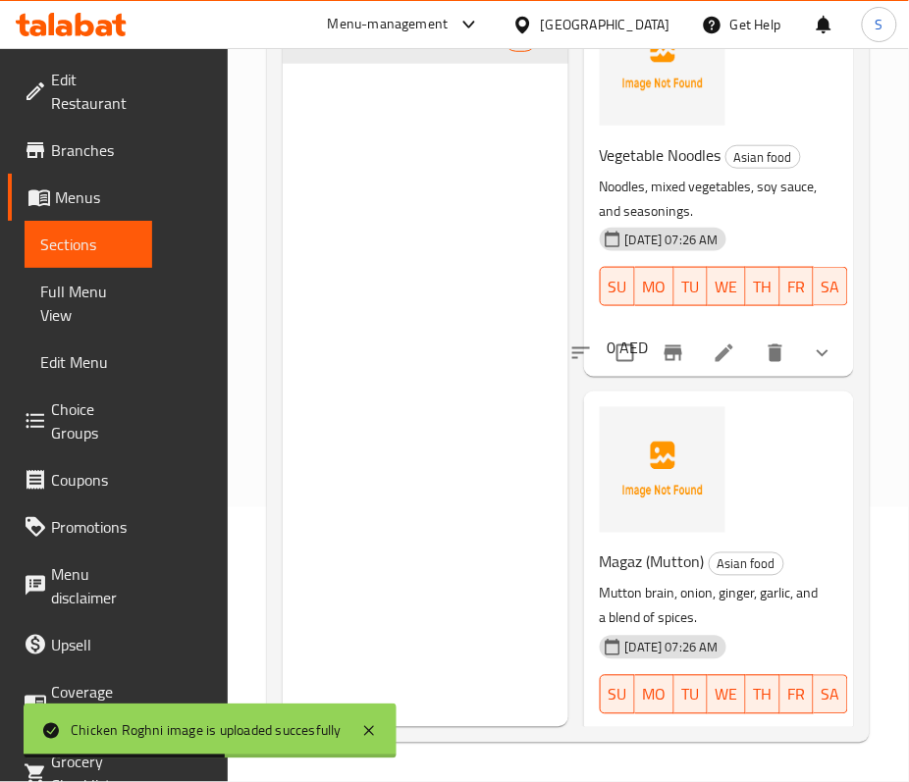
scroll to position [15439, 0]
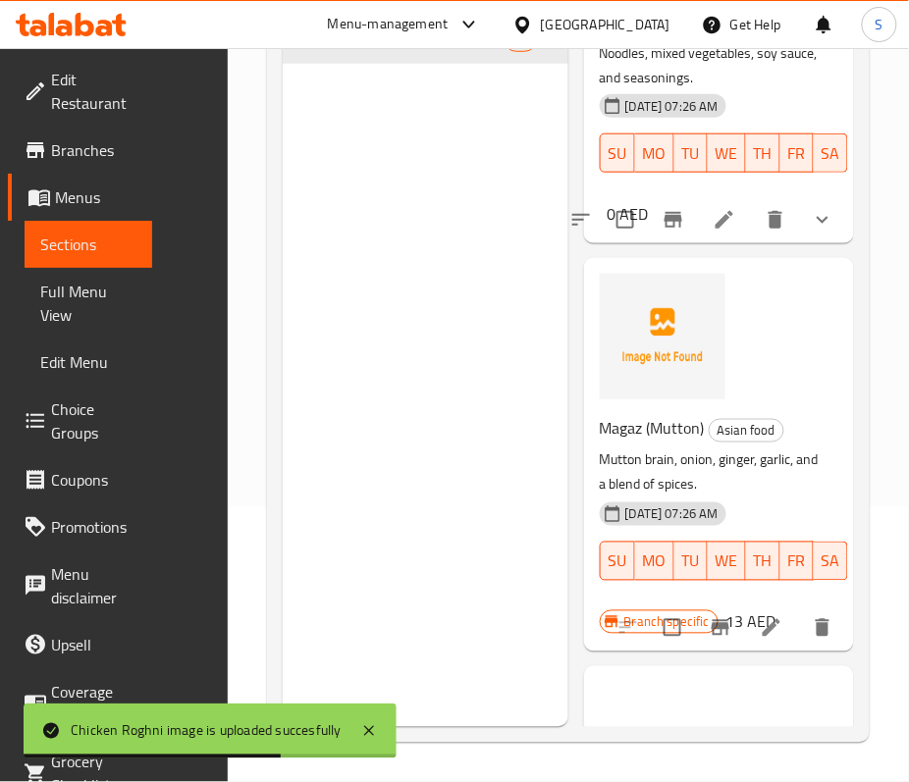
click at [708, 36] on span "Vegetable Noodles" at bounding box center [661, 21] width 122 height 29
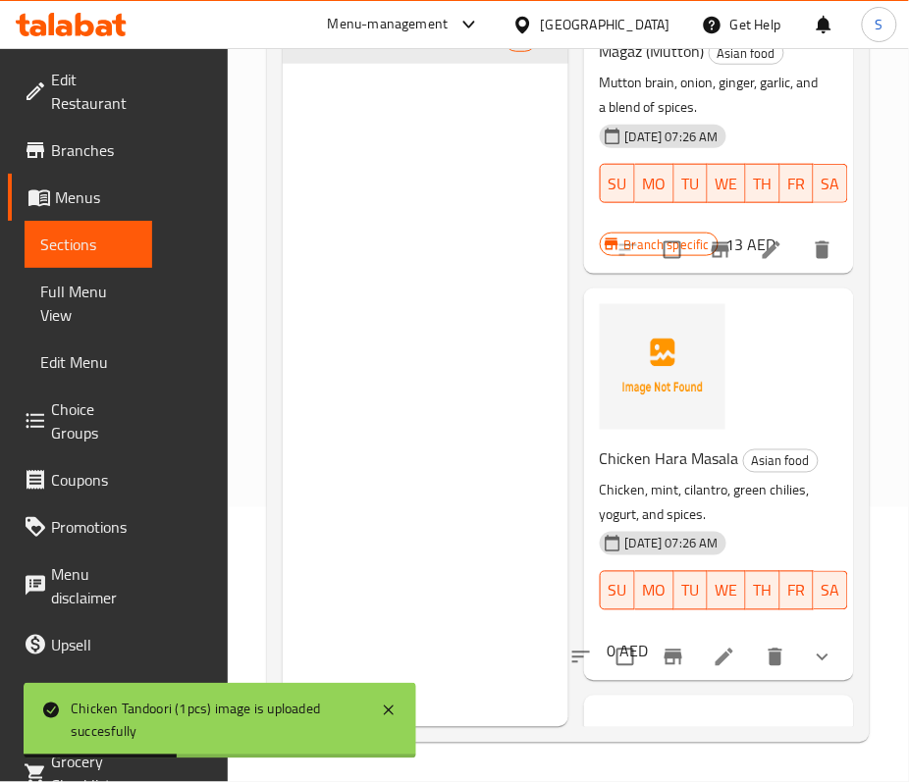
scroll to position [15832, 0]
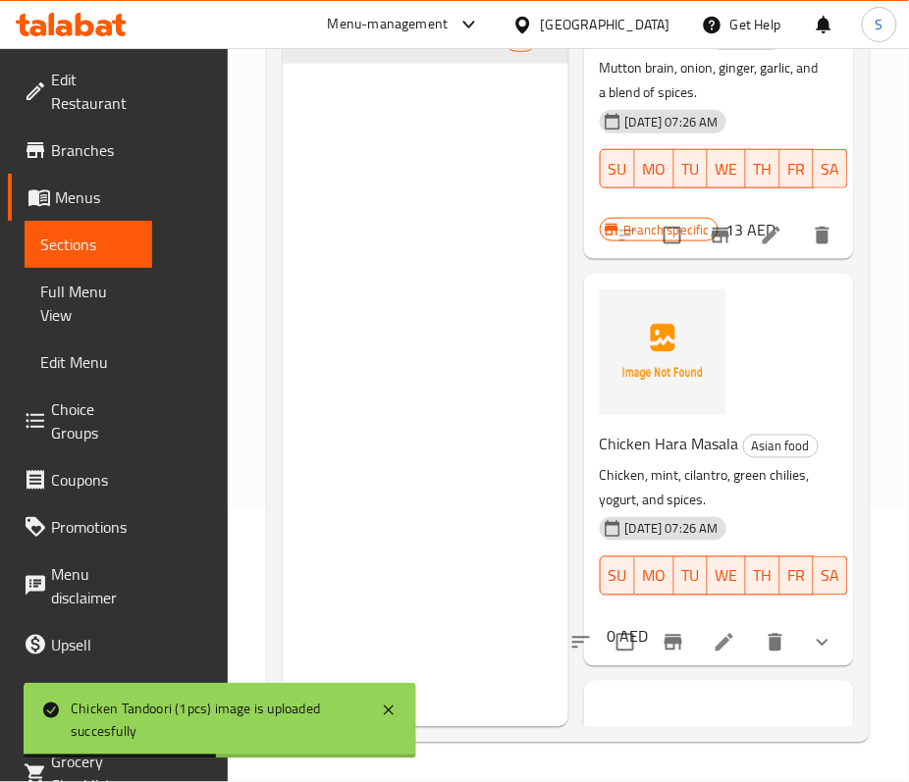
click at [621, 51] on span "Magaz (Mutton)" at bounding box center [652, 36] width 105 height 29
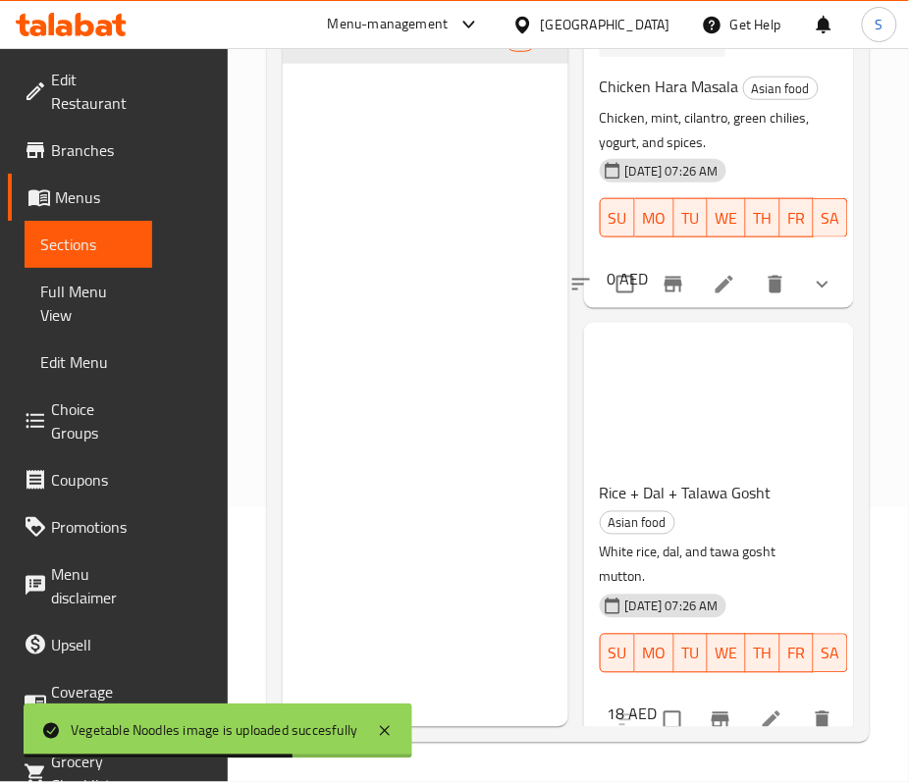
scroll to position [16224, 0]
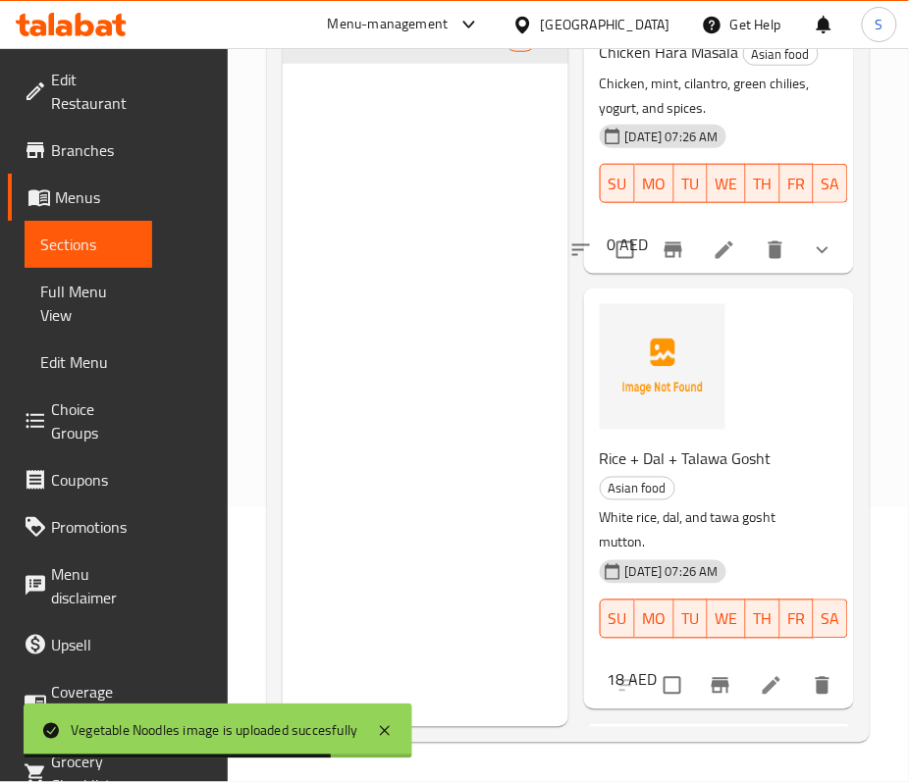
click at [637, 67] on span "Chicken Hara Masala" at bounding box center [669, 51] width 139 height 29
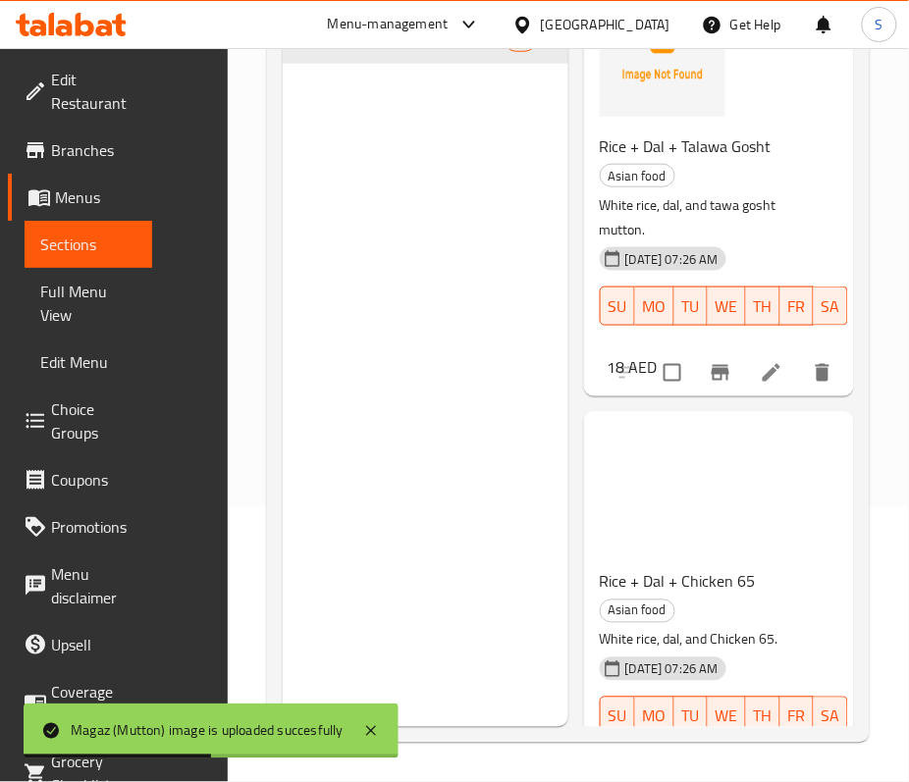
scroll to position [16617, 0]
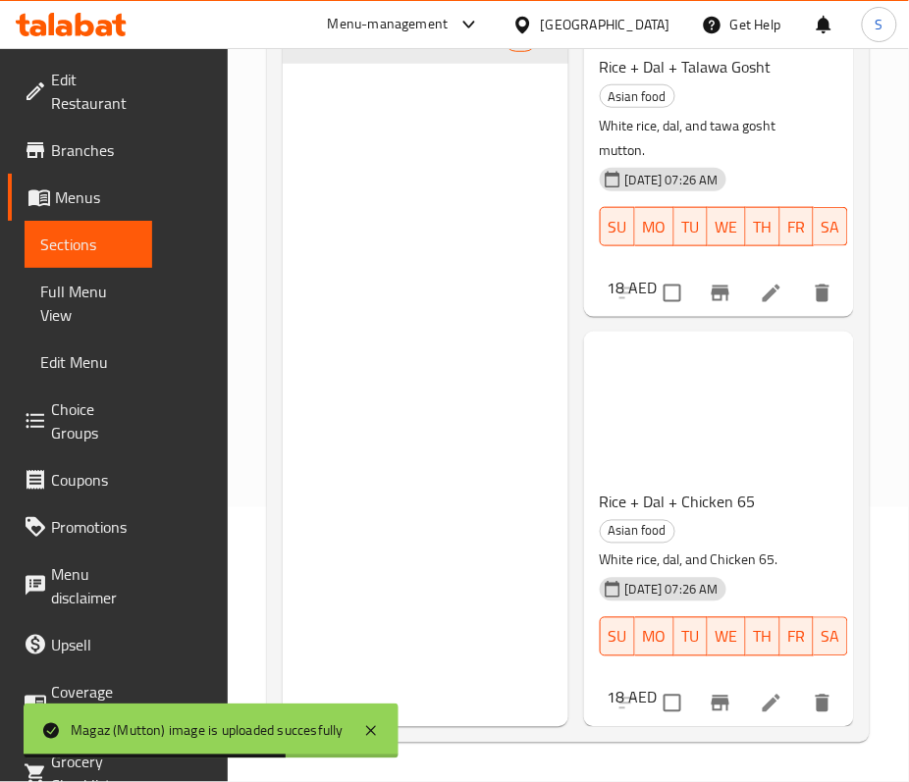
click at [665, 81] on span "Rice + Dal + Talawa Gosht" at bounding box center [686, 66] width 172 height 29
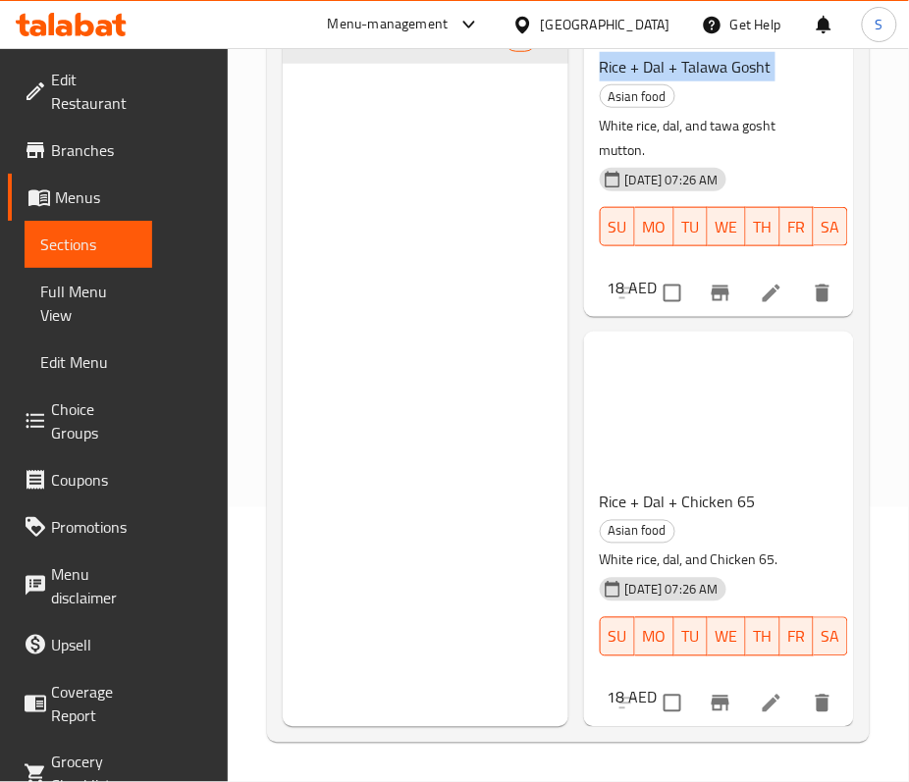
click at [746, 81] on span "Rice + Dal + Talawa Gosht" at bounding box center [686, 66] width 172 height 29
click at [747, 81] on span "Rice + Dal + Talawa Gosht" at bounding box center [686, 66] width 172 height 29
drag, startPoint x: 777, startPoint y: 446, endPoint x: 765, endPoint y: 438, distance: 14.2
click at [774, 108] on h6 "Rice + Dal + Talawa Gosht Asian food" at bounding box center [711, 80] width 223 height 55
click at [744, 81] on span "Rice + Dal + Talawa Gosht" at bounding box center [686, 66] width 172 height 29
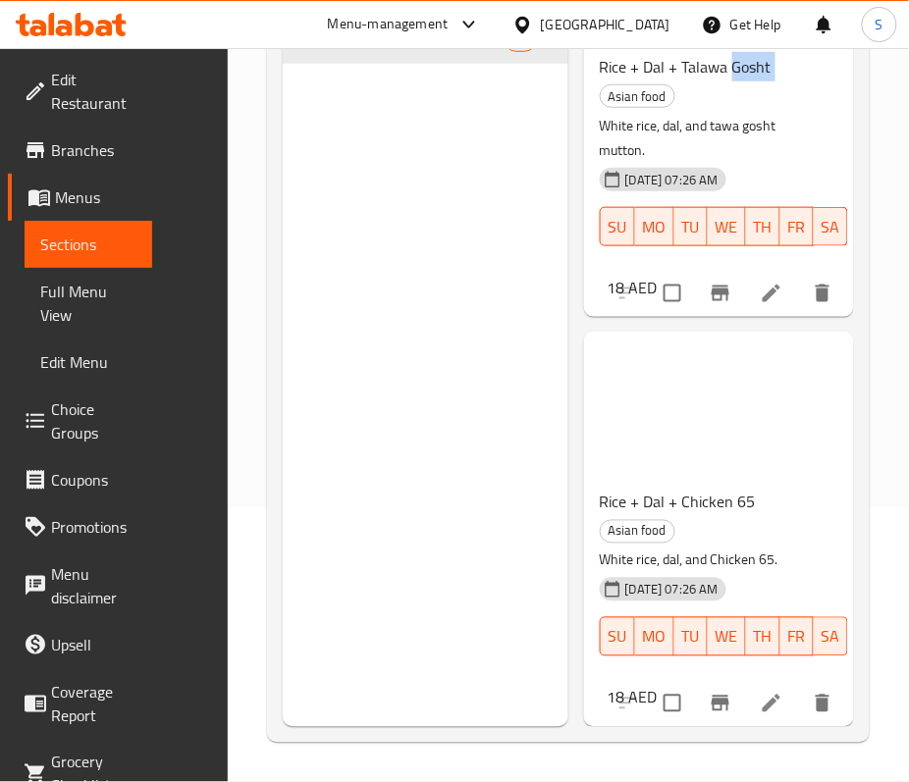
click at [744, 81] on span "Rice + Dal + Talawa Gosht" at bounding box center [686, 66] width 172 height 29
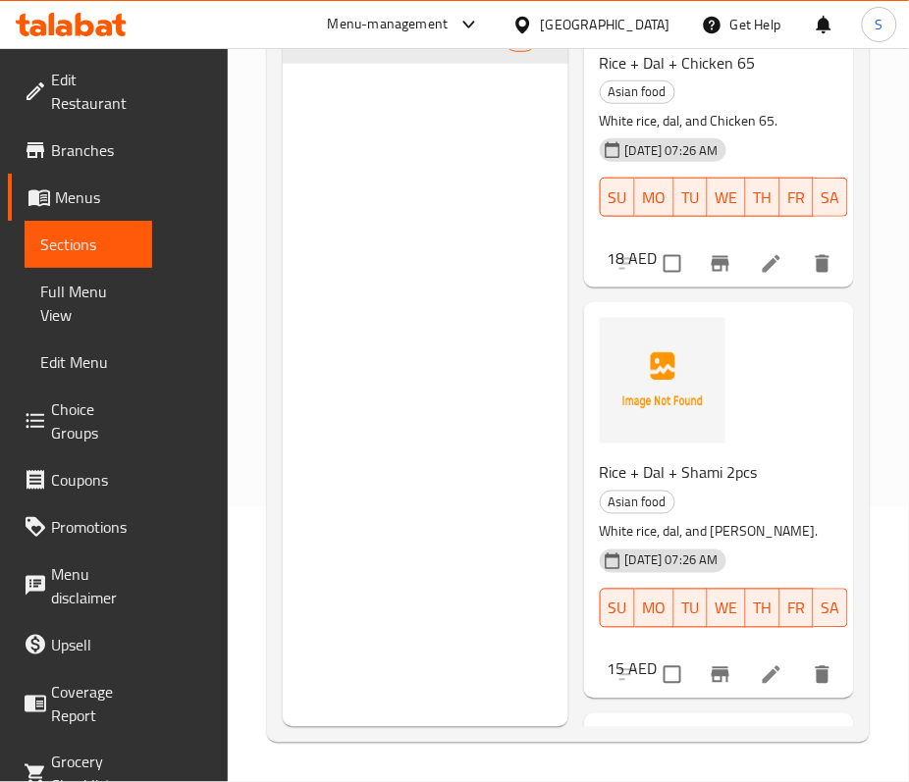
scroll to position [17140, 0]
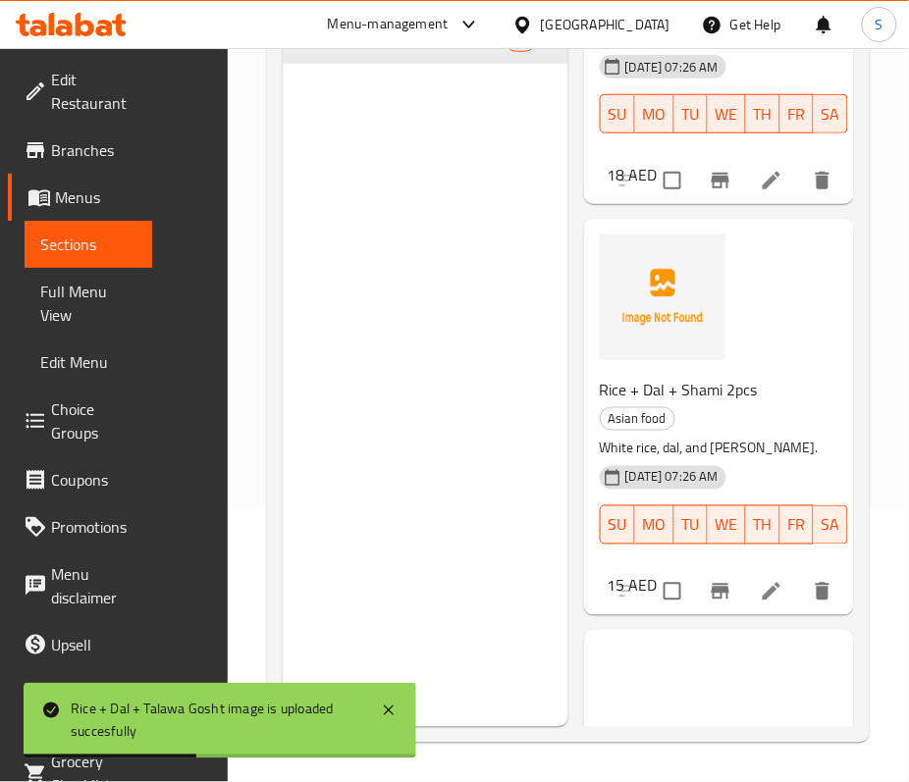
drag, startPoint x: 677, startPoint y: 362, endPoint x: 759, endPoint y: 363, distance: 81.5
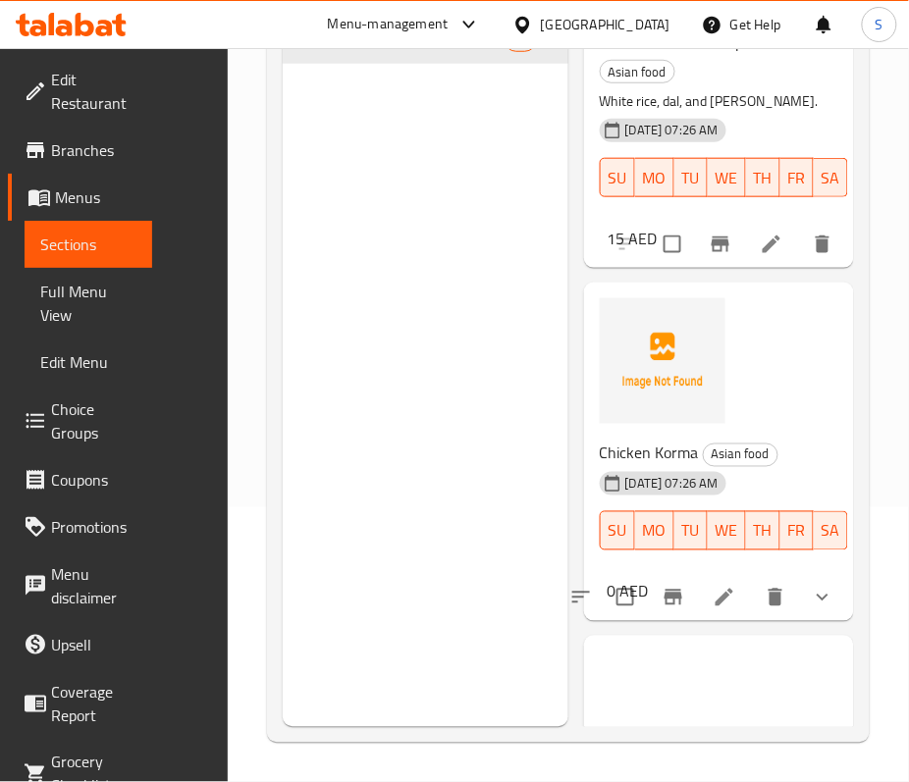
scroll to position [17532, 0]
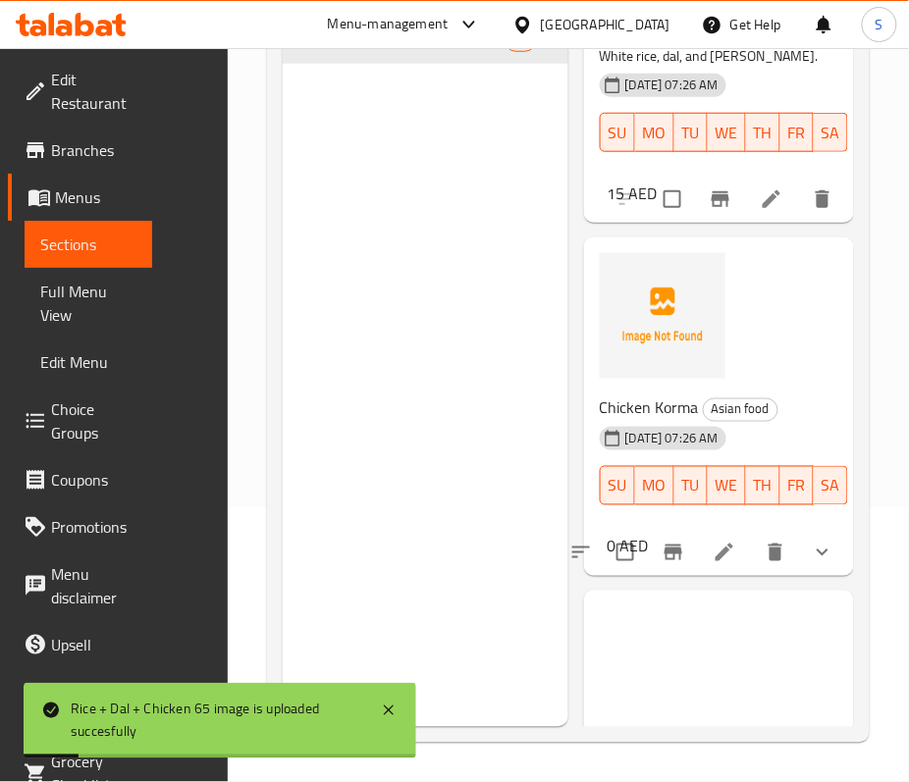
drag, startPoint x: 683, startPoint y: 374, endPoint x: 719, endPoint y: 382, distance: 37.1
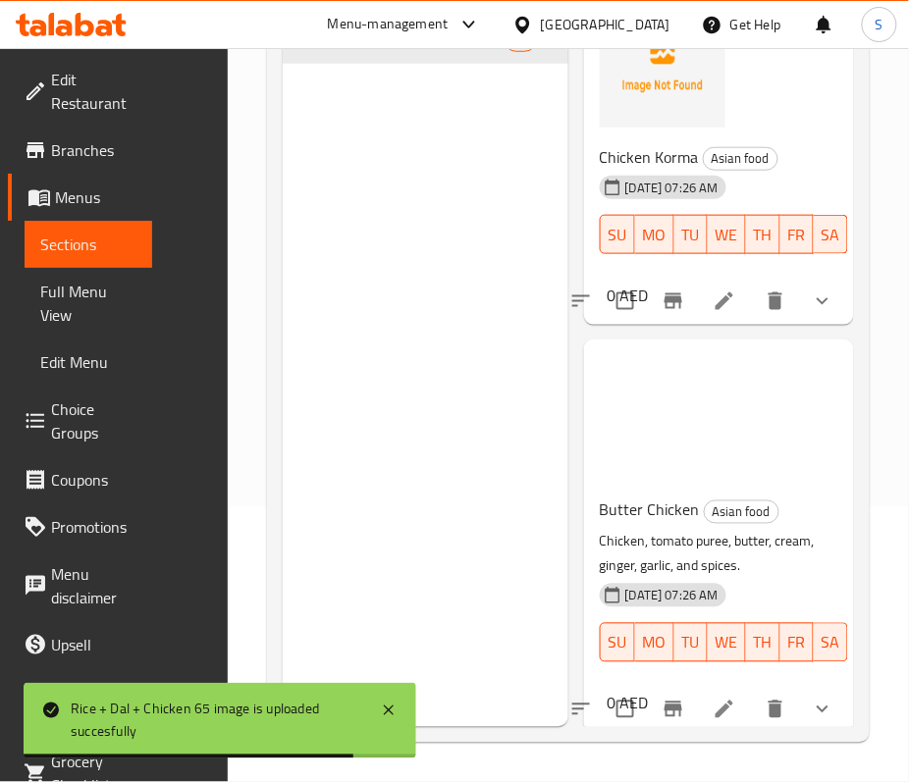
scroll to position [17794, 0]
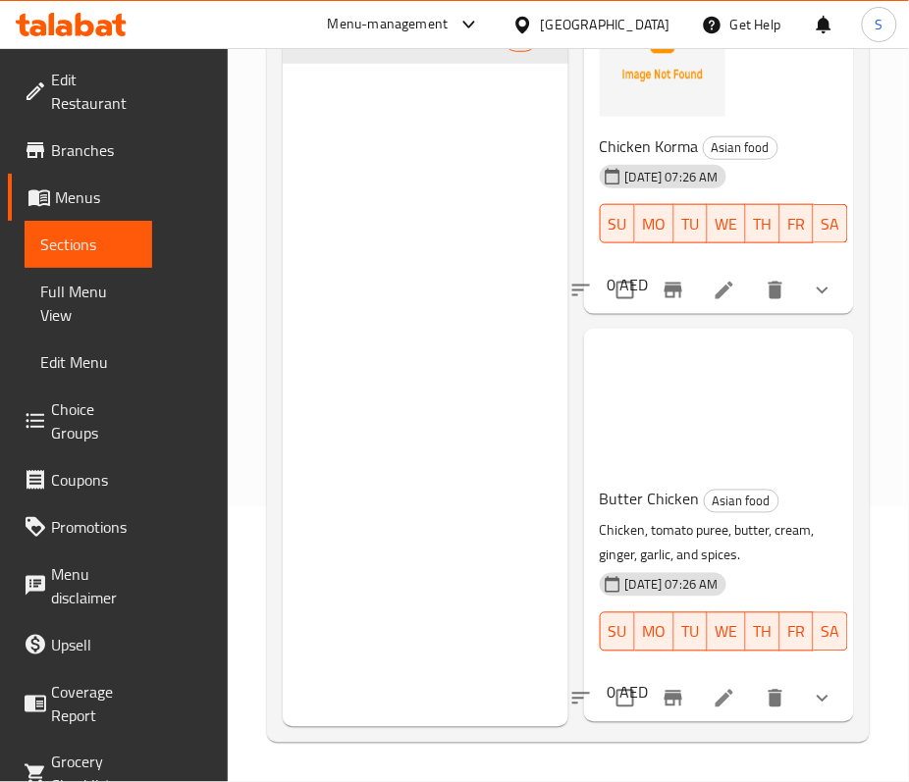
click at [649, 161] on span "Chicken Korma" at bounding box center [649, 145] width 99 height 29
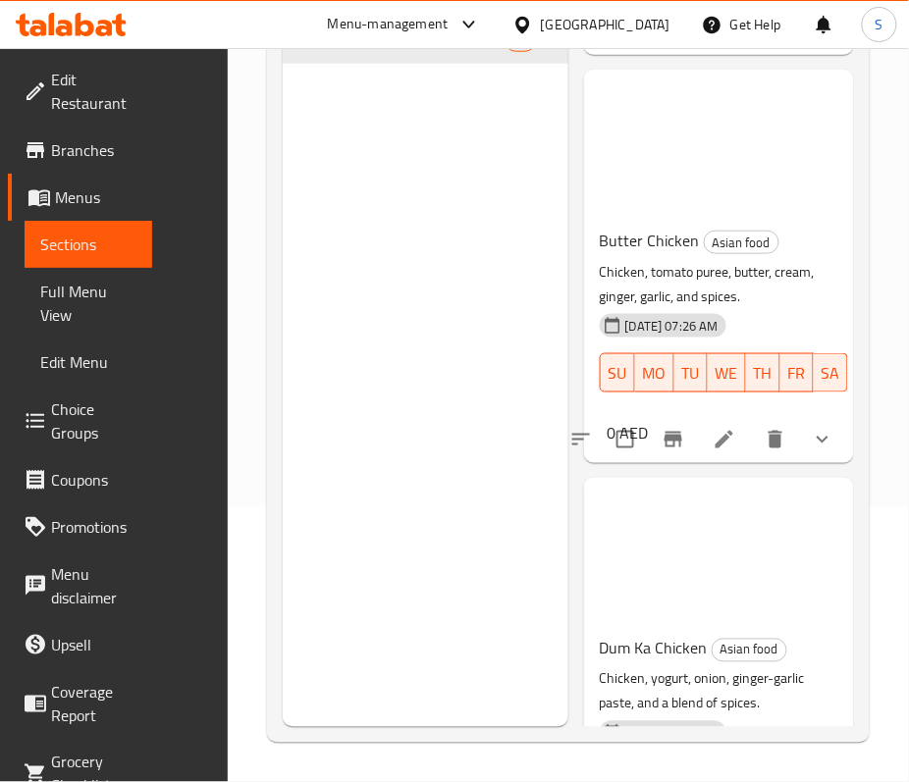
scroll to position [18317, 0]
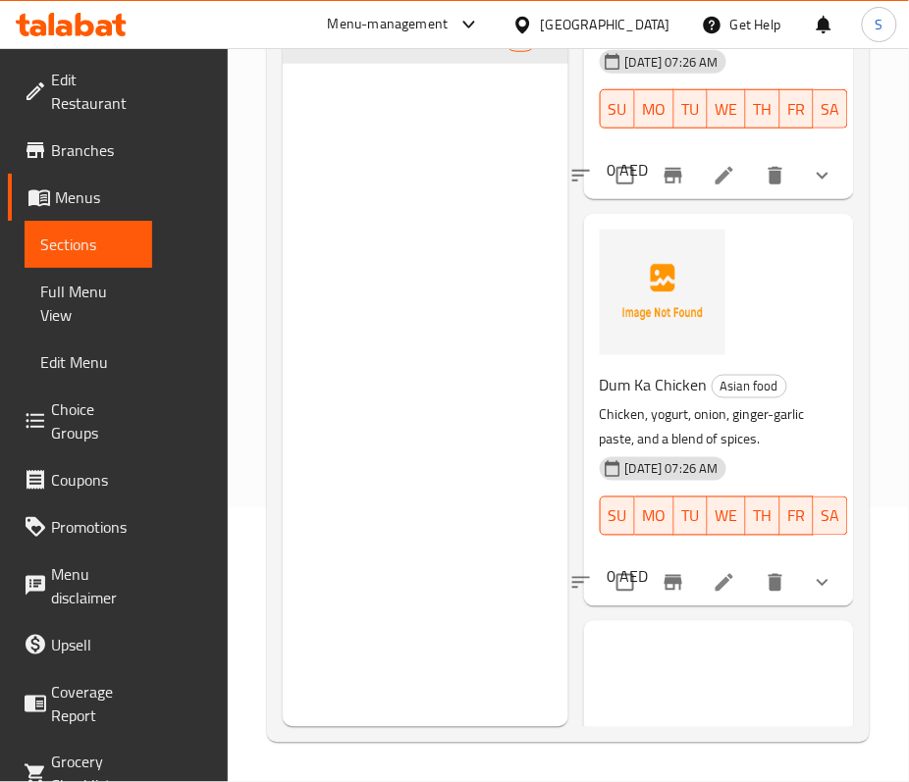
click at [629, 45] on p "Chicken, tomato puree, butter, cream, ginger, garlic, and spices." at bounding box center [711, 20] width 223 height 49
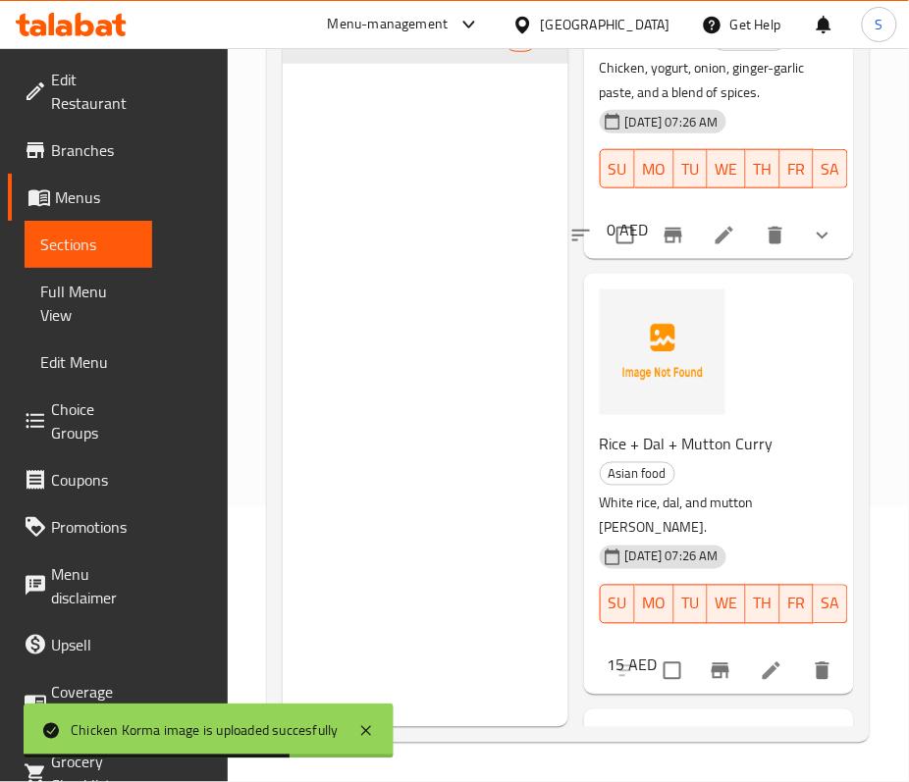
scroll to position [18710, 0]
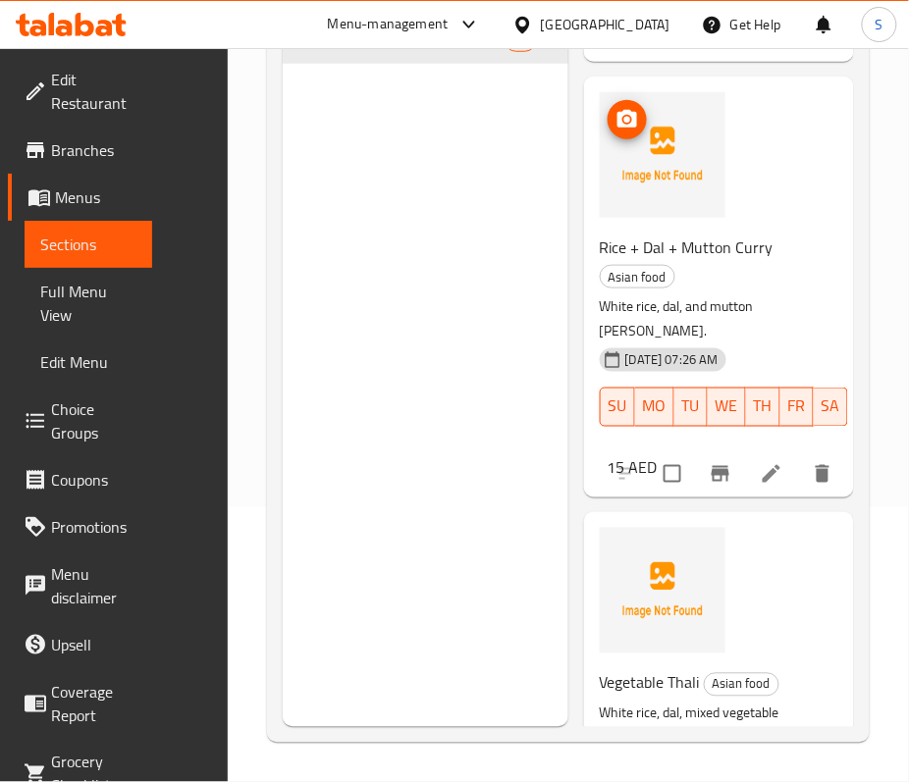
scroll to position [19102, 0]
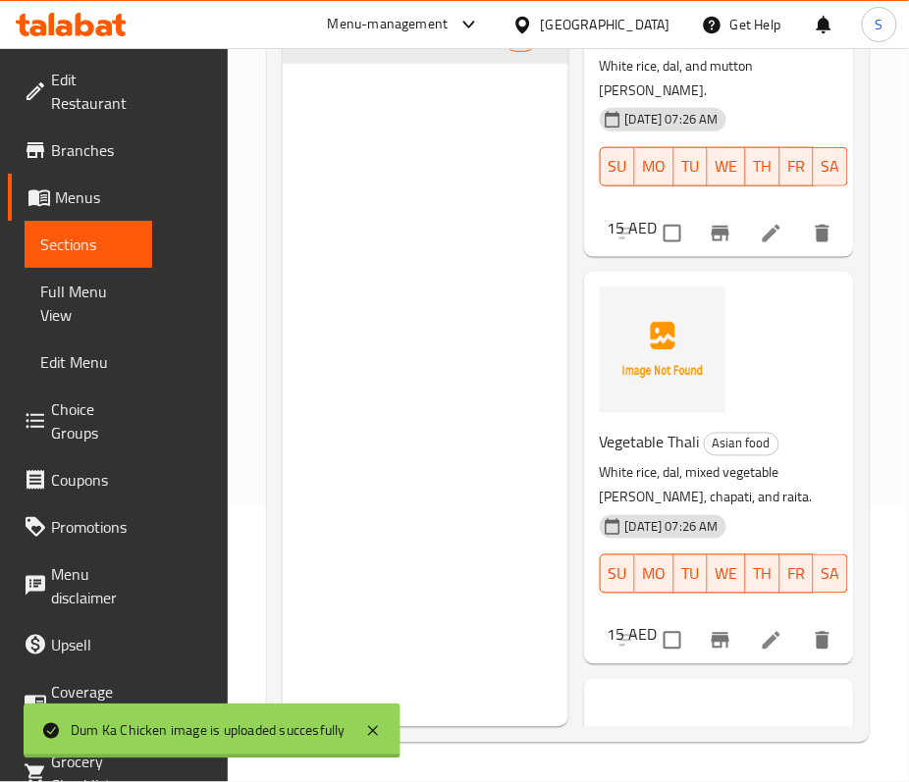
drag, startPoint x: 680, startPoint y: 385, endPoint x: 779, endPoint y: 389, distance: 99.2
click at [778, 48] on h6 "Rice + Dal + Mutton Curry Asian food" at bounding box center [711, 20] width 223 height 55
click at [701, 22] on span "Rice + Dal + Mutton Curry" at bounding box center [687, 6] width 174 height 29
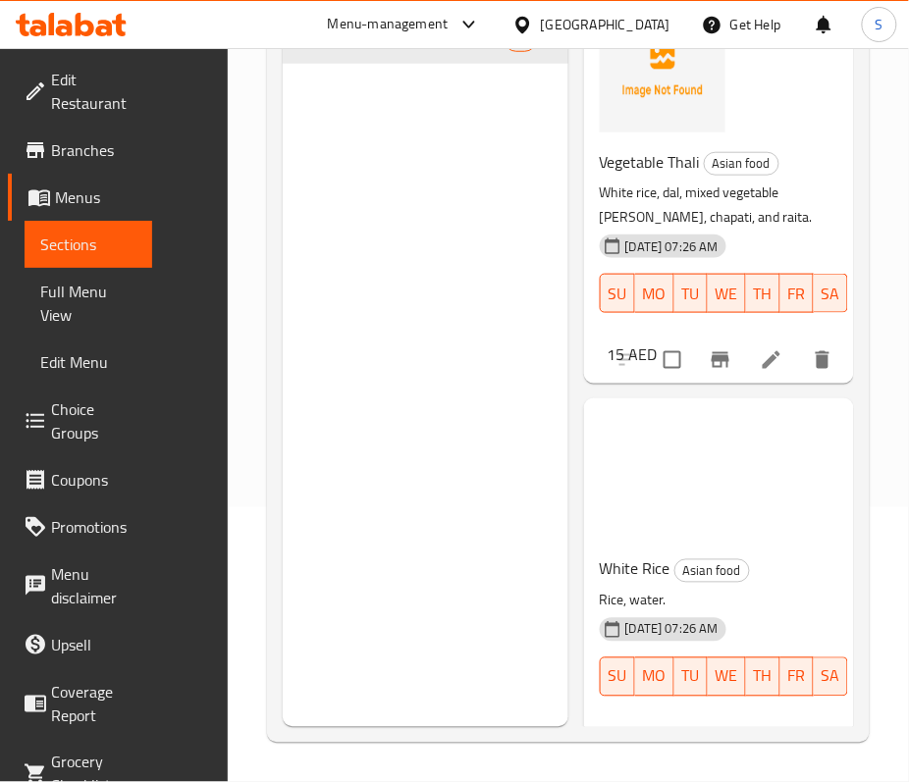
scroll to position [19495, 0]
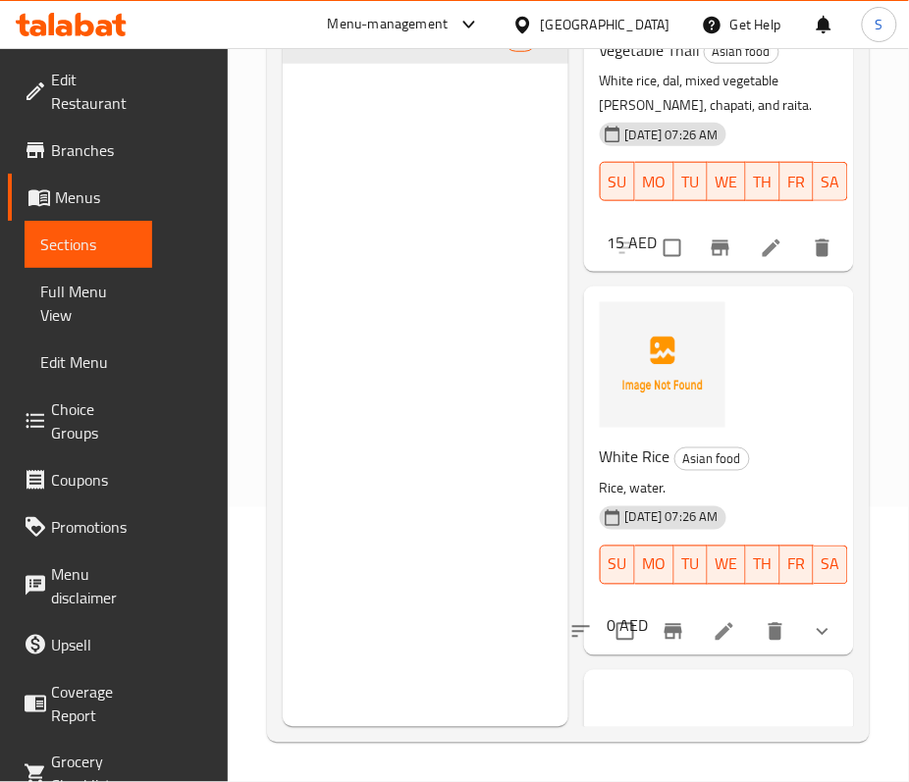
click at [675, 65] on span "Vegetable Thali" at bounding box center [650, 49] width 100 height 29
click at [673, 65] on span "Vegetable Thali" at bounding box center [650, 49] width 100 height 29
click at [689, 65] on span "Vegetable Thali" at bounding box center [650, 49] width 100 height 29
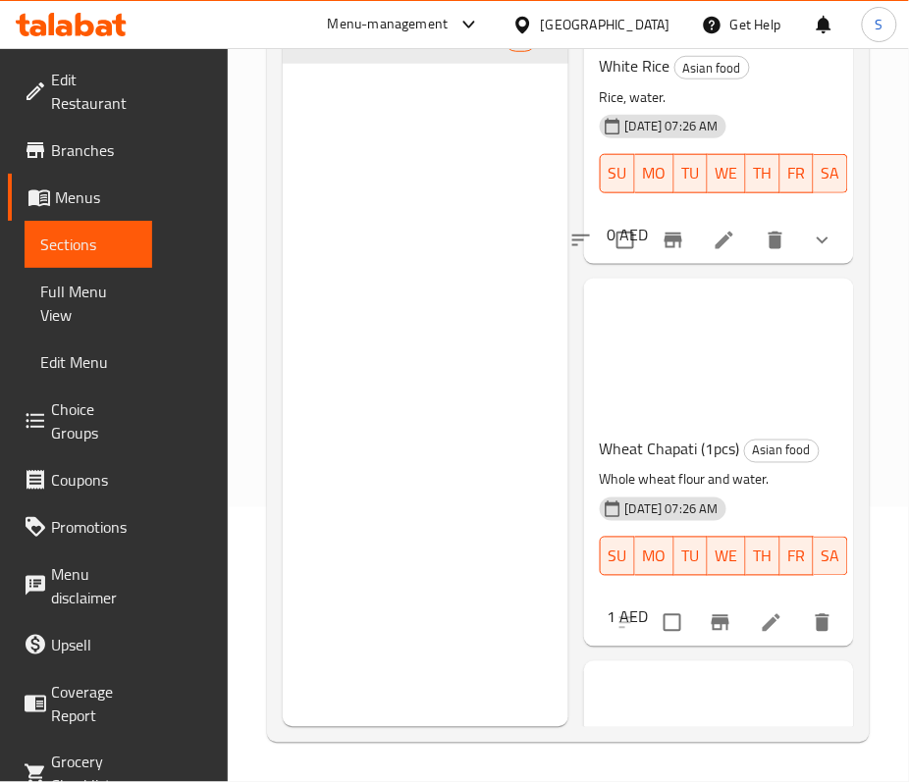
scroll to position [19887, 0]
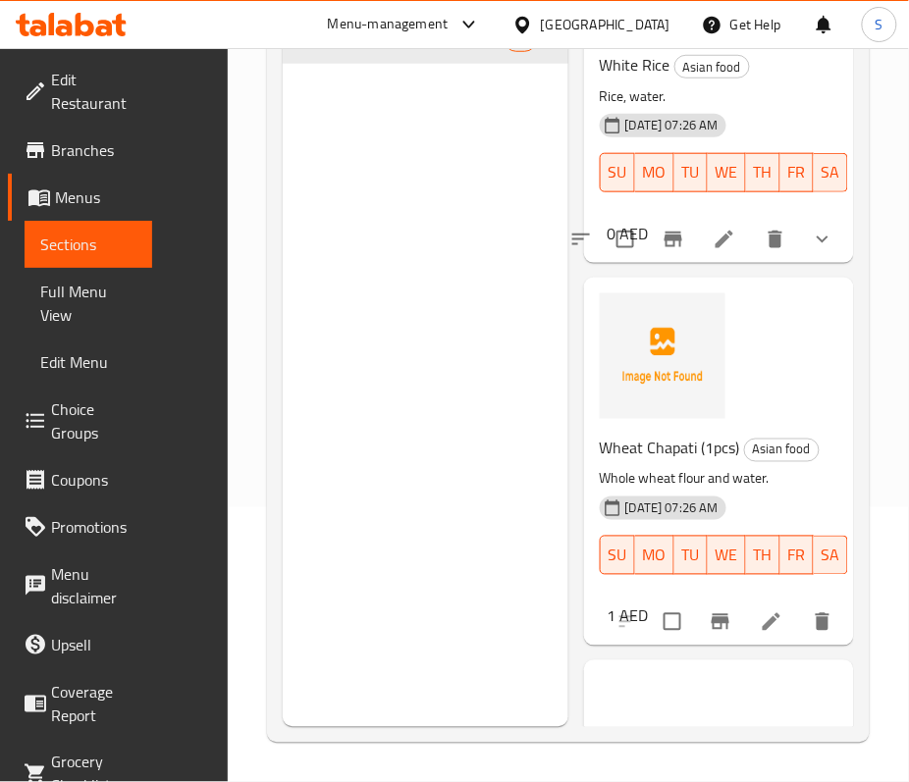
click at [638, 79] on span "White Rice" at bounding box center [635, 64] width 71 height 29
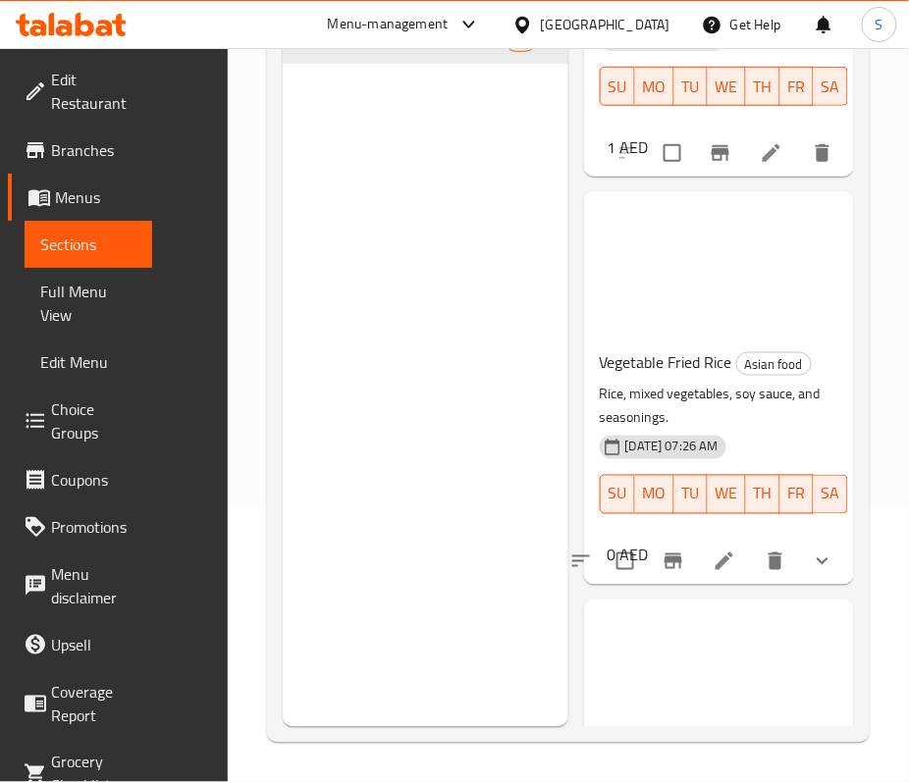
scroll to position [20411, 0]
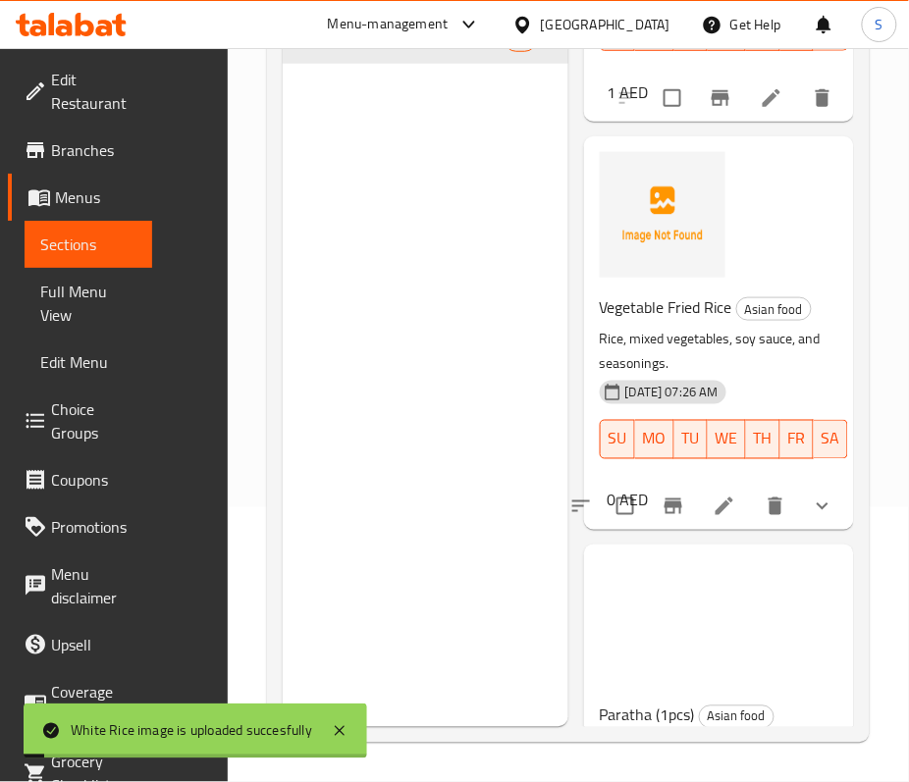
drag, startPoint x: 699, startPoint y: 283, endPoint x: 597, endPoint y: 288, distance: 102.2
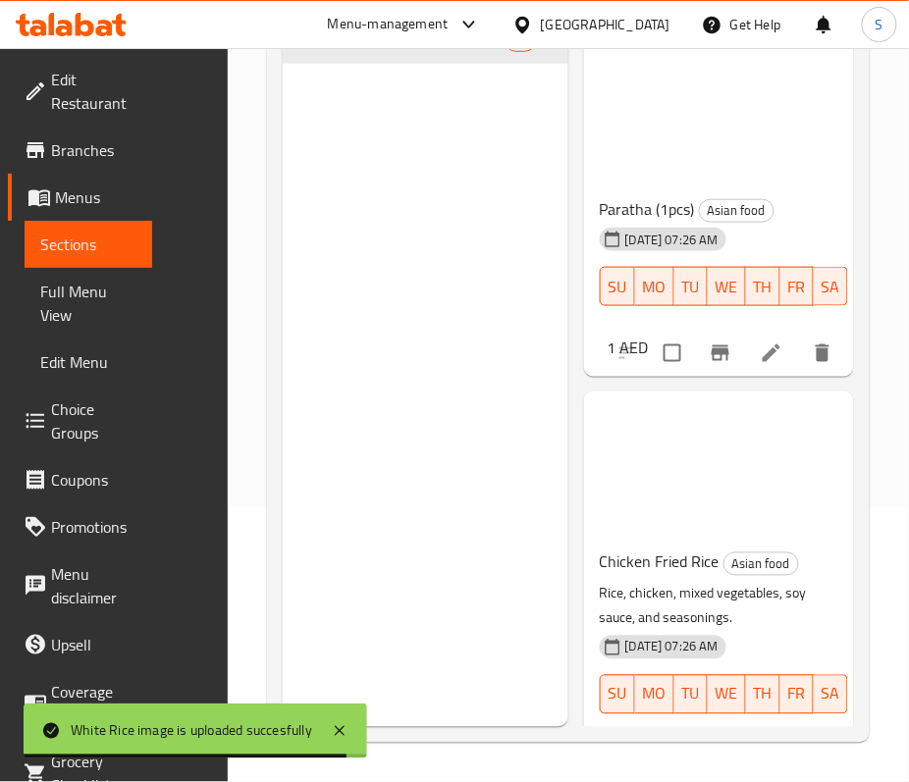
scroll to position [20934, 0]
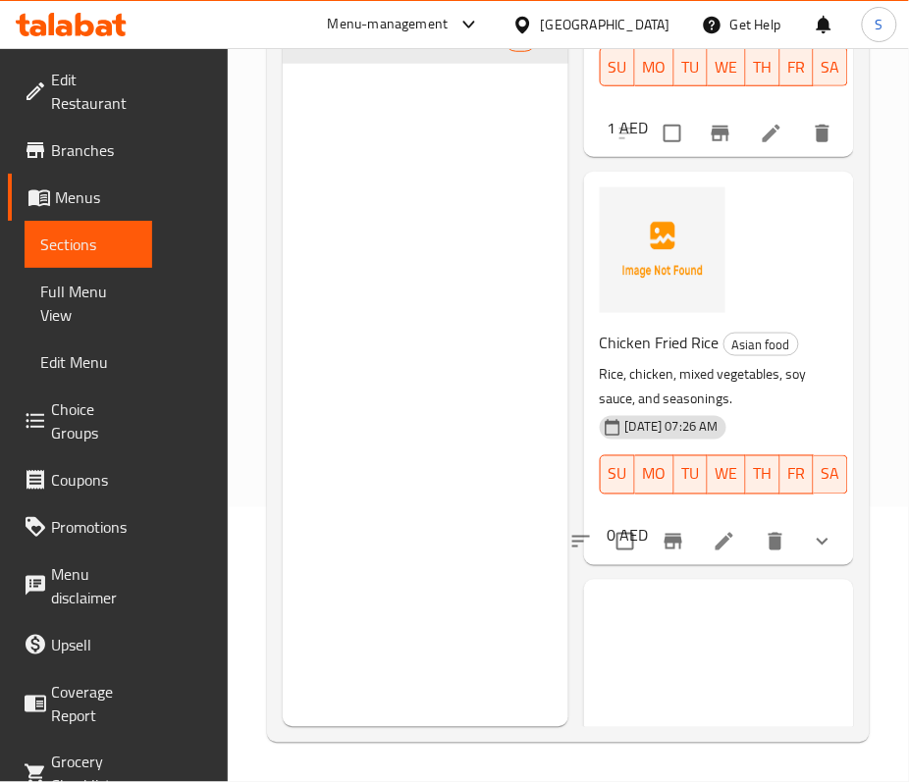
scroll to position [21196, 0]
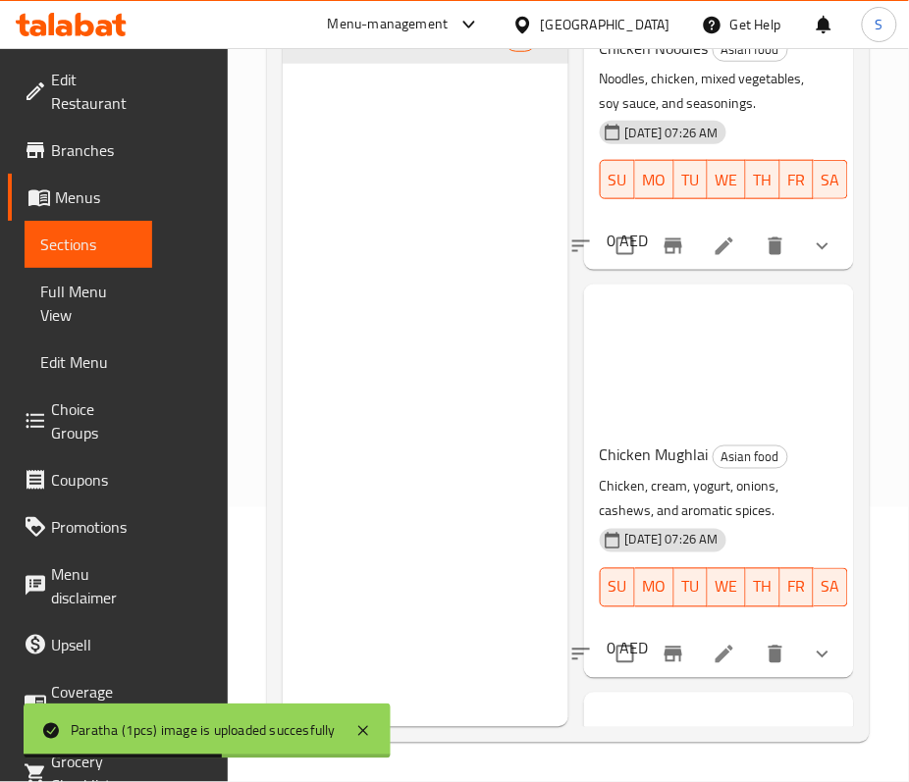
scroll to position [21850, 0]
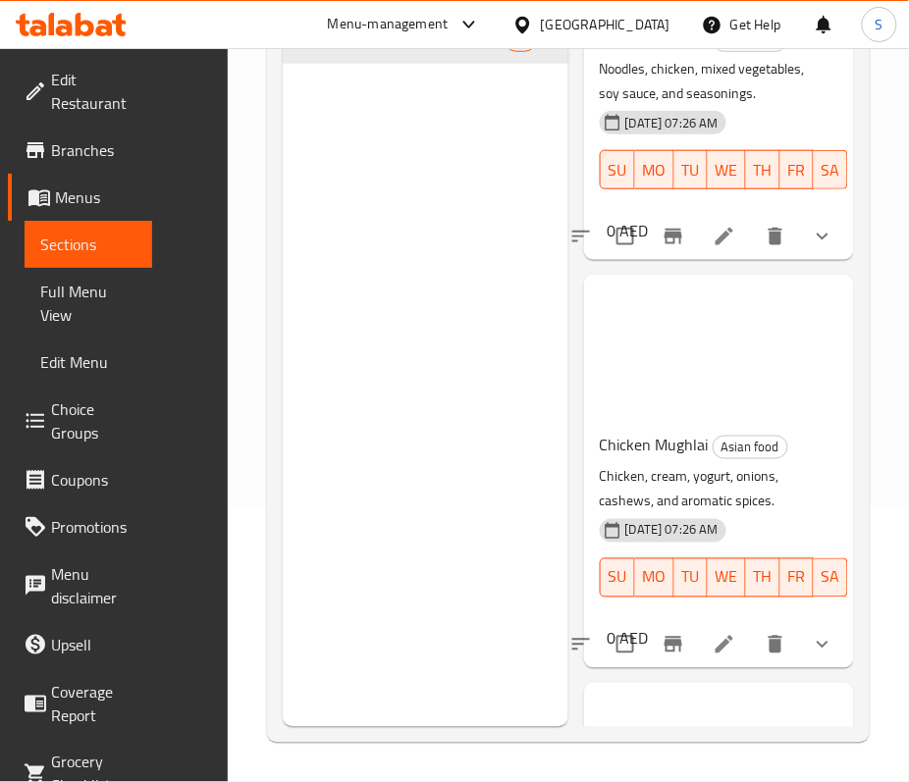
click at [668, 53] on span "Chicken Noodles" at bounding box center [654, 38] width 109 height 29
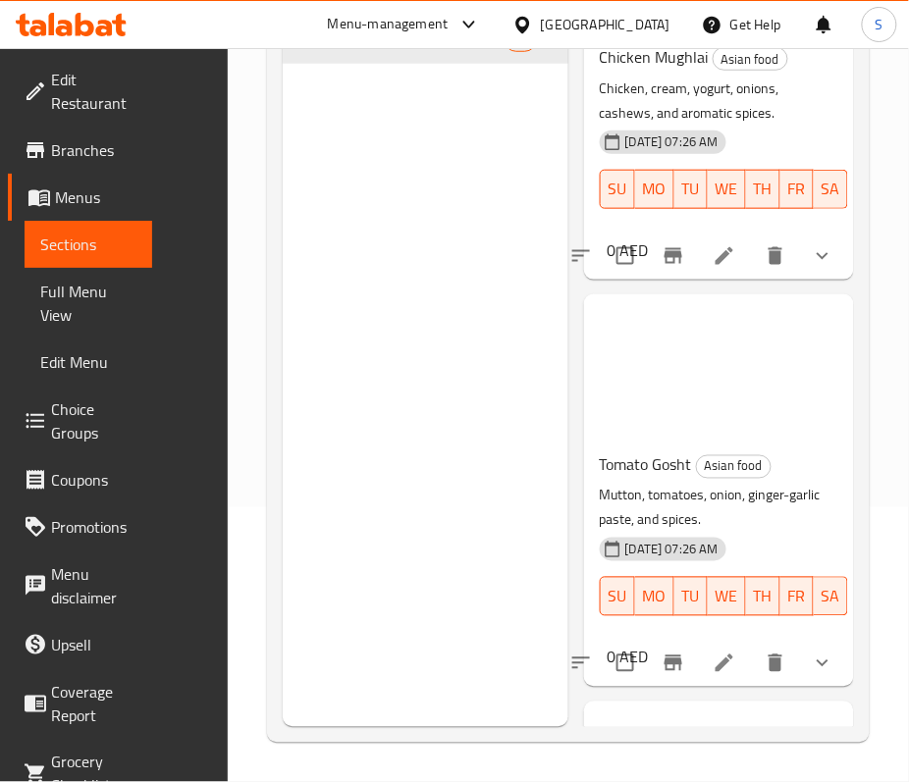
scroll to position [22242, 0]
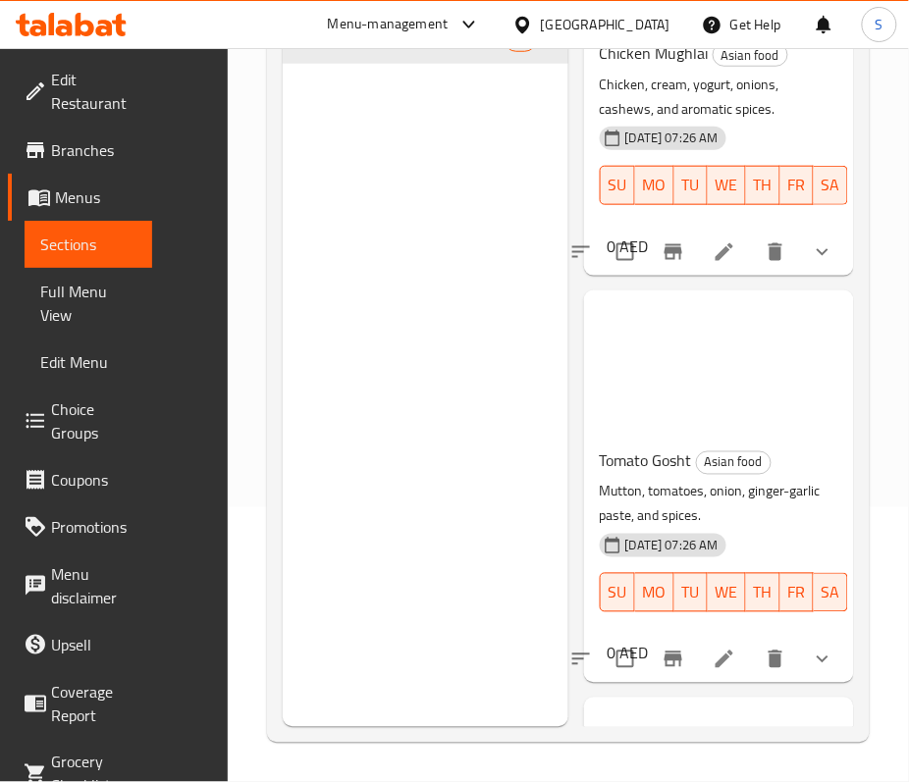
click at [663, 68] on span "Chicken Mughlai" at bounding box center [654, 52] width 109 height 29
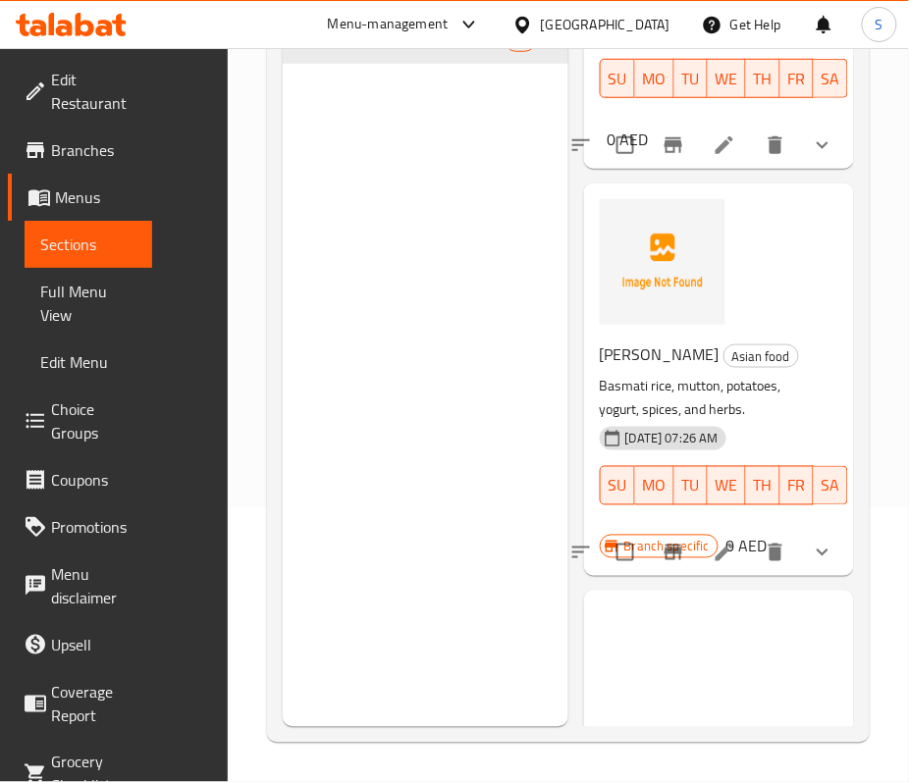
scroll to position [22766, 0]
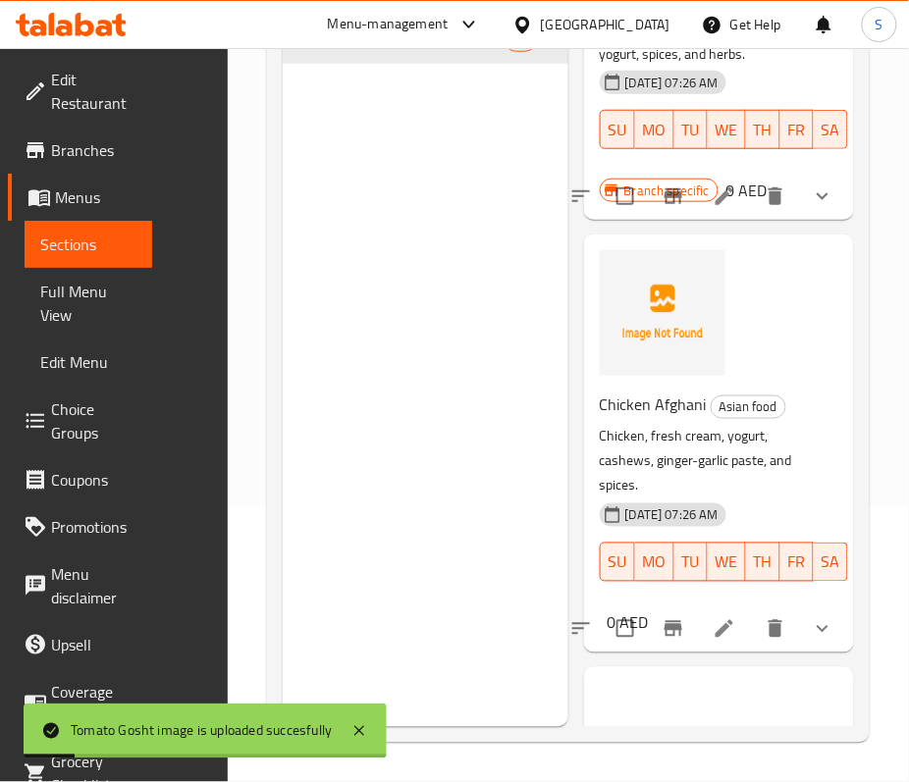
scroll to position [23159, 0]
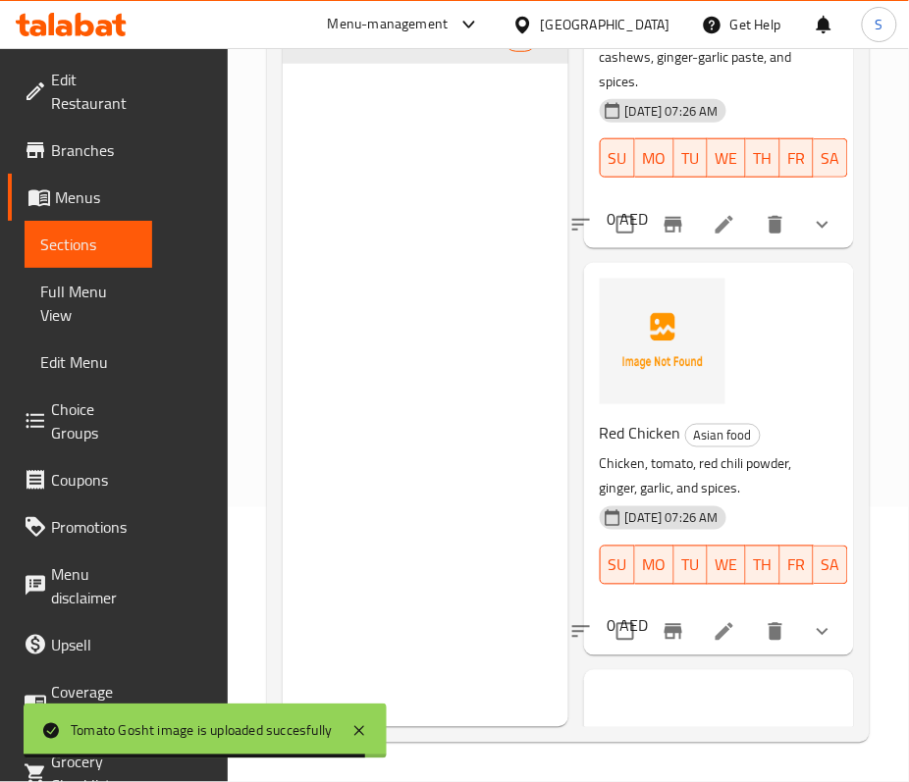
scroll to position [23552, 0]
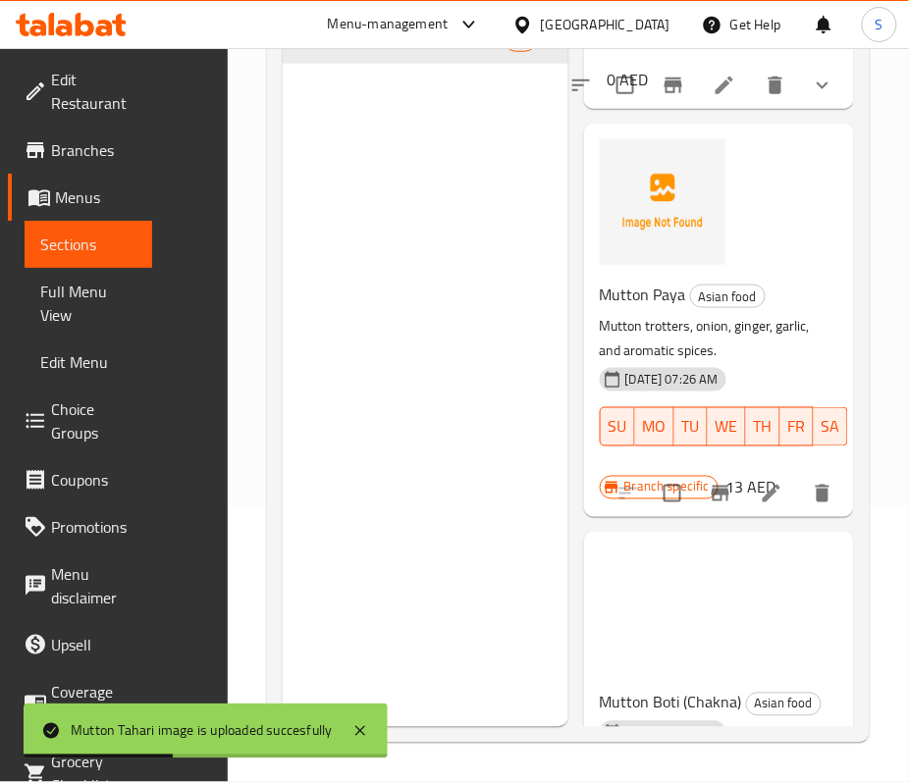
scroll to position [24075, 0]
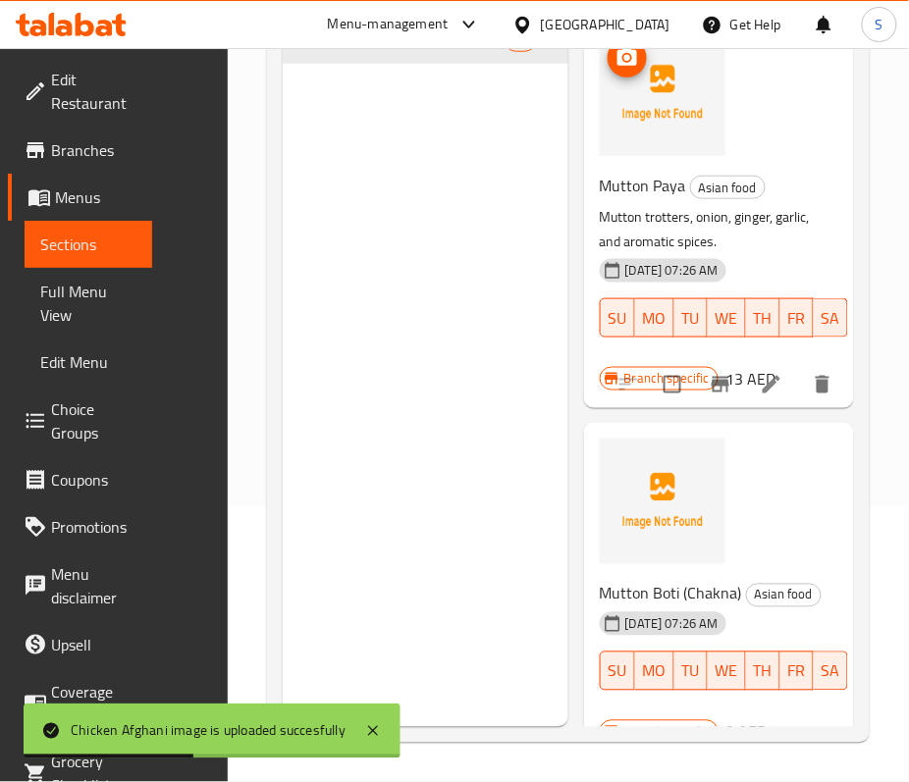
scroll to position [24467, 0]
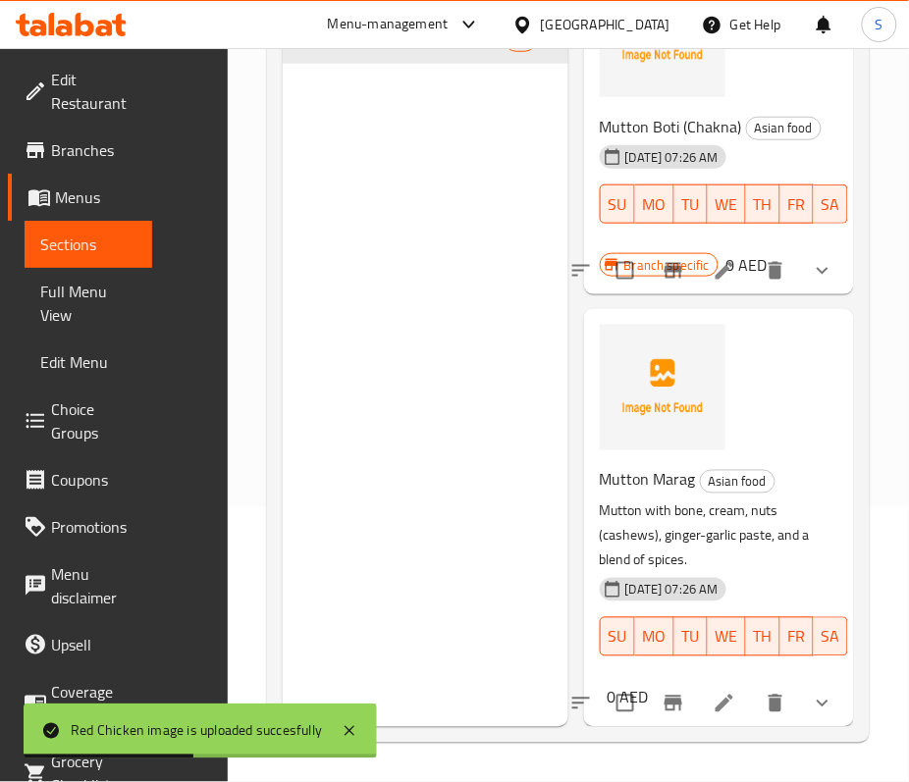
scroll to position [24860, 0]
click at [656, 141] on span "Mutton Boti (Chakna)" at bounding box center [671, 126] width 142 height 29
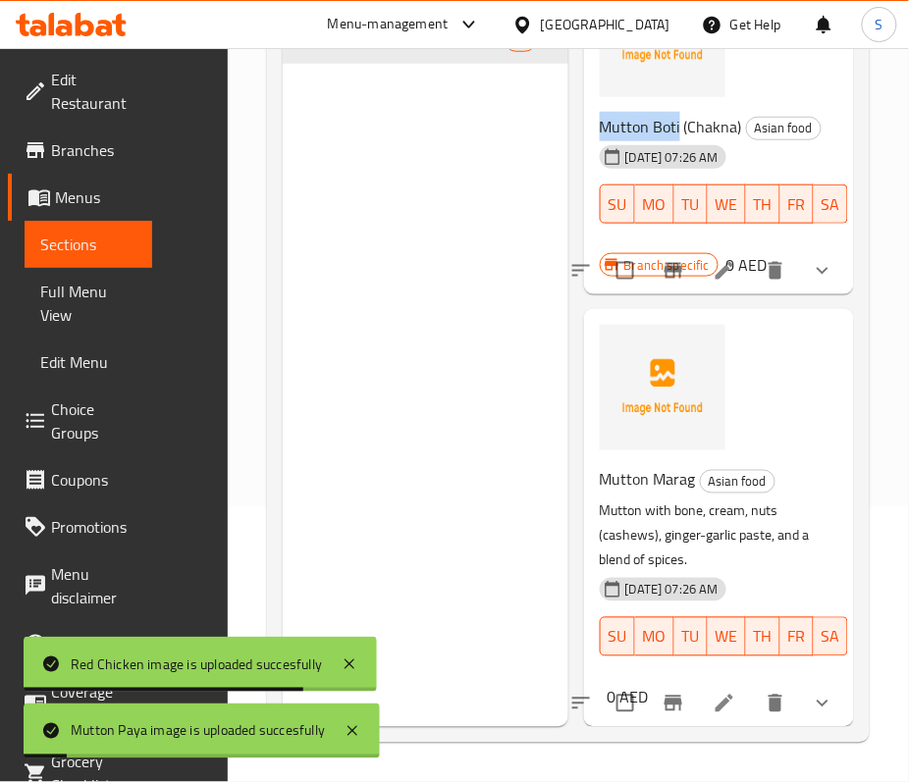
drag, startPoint x: 680, startPoint y: 343, endPoint x: 598, endPoint y: 341, distance: 82.5
click at [598, 260] on div "Mutton Boti (Chakna) Asian food 18-09-2025 07:26 AM SU MO TU WE TH FR SA" at bounding box center [711, 182] width 238 height 155
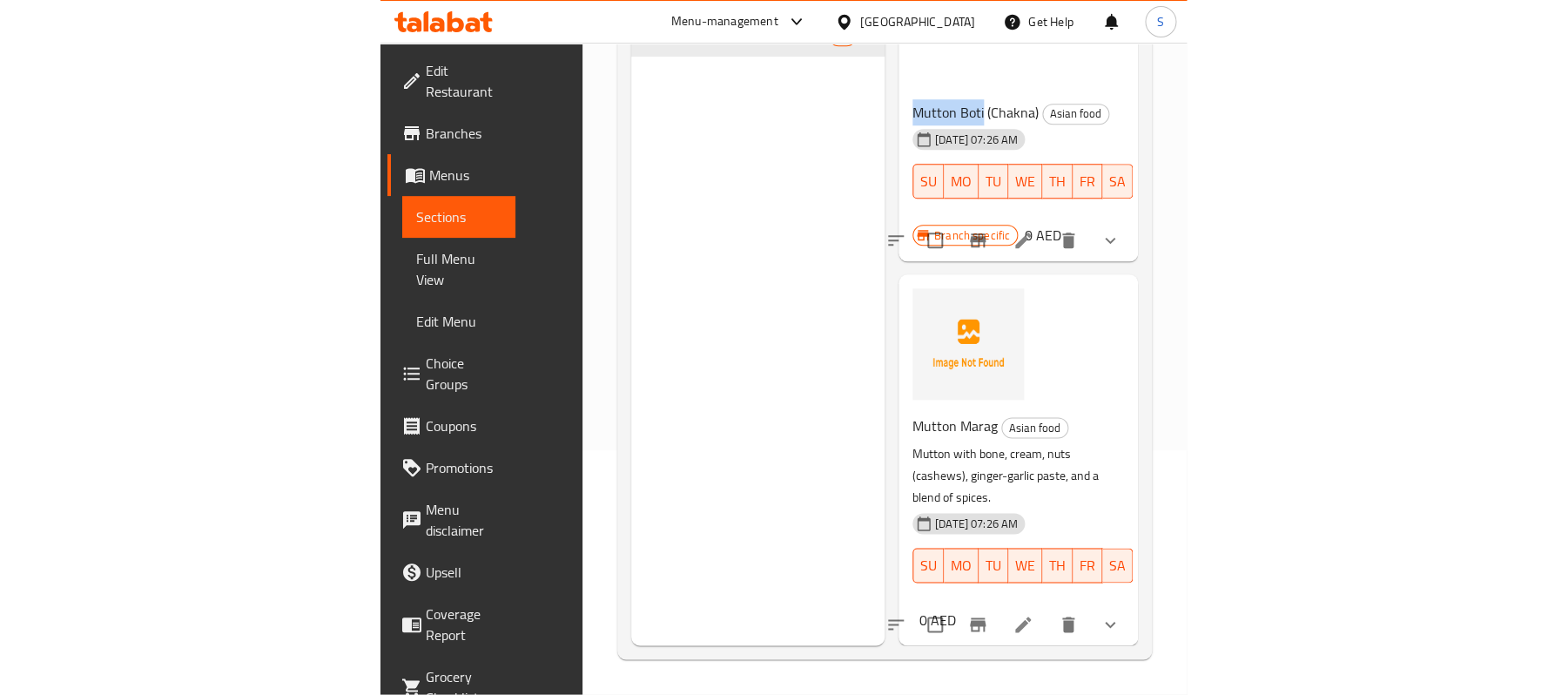
scroll to position [22299, 0]
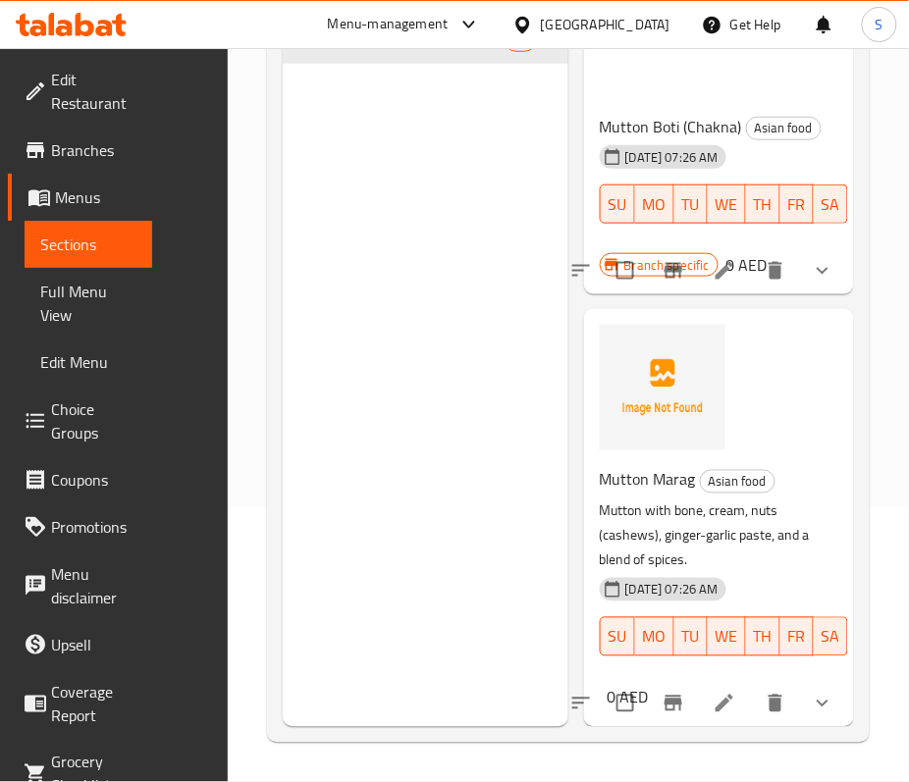
click at [665, 465] on span "Mutton Marag" at bounding box center [648, 479] width 96 height 29
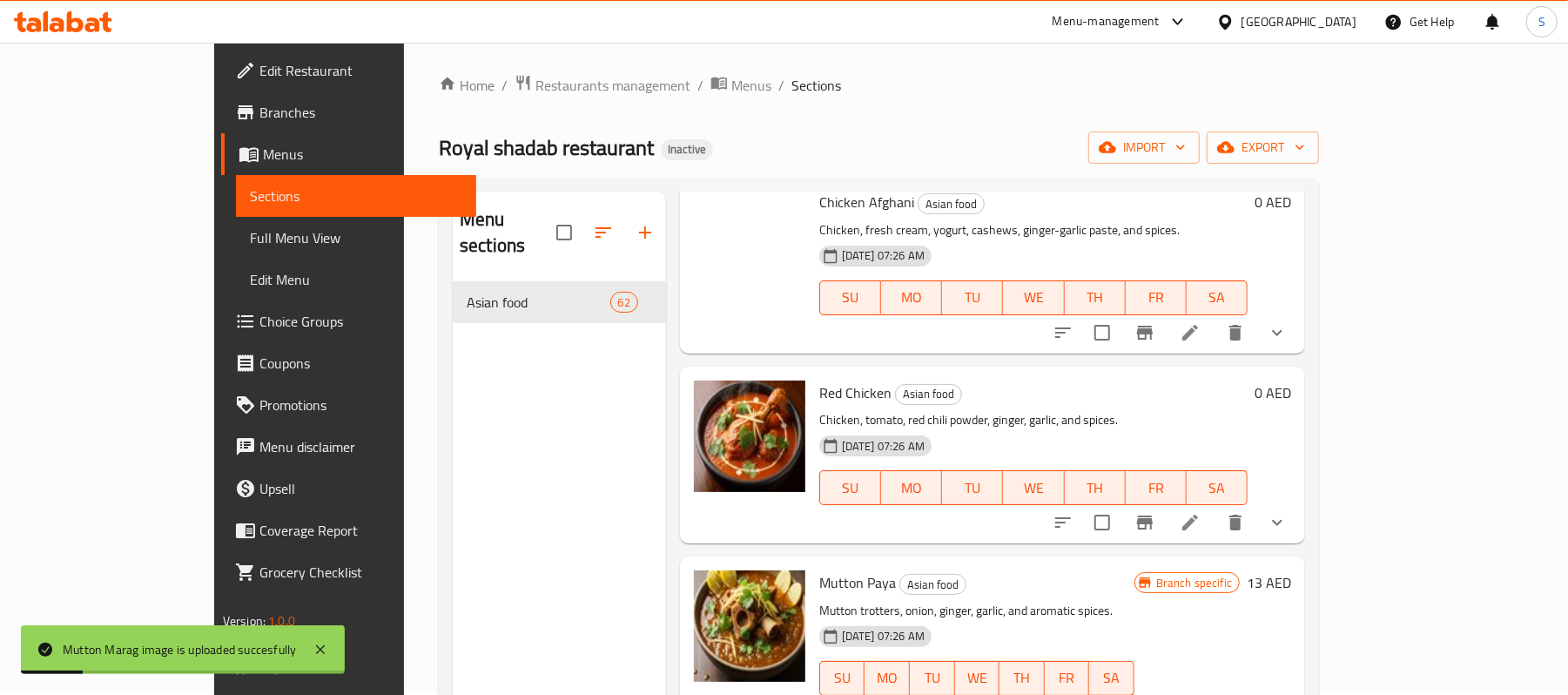
scroll to position [0, 0]
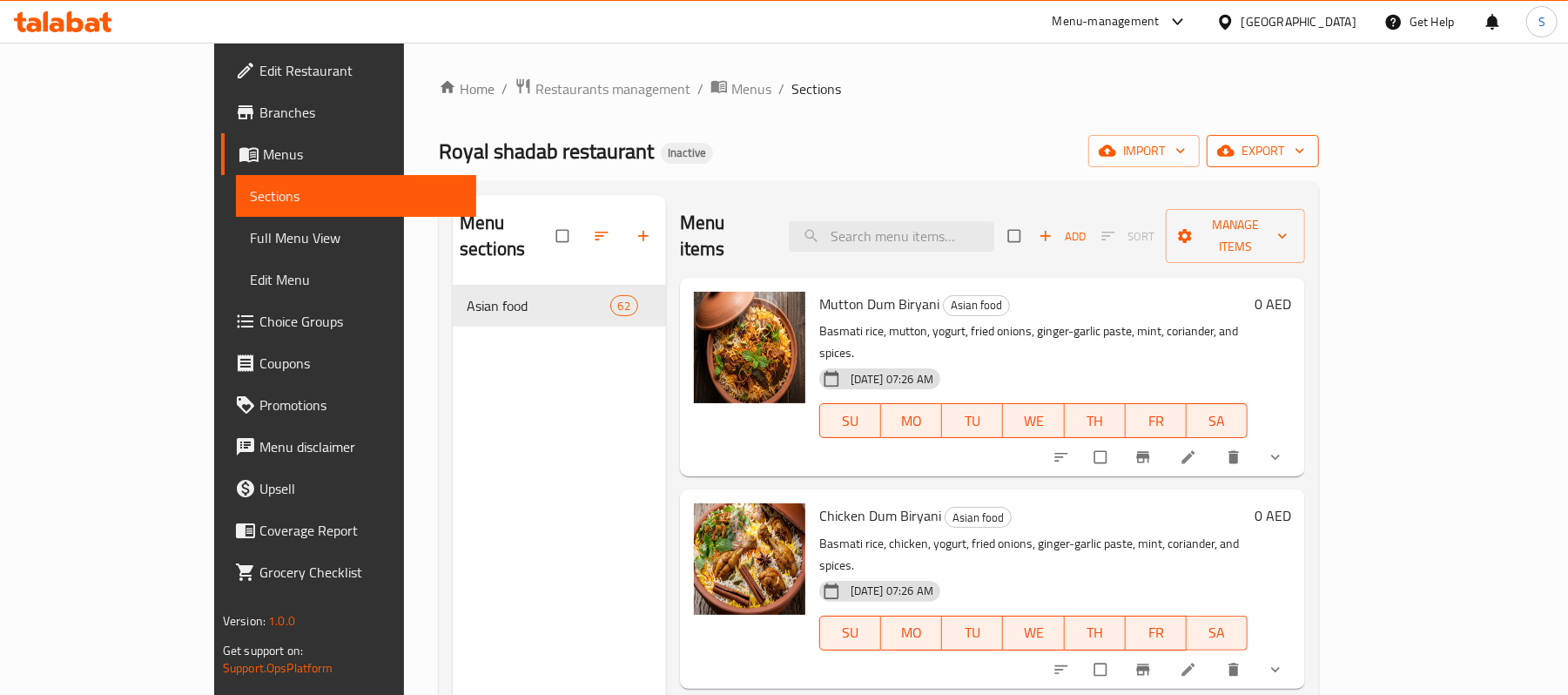
click at [1305, 140] on span "export" at bounding box center [1263, 151] width 84 height 22
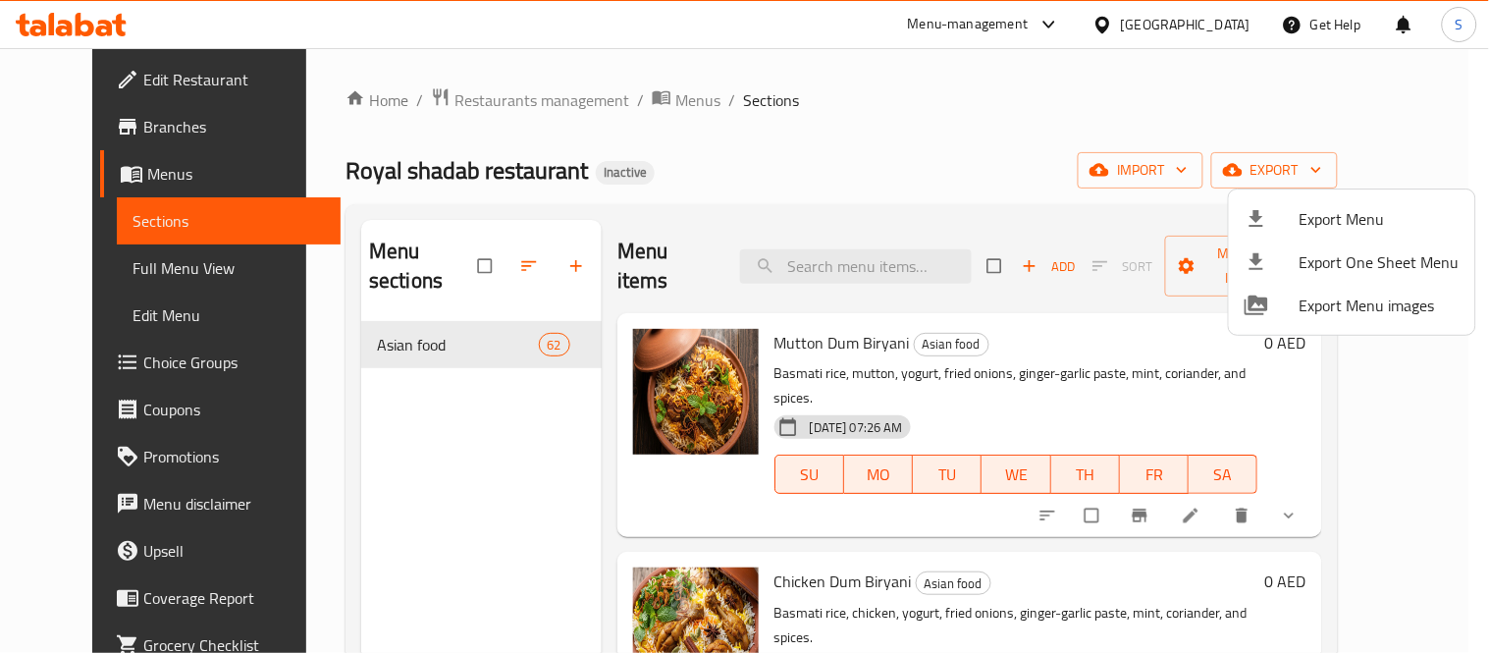
click at [1344, 207] on span "Export Menu" at bounding box center [1379, 219] width 160 height 24
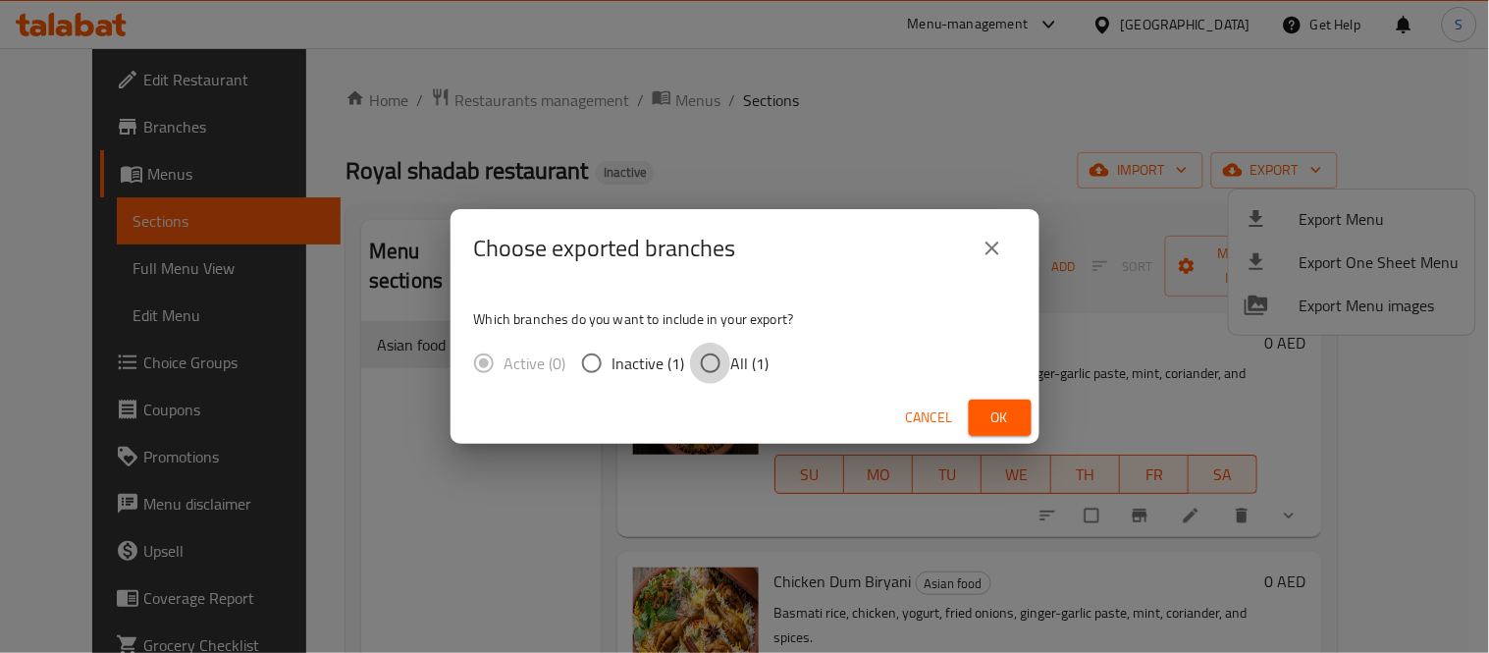
click at [718, 360] on input "All (1)" at bounding box center [710, 362] width 41 height 41
radio input "true"
click at [1008, 408] on span "Ok" at bounding box center [999, 417] width 31 height 25
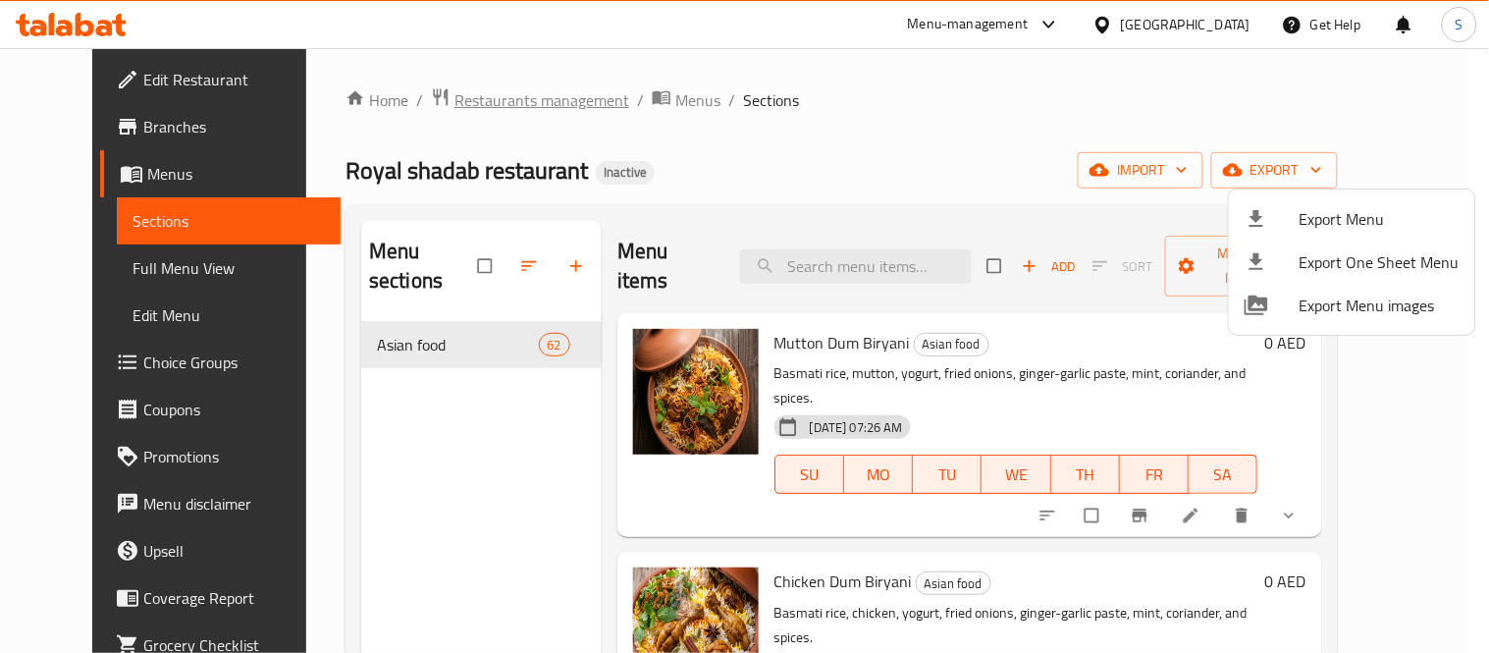
click at [406, 98] on div at bounding box center [744, 326] width 1489 height 653
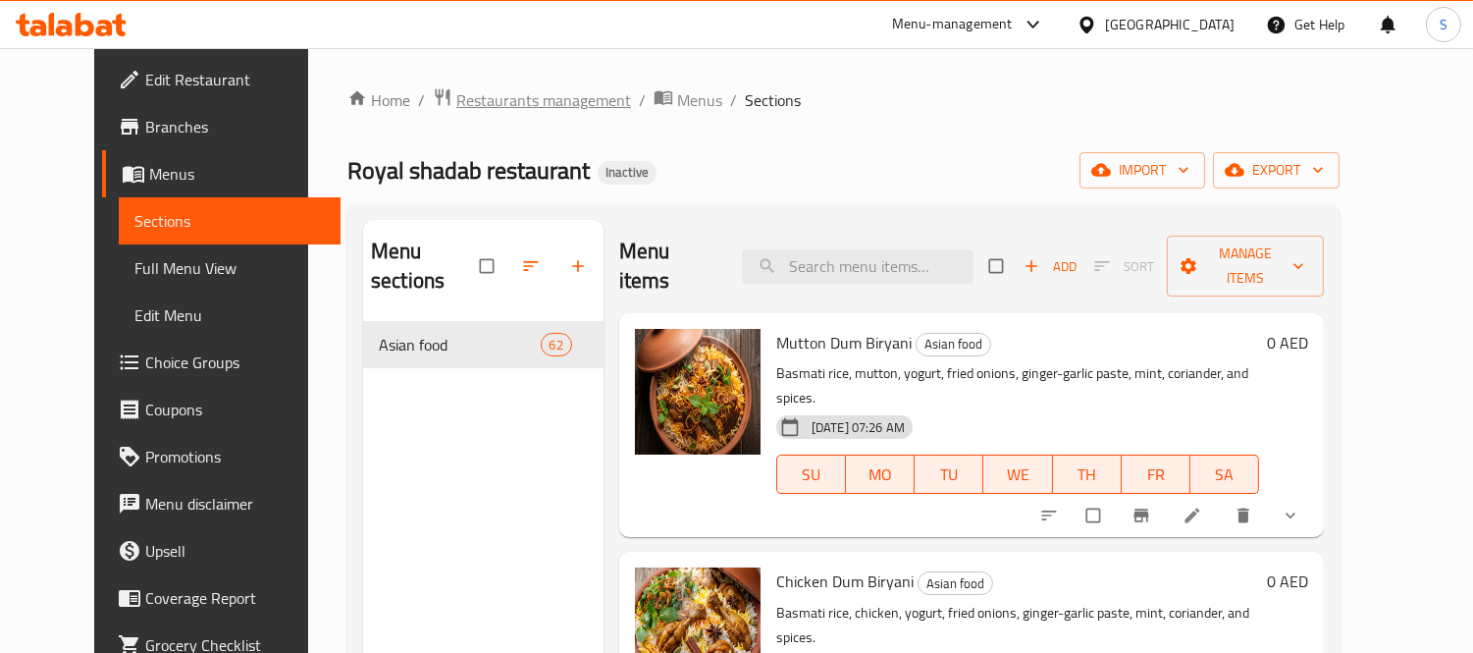
click at [456, 98] on span "Restaurants management" at bounding box center [543, 100] width 175 height 24
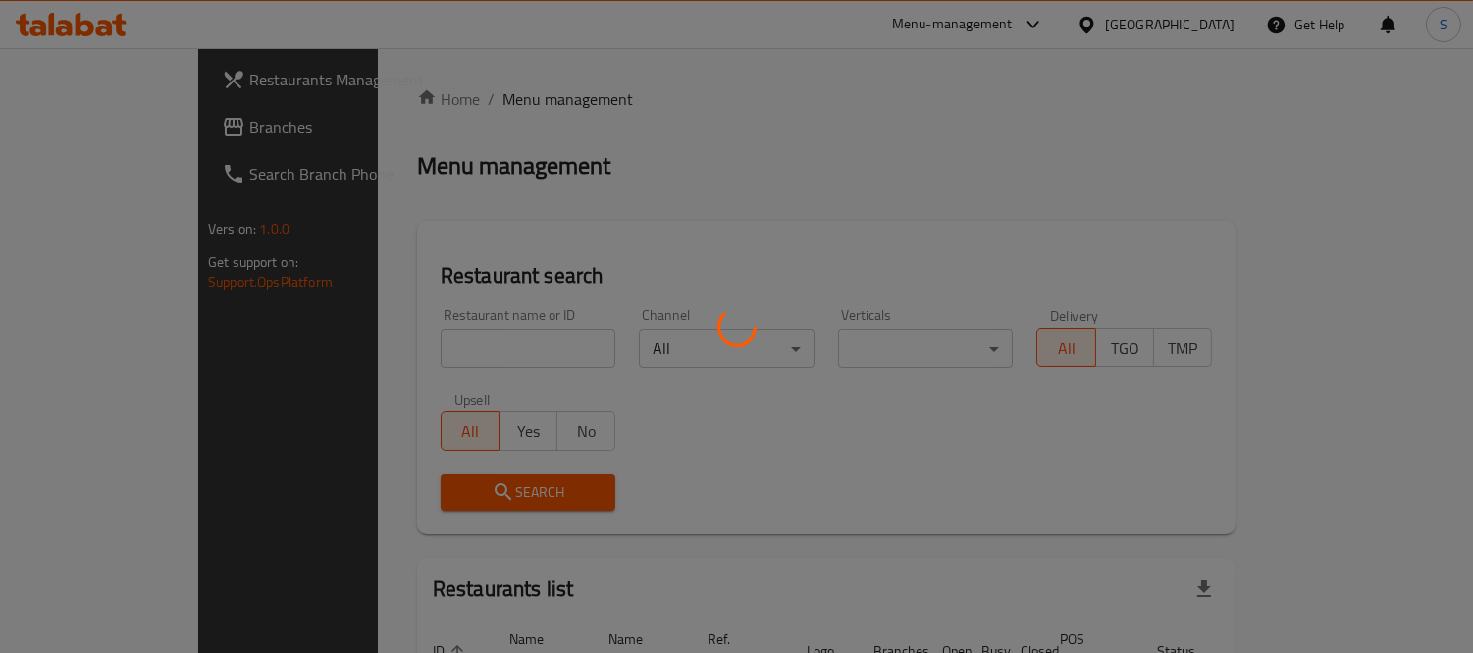
click at [175, 132] on div at bounding box center [736, 326] width 1473 height 653
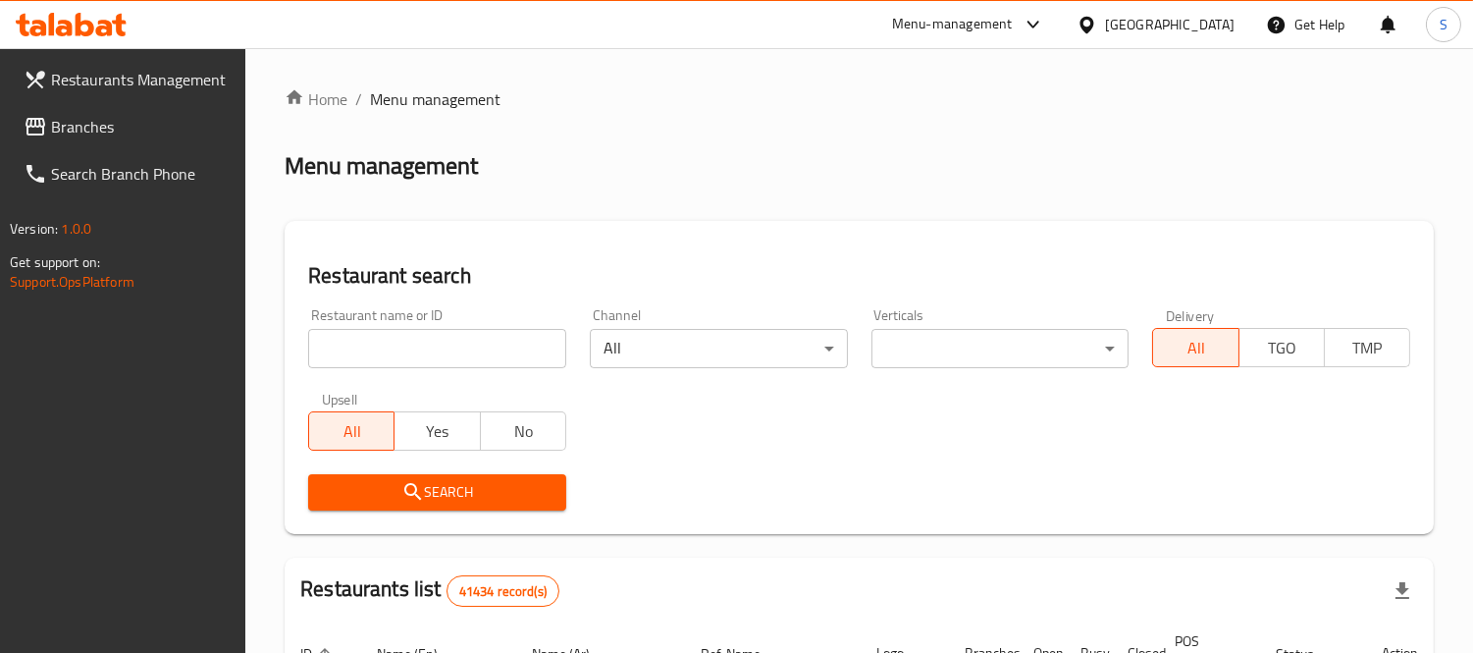
click at [168, 128] on div at bounding box center [736, 326] width 1473 height 653
click at [168, 128] on span "Branches" at bounding box center [141, 127] width 180 height 24
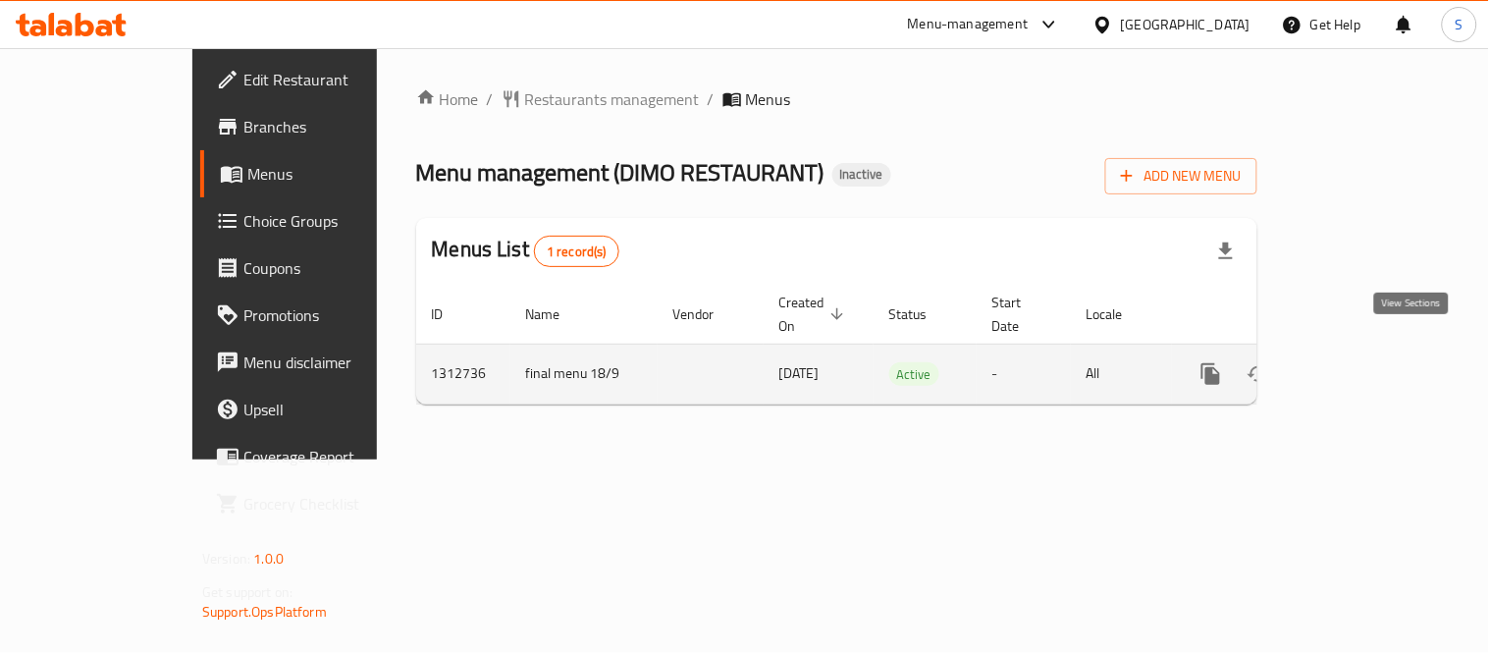
click at [1364, 362] on icon "enhanced table" at bounding box center [1352, 374] width 24 height 24
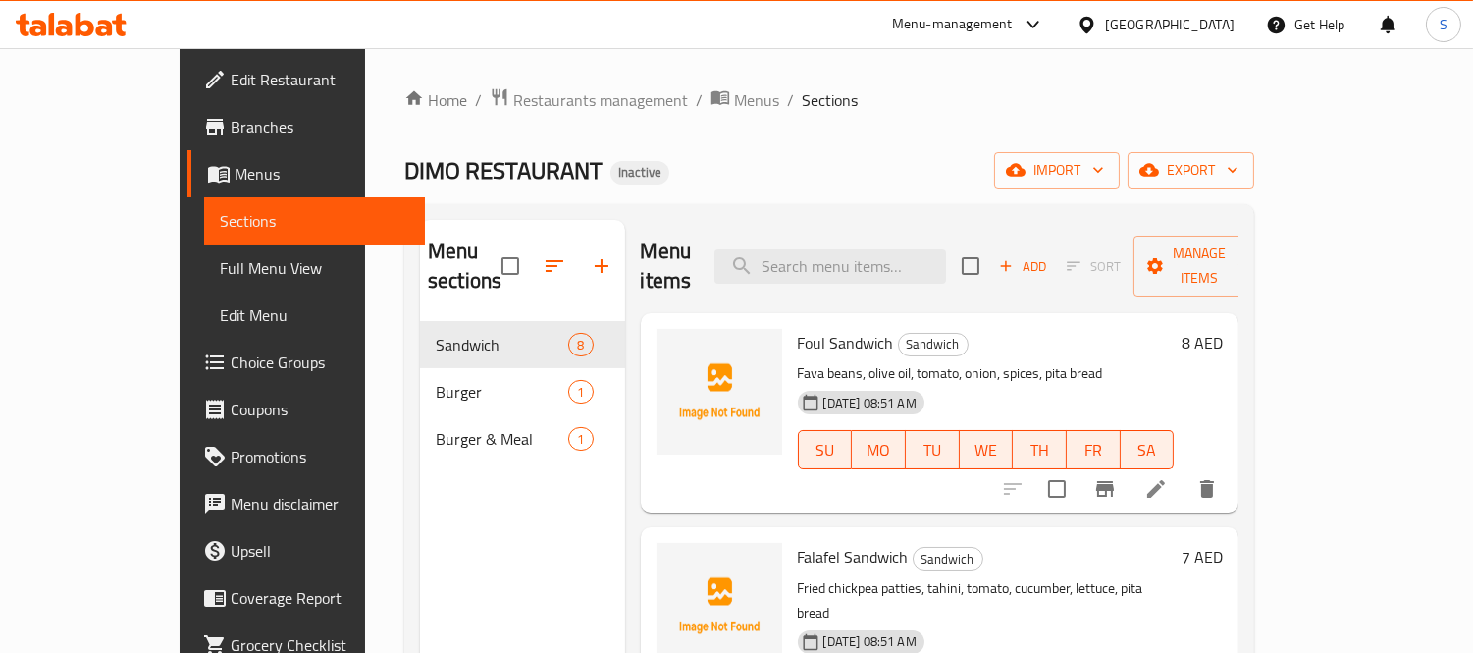
click at [187, 92] on link "Edit Restaurant" at bounding box center [306, 79] width 238 height 47
